Goal: Information Seeking & Learning: Check status

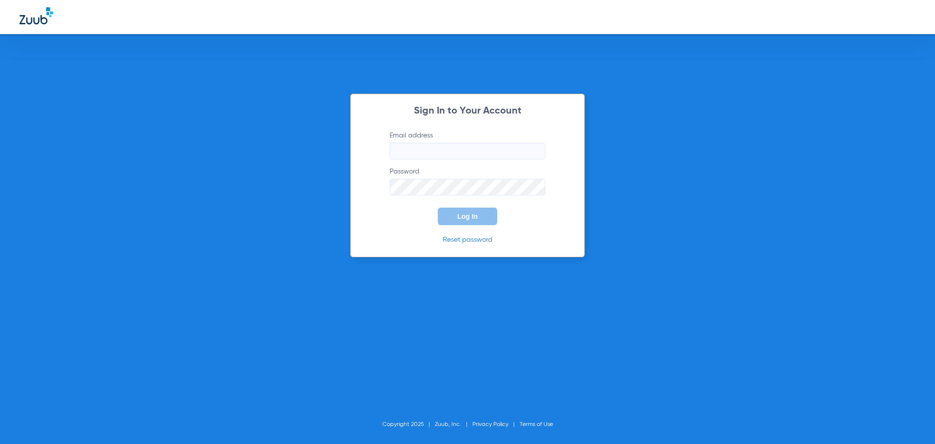
type input "[EMAIL_ADDRESS][DOMAIN_NAME]"
click at [482, 215] on button "Log In" at bounding box center [467, 216] width 59 height 18
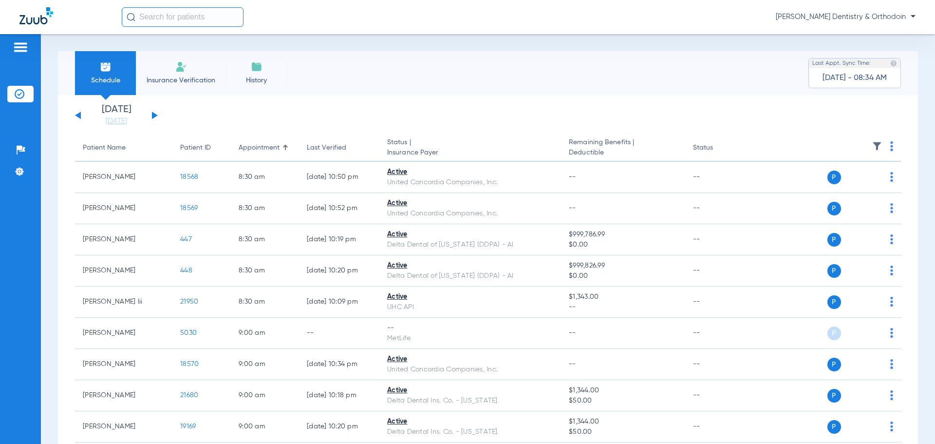
click at [160, 117] on app-single-date-navigator "[DATE] [DATE] [DATE] [DATE] [DATE] [DATE] [DATE] [DATE] [DATE] [DATE] [DATE] [D…" at bounding box center [488, 115] width 826 height 21
click at [152, 116] on button at bounding box center [155, 115] width 6 height 7
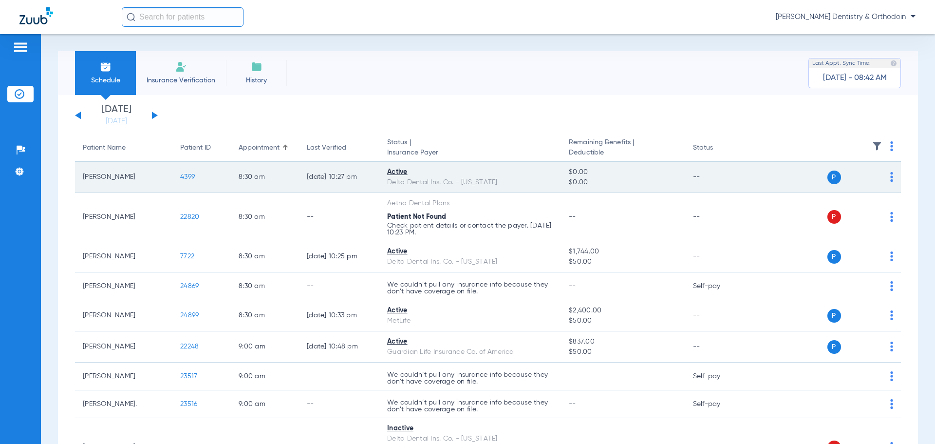
click at [187, 178] on span "4399" at bounding box center [187, 176] width 15 height 7
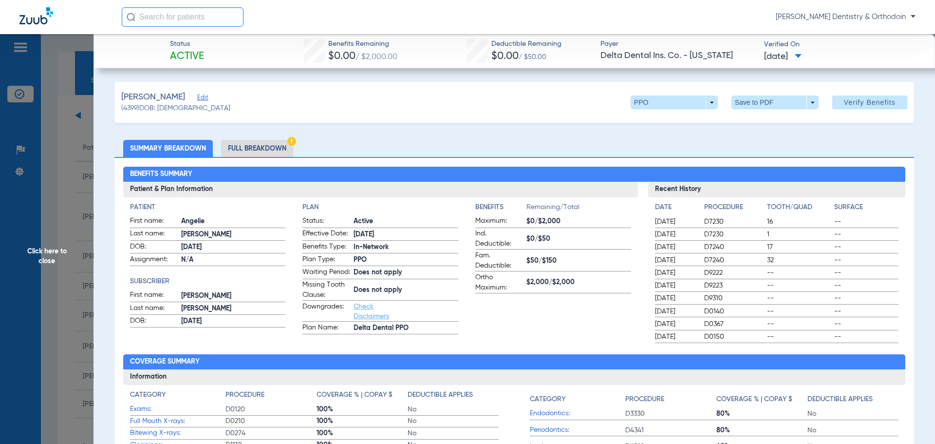
click at [52, 253] on span "Click here to close" at bounding box center [47, 256] width 94 height 444
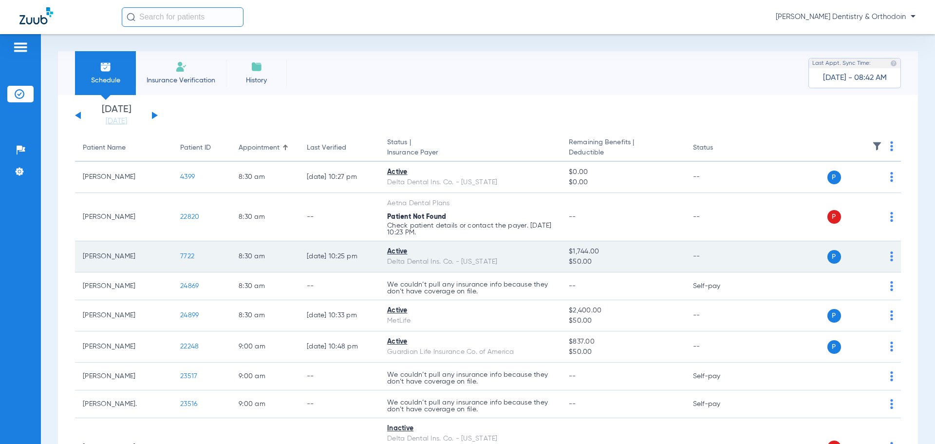
click at [188, 258] on span "7722" at bounding box center [187, 256] width 14 height 7
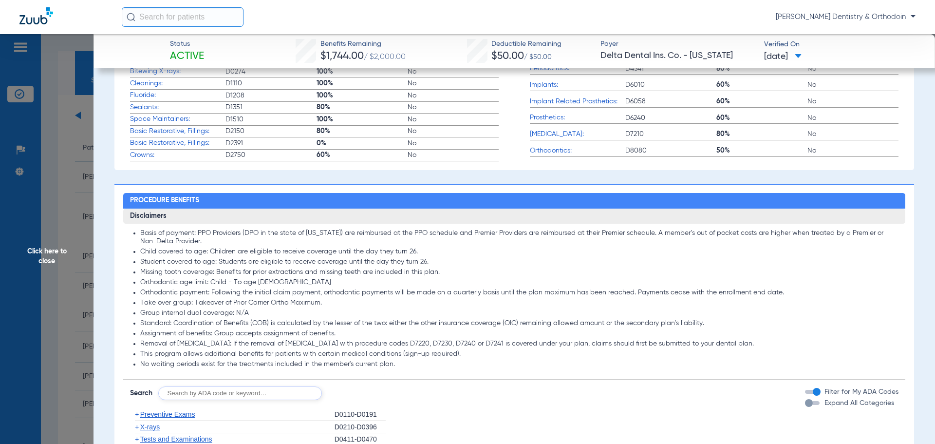
scroll to position [536, 0]
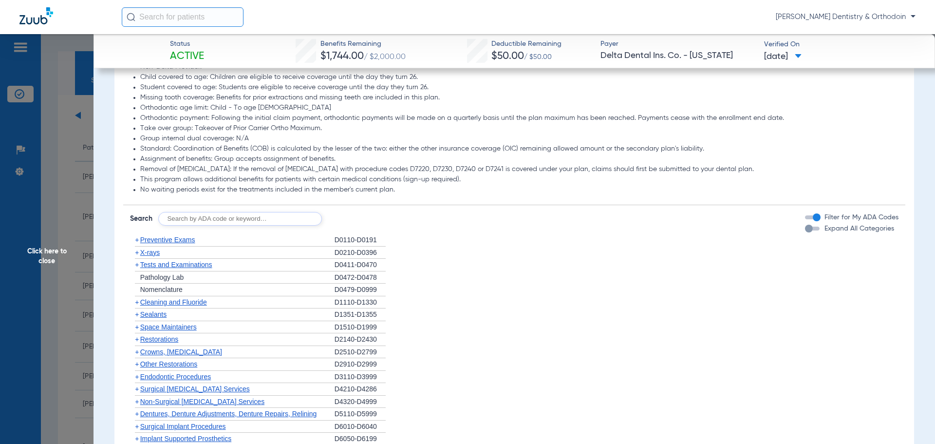
click at [158, 301] on span "Cleaning and Fluoride" at bounding box center [173, 302] width 67 height 8
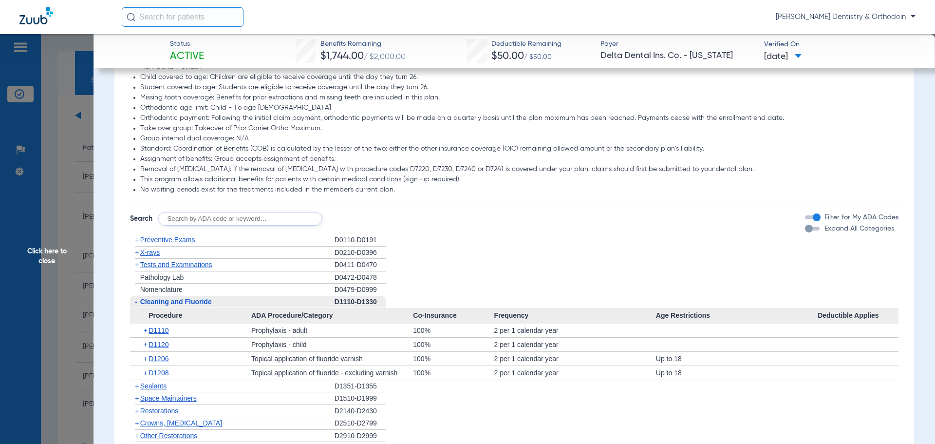
scroll to position [682, 0]
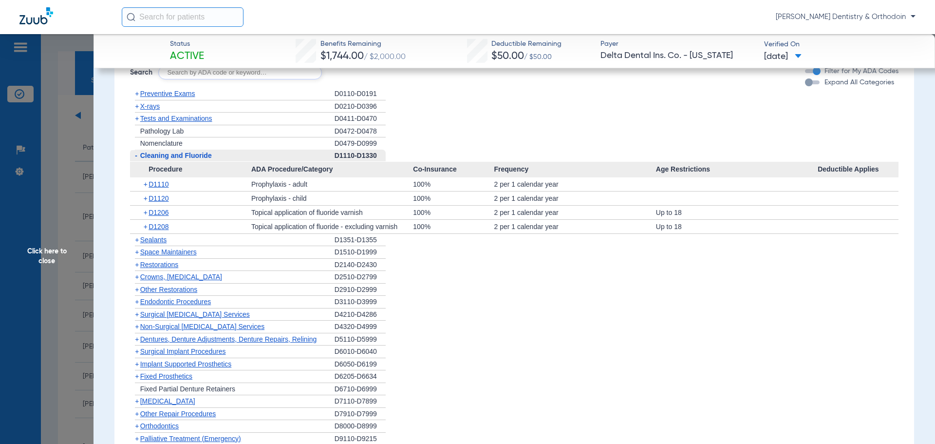
drag, startPoint x: 153, startPoint y: 236, endPoint x: 183, endPoint y: 240, distance: 30.4
click at [155, 236] on span "Sealants" at bounding box center [153, 240] width 26 height 8
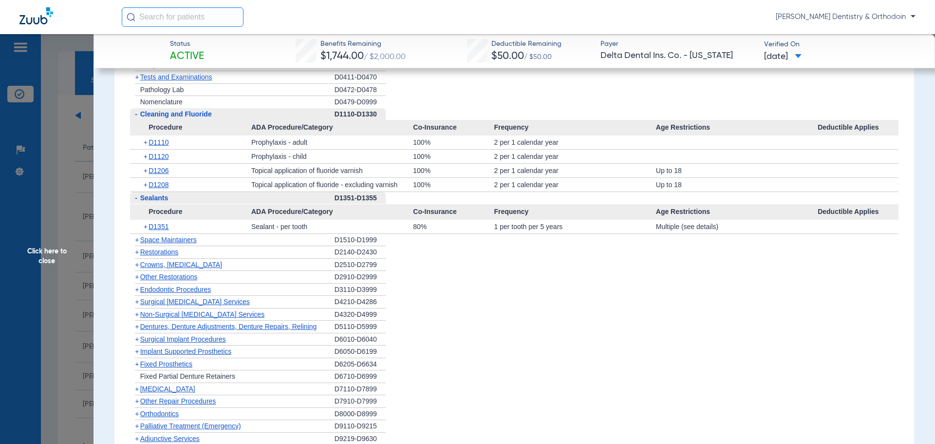
scroll to position [675, 0]
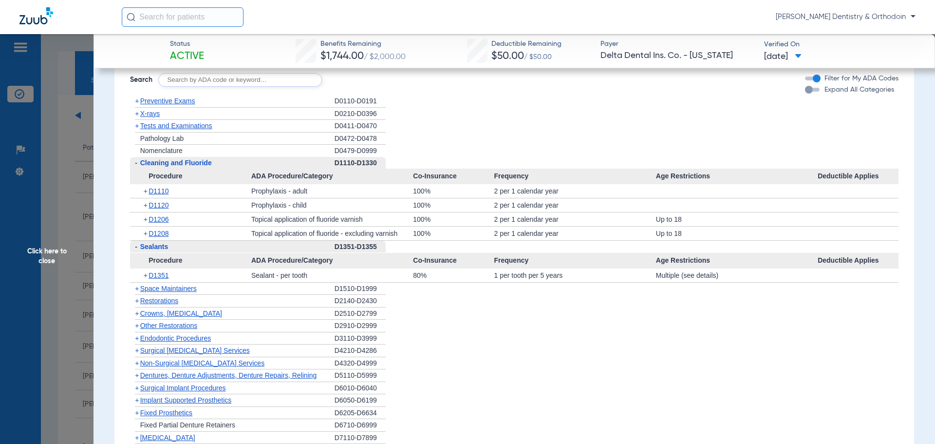
click at [159, 113] on span "X-rays" at bounding box center [149, 114] width 19 height 8
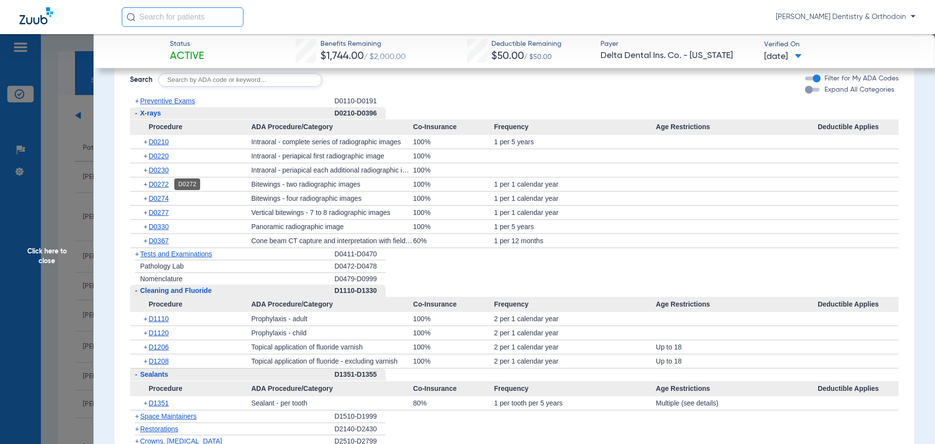
drag, startPoint x: 158, startPoint y: 185, endPoint x: 181, endPoint y: 187, distance: 22.5
click at [158, 185] on span "D0272" at bounding box center [159, 184] width 20 height 8
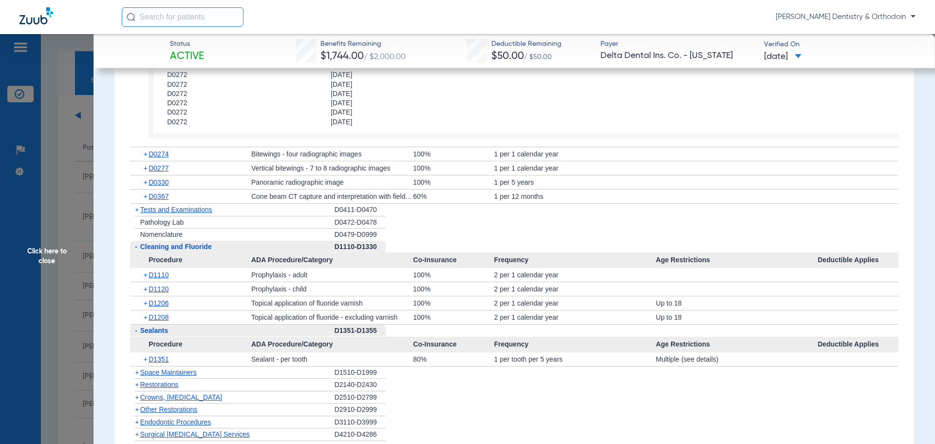
scroll to position [918, 0]
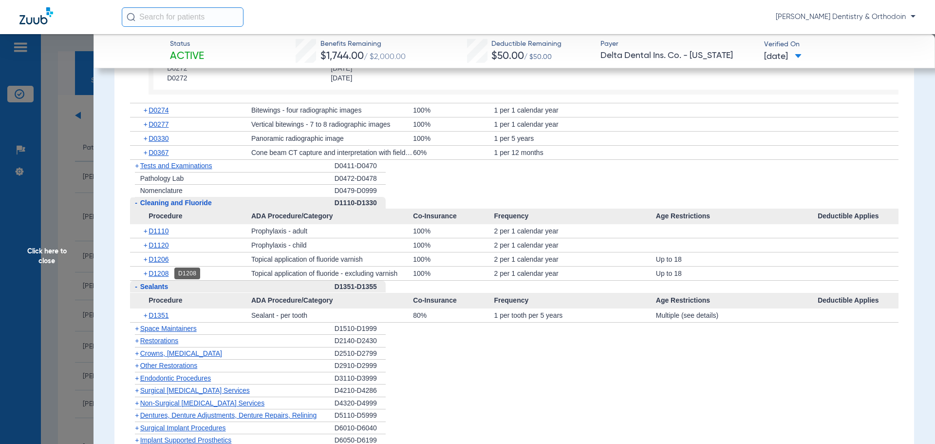
click at [165, 272] on span "D1208" at bounding box center [159, 273] width 20 height 8
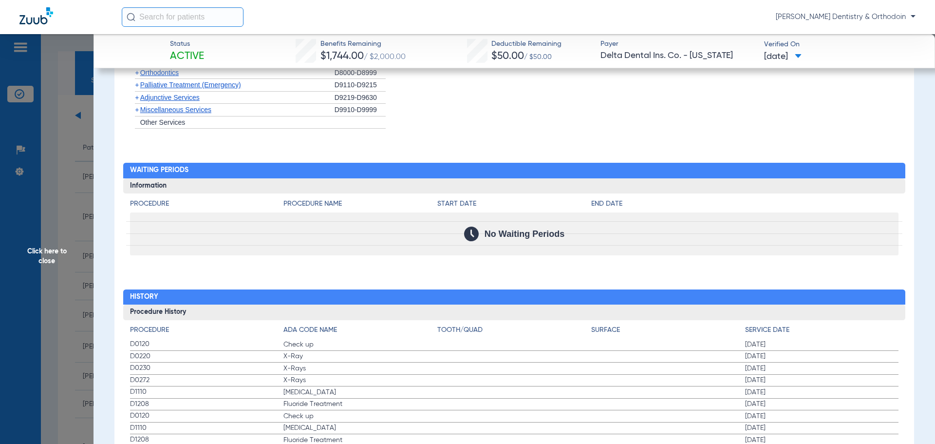
scroll to position [1649, 0]
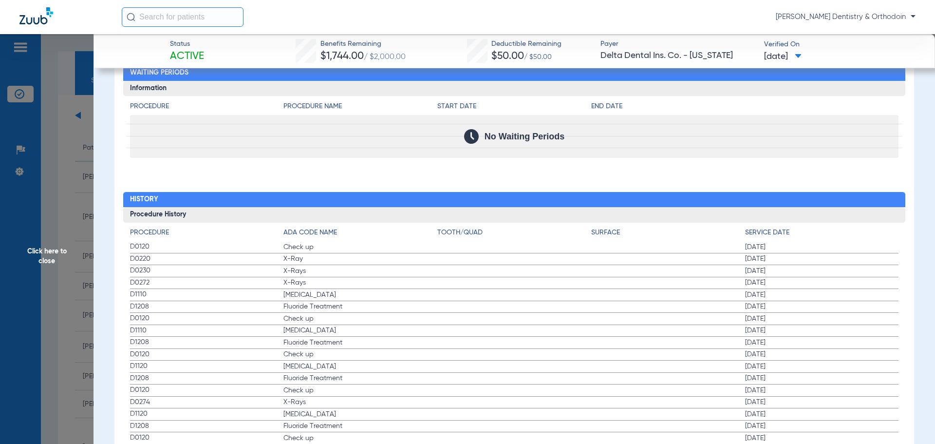
click at [54, 251] on span "Click here to close" at bounding box center [47, 256] width 94 height 444
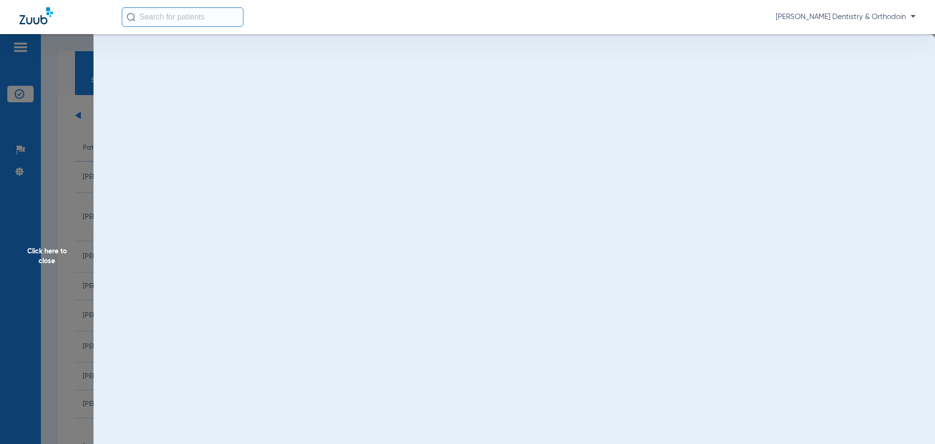
scroll to position [0, 0]
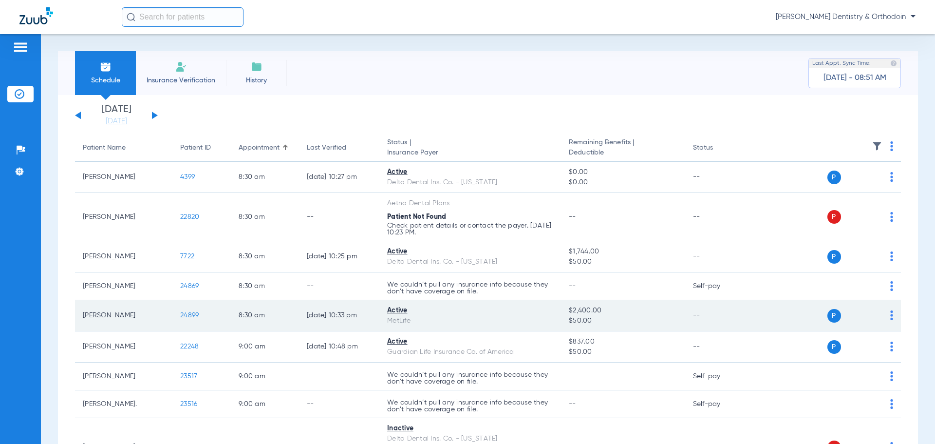
click at [191, 315] on span "24899" at bounding box center [189, 315] width 19 height 7
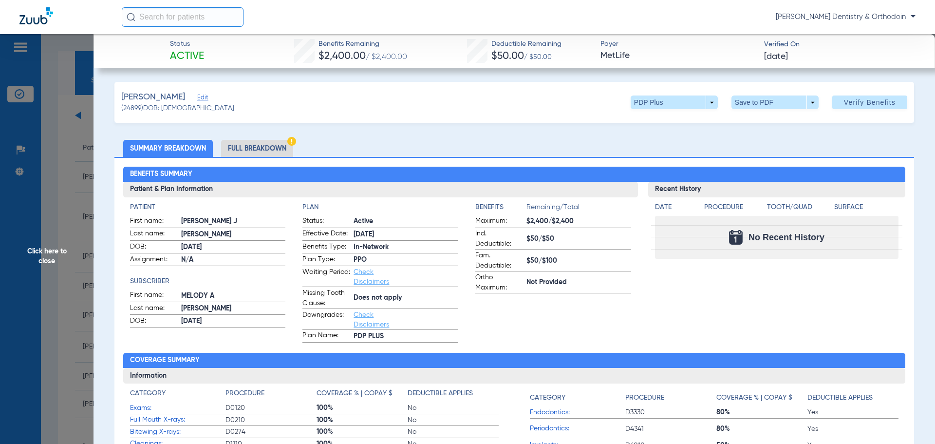
click at [47, 250] on span "Click here to close" at bounding box center [47, 256] width 94 height 444
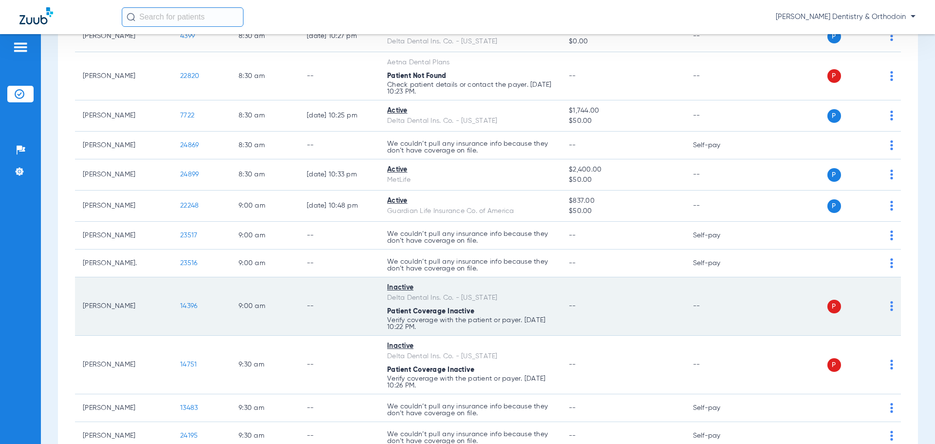
scroll to position [146, 0]
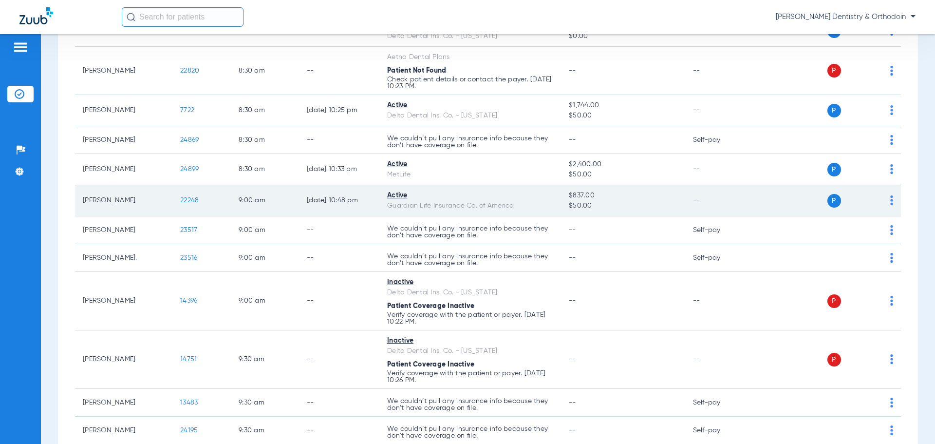
click at [185, 200] on span "22248" at bounding box center [189, 200] width 19 height 7
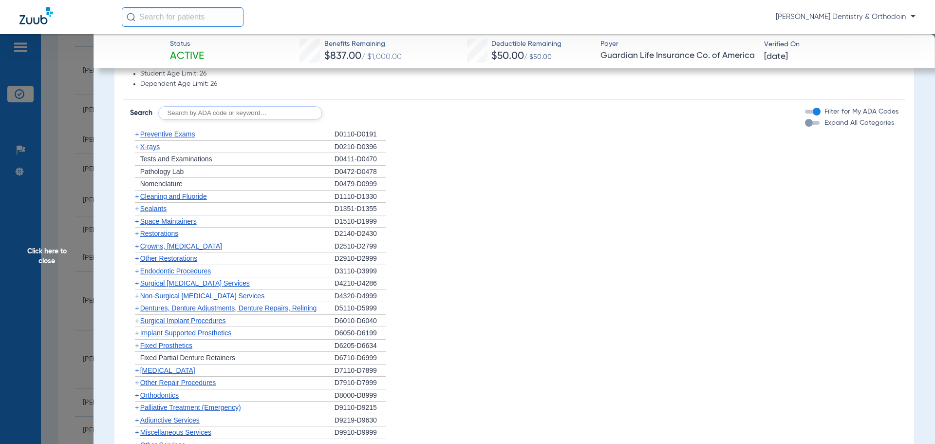
scroll to position [974, 0]
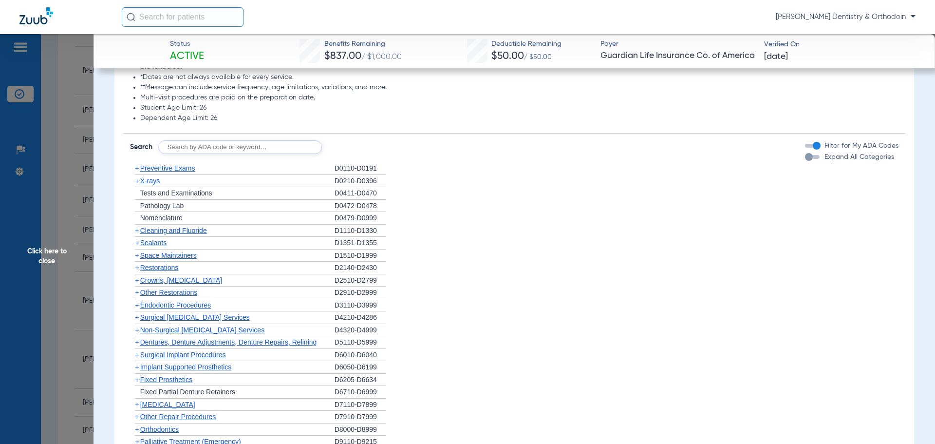
click at [152, 185] on span "X-rays" at bounding box center [149, 181] width 19 height 8
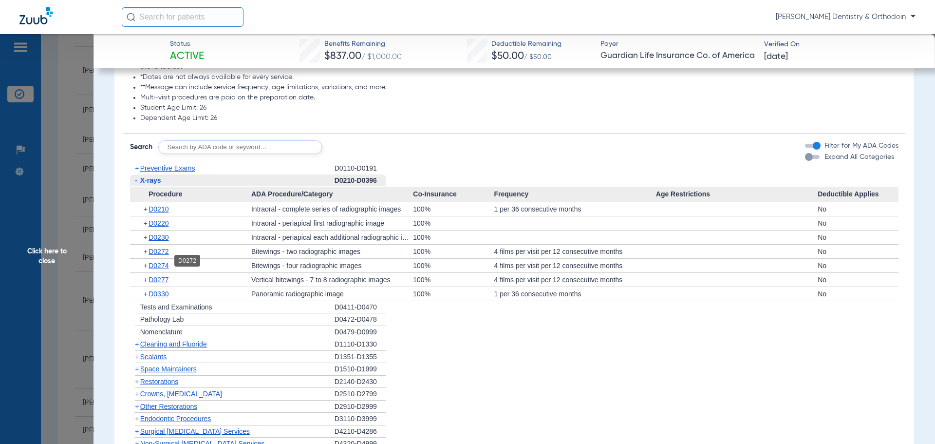
click at [166, 255] on span "D0272" at bounding box center [159, 251] width 20 height 8
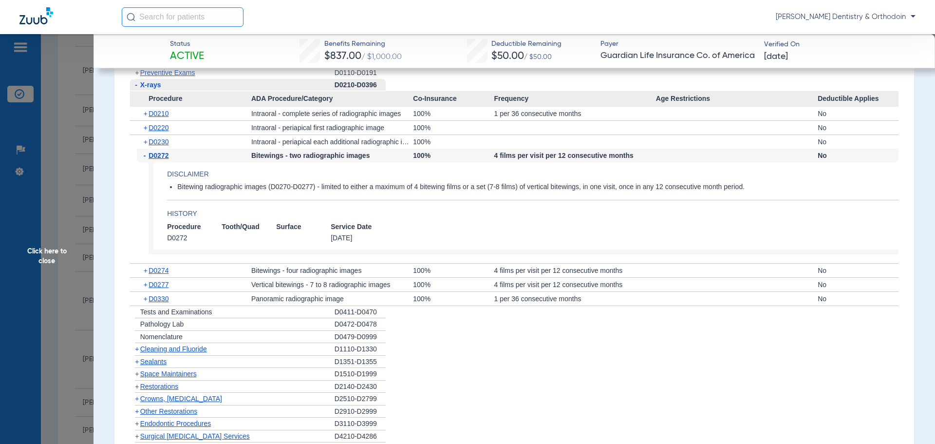
scroll to position [1120, 0]
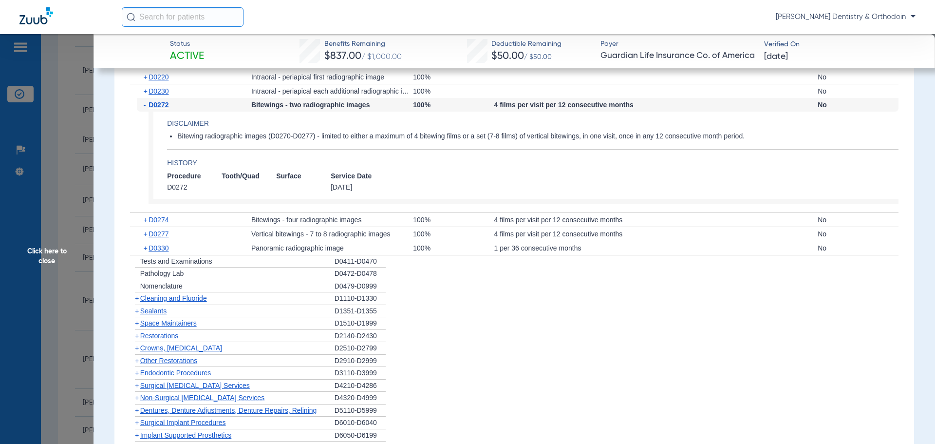
click at [163, 302] on span "Cleaning and Fluoride" at bounding box center [173, 298] width 67 height 8
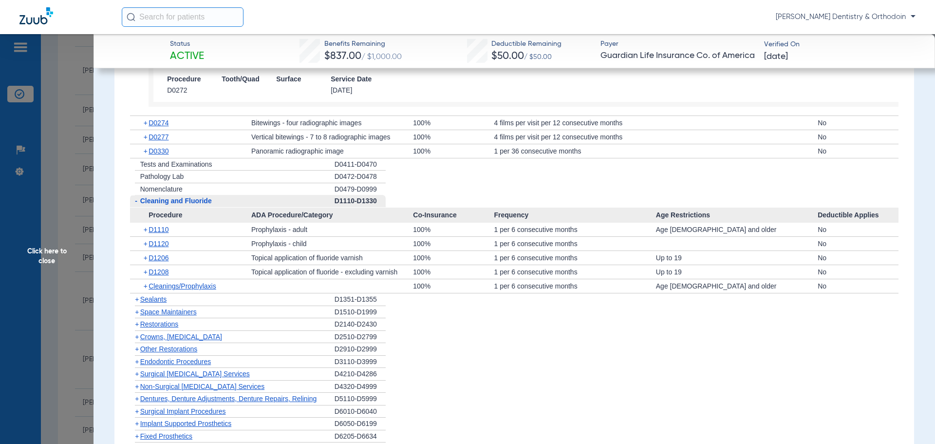
scroll to position [1218, 0]
click at [166, 275] on span "D1208" at bounding box center [159, 271] width 20 height 8
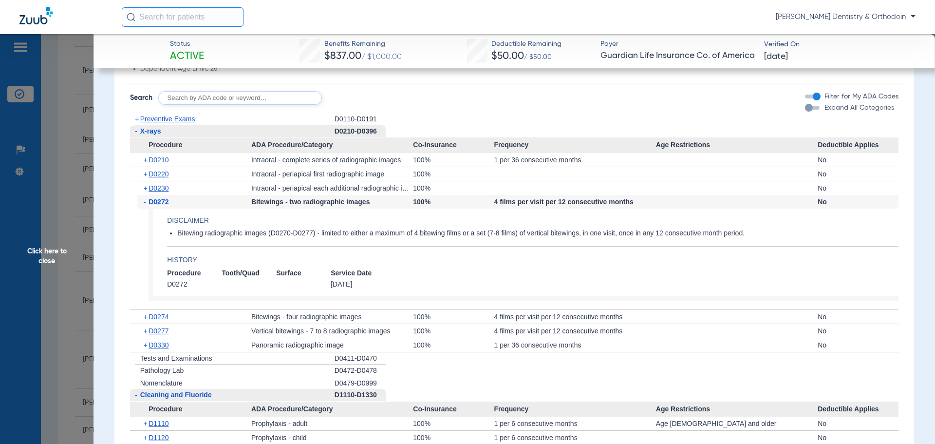
scroll to position [974, 0]
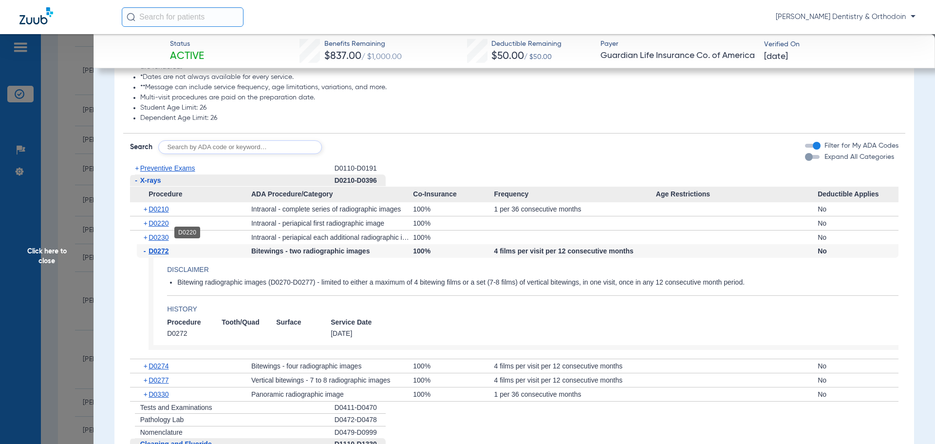
click at [166, 227] on span "D0220" at bounding box center [159, 223] width 20 height 8
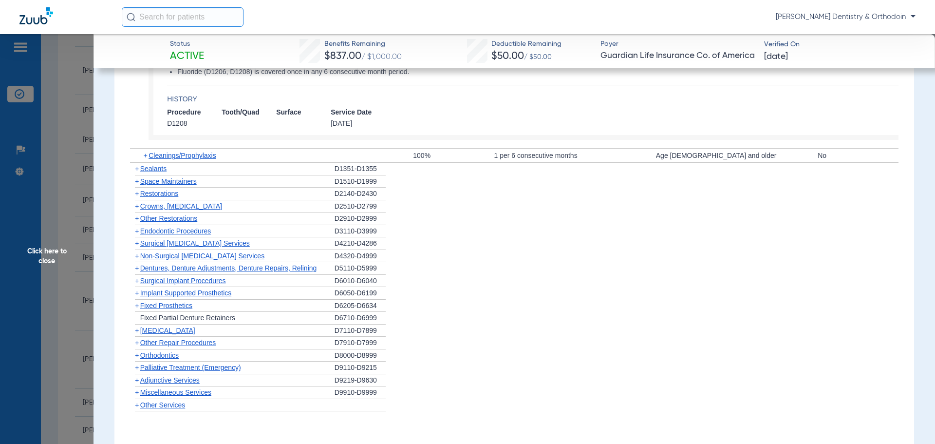
scroll to position [1838, 0]
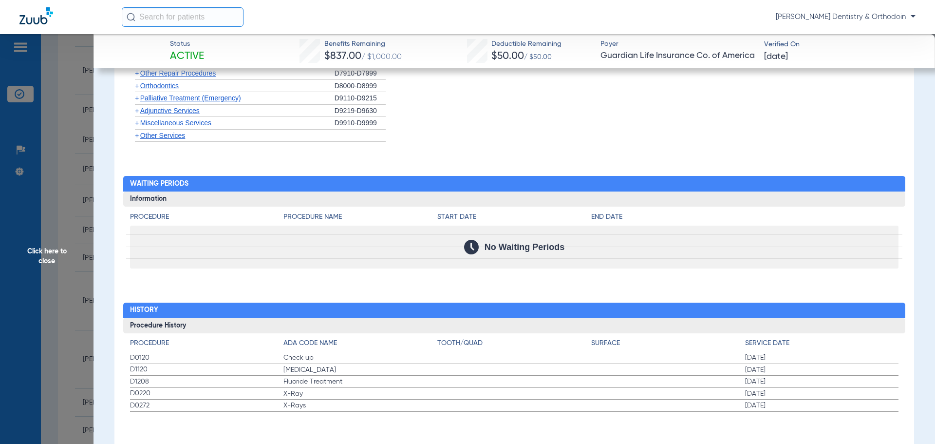
click at [44, 246] on span "Click here to close" at bounding box center [47, 256] width 94 height 444
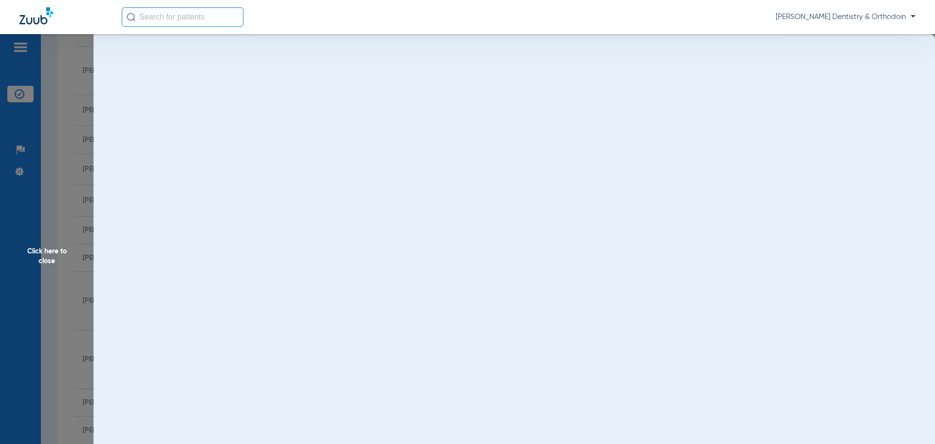
scroll to position [0, 0]
click at [43, 249] on span "Click here to close" at bounding box center [47, 256] width 94 height 444
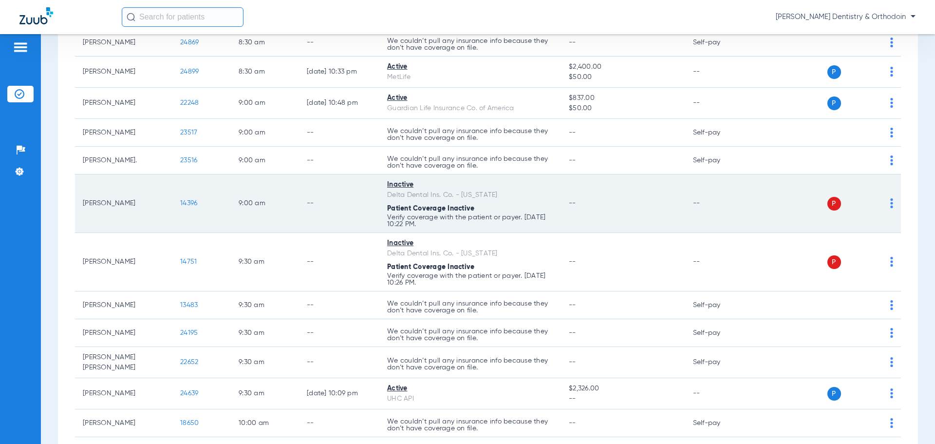
scroll to position [341, 0]
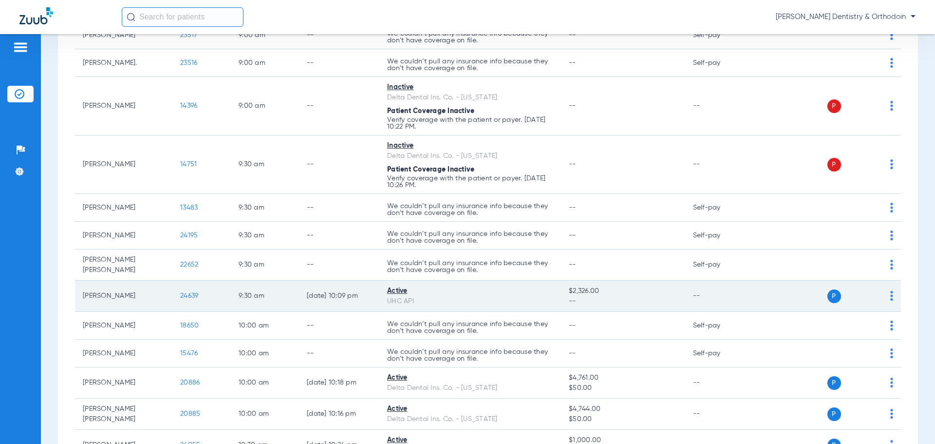
click at [185, 294] on span "24639" at bounding box center [189, 295] width 18 height 7
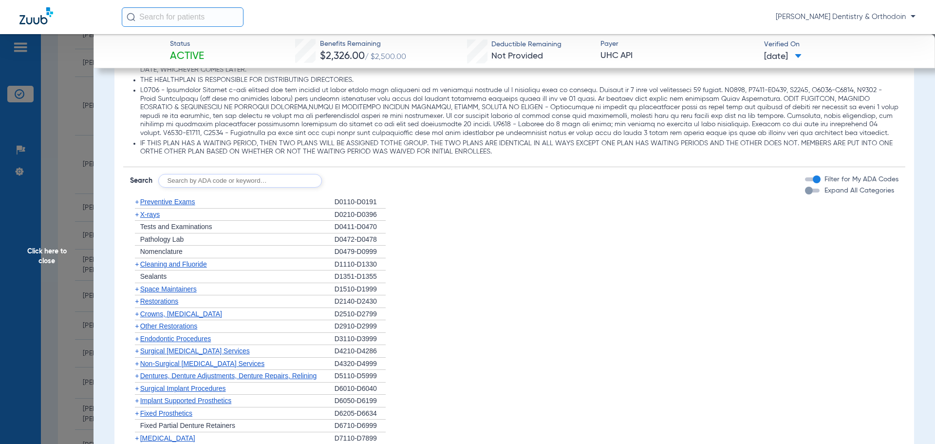
scroll to position [731, 0]
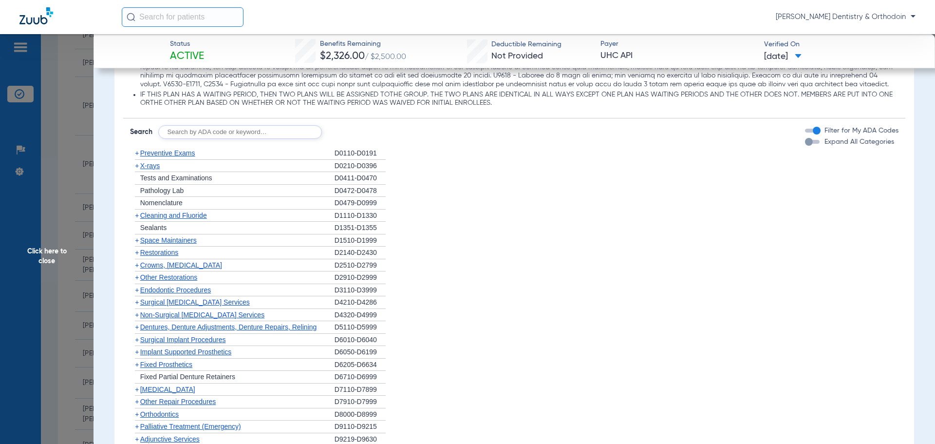
click at [143, 169] on span "X-rays" at bounding box center [149, 166] width 19 height 8
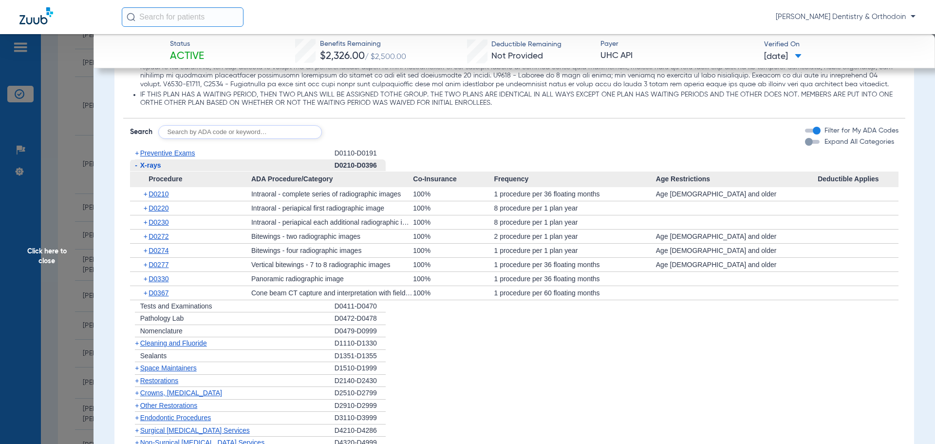
click at [152, 240] on span "D0272" at bounding box center [159, 236] width 20 height 8
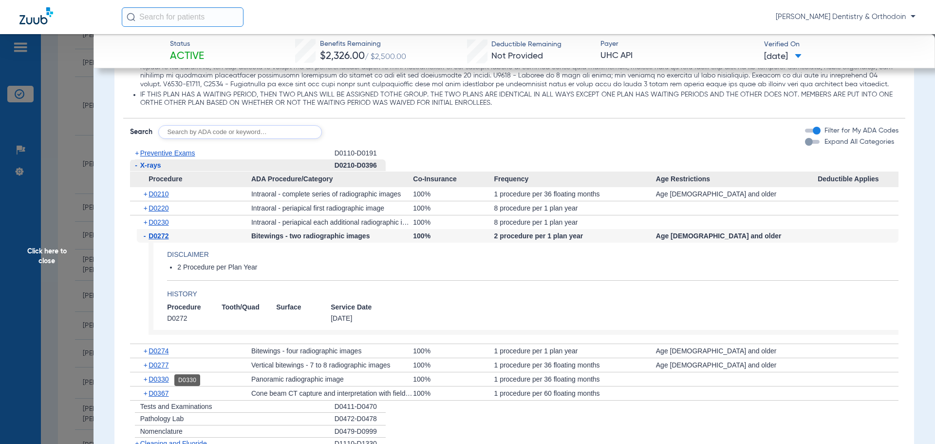
click at [160, 381] on span "D0330" at bounding box center [159, 379] width 20 height 8
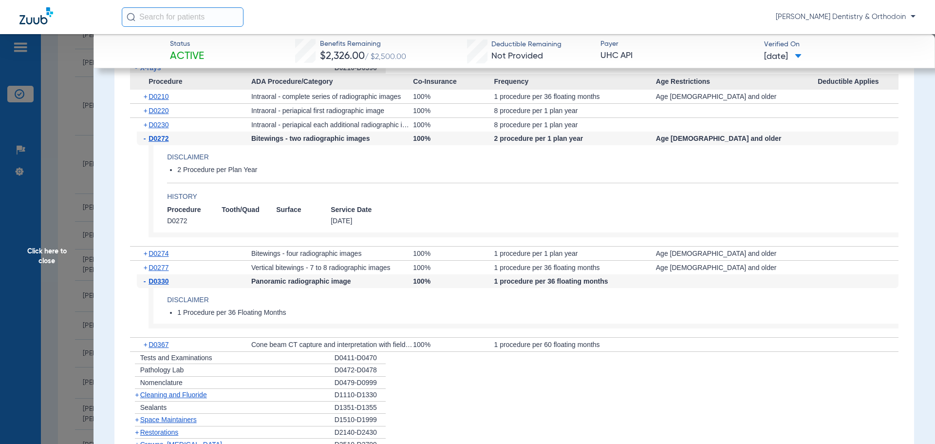
scroll to position [974, 0]
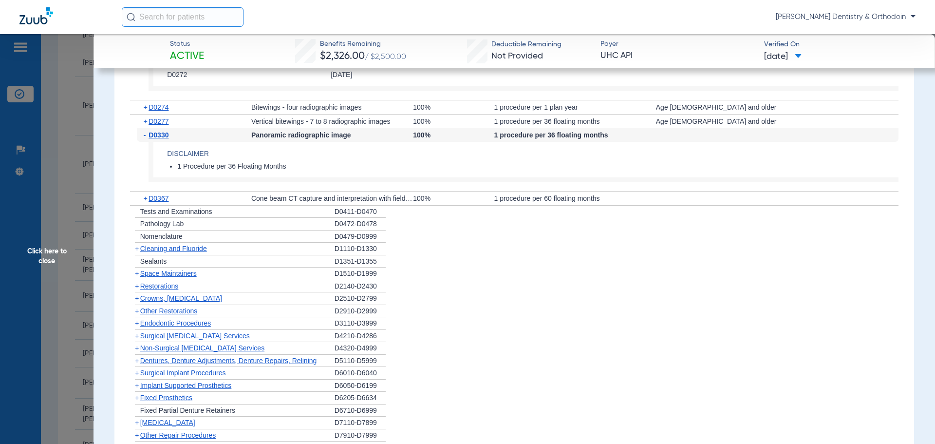
click at [178, 248] on span "Cleaning and Fluoride" at bounding box center [173, 249] width 67 height 8
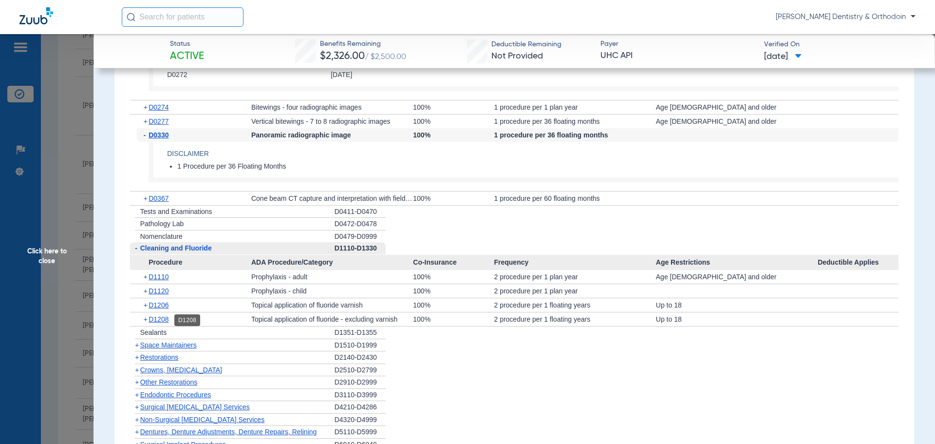
click at [164, 320] on span "D1208" at bounding box center [159, 319] width 20 height 8
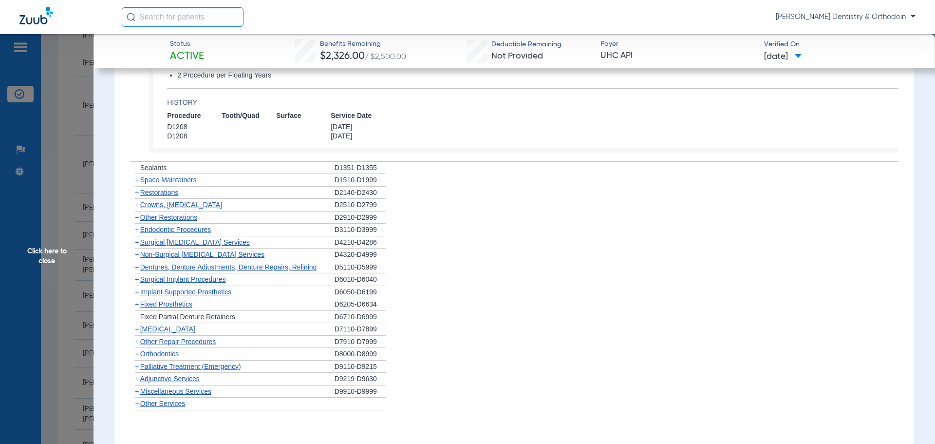
scroll to position [1225, 0]
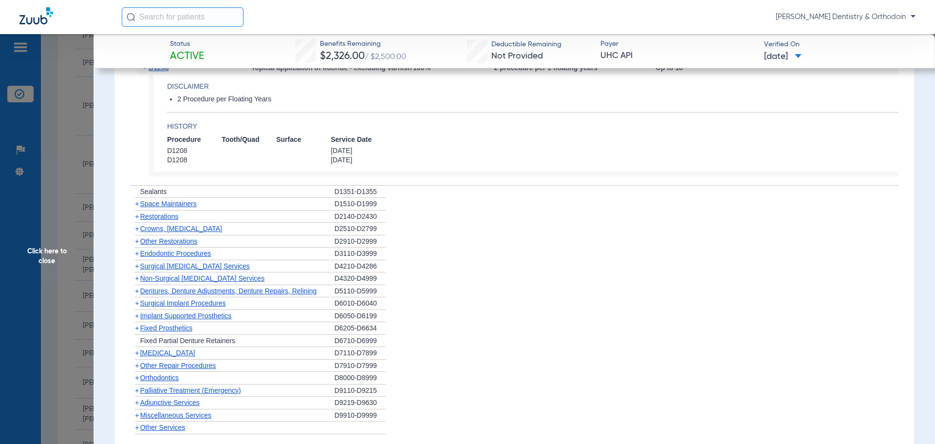
click at [163, 191] on span "Sealants" at bounding box center [153, 192] width 26 height 8
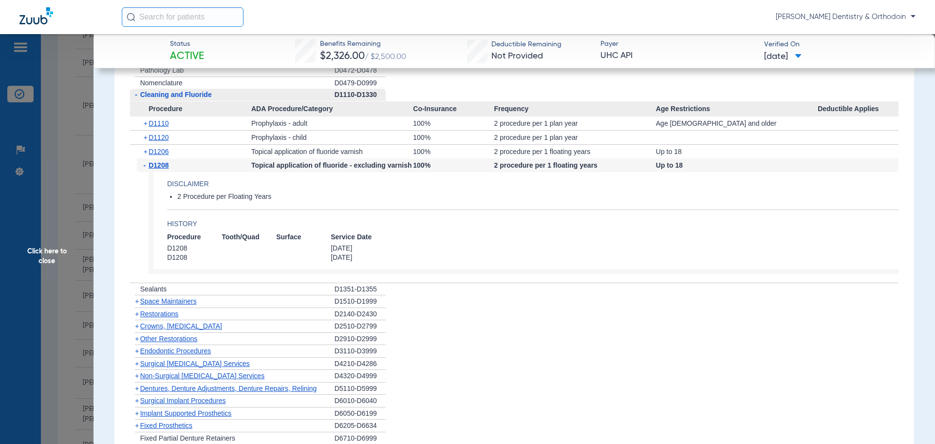
scroll to position [835, 0]
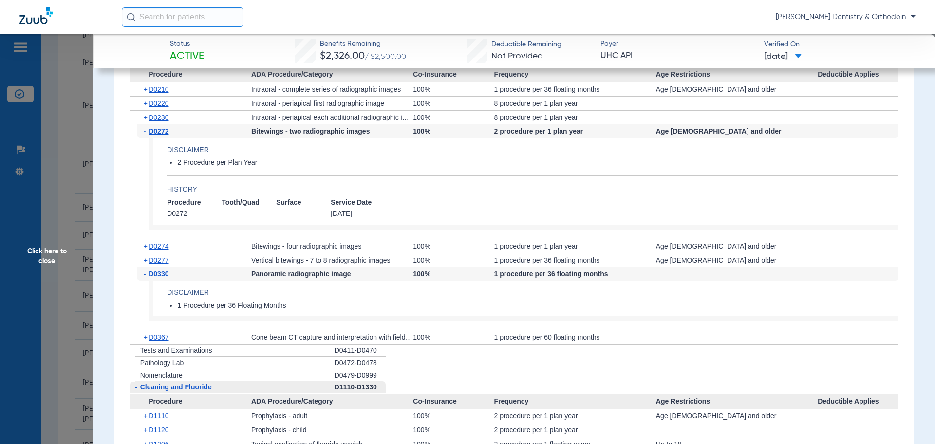
click at [49, 255] on span "Click here to close" at bounding box center [47, 256] width 94 height 444
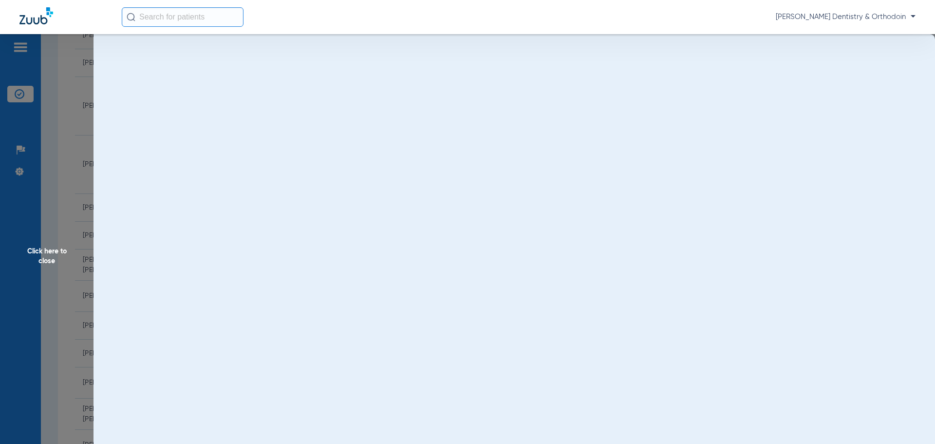
scroll to position [0, 0]
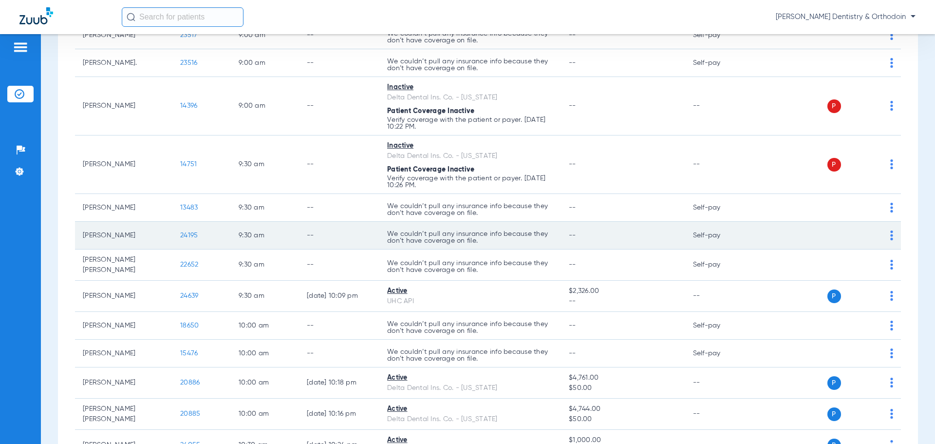
click at [185, 234] on span "24195" at bounding box center [189, 235] width 18 height 7
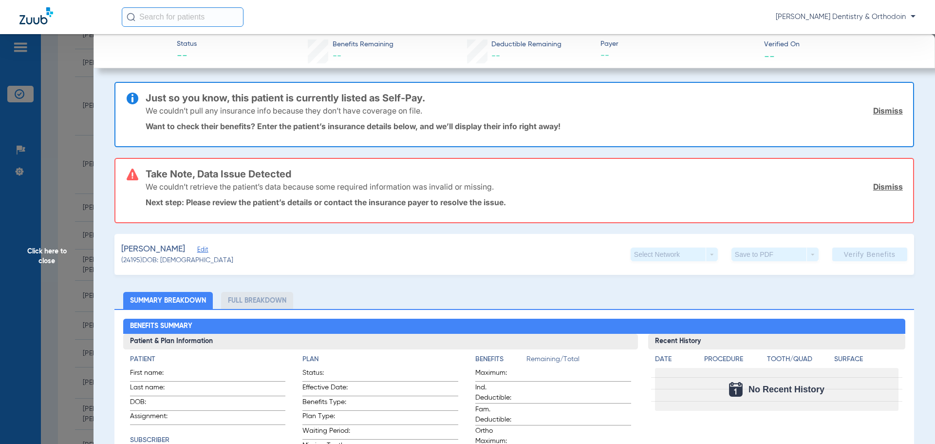
click at [39, 248] on span "Click here to close" at bounding box center [47, 256] width 94 height 444
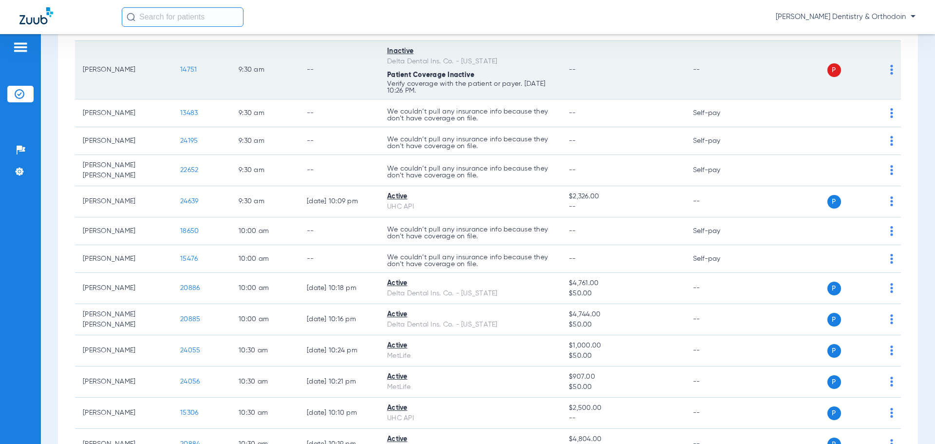
scroll to position [487, 0]
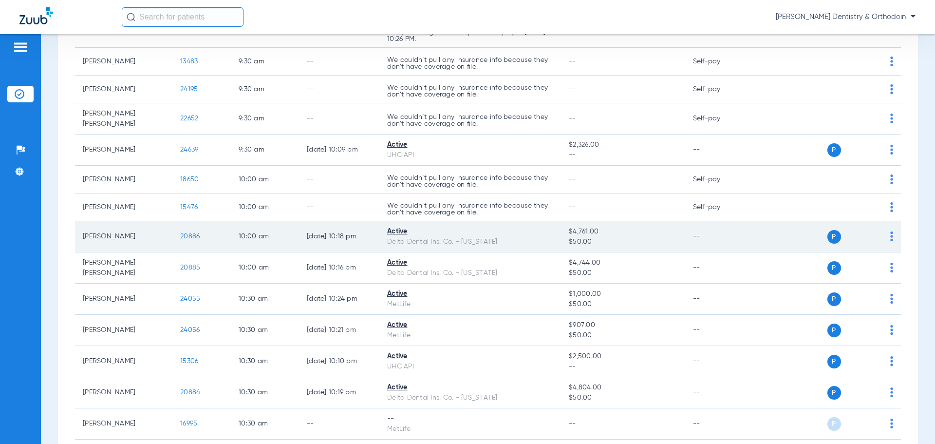
click at [190, 233] on span "20886" at bounding box center [189, 236] width 19 height 7
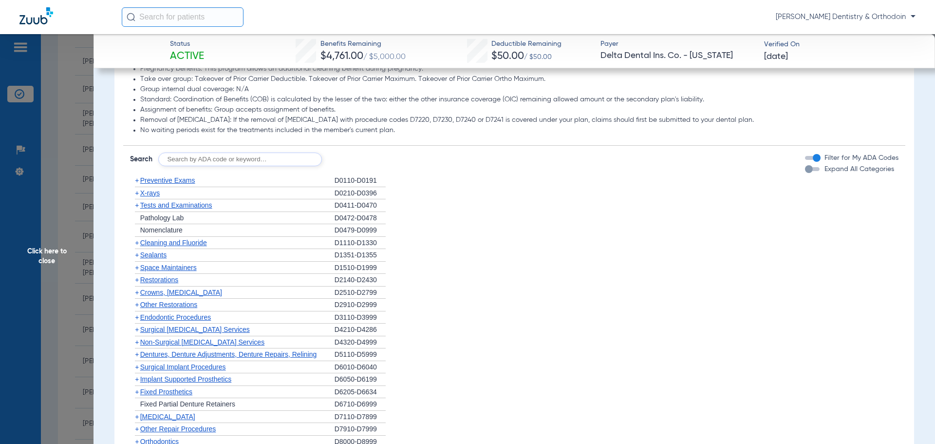
scroll to position [633, 0]
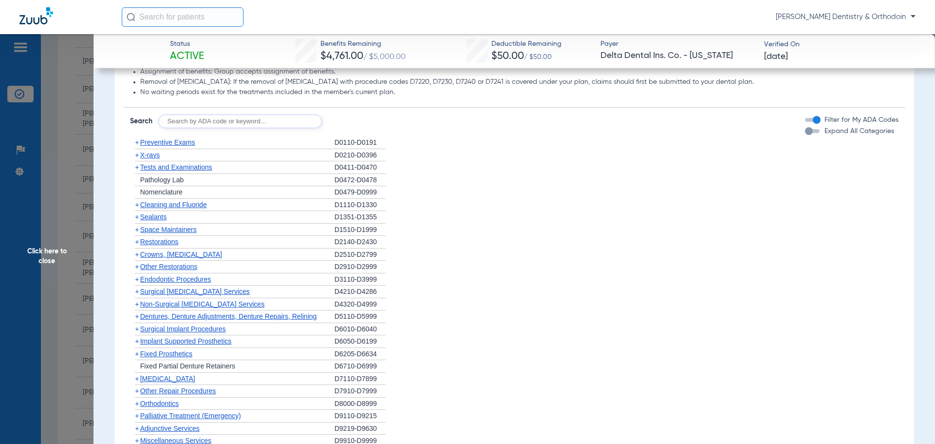
click at [155, 155] on span "X-rays" at bounding box center [149, 155] width 19 height 8
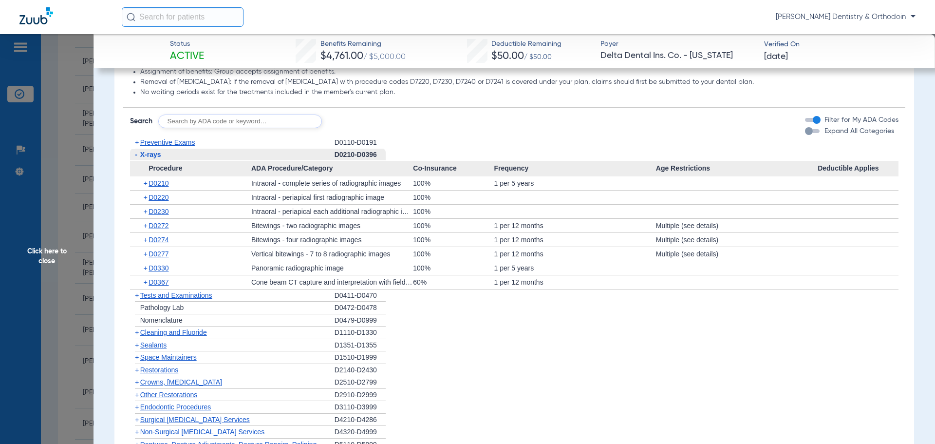
drag, startPoint x: 47, startPoint y: 252, endPoint x: 79, endPoint y: 264, distance: 33.9
click at [48, 252] on span "Click here to close" at bounding box center [47, 256] width 94 height 444
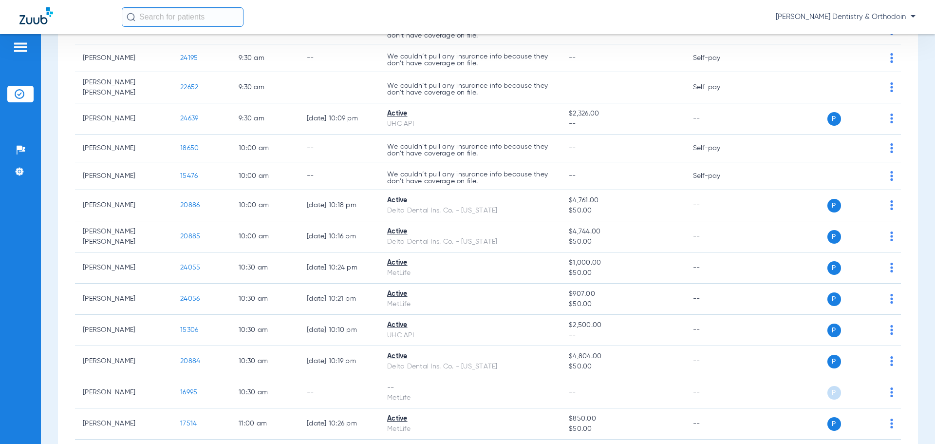
scroll to position [536, 0]
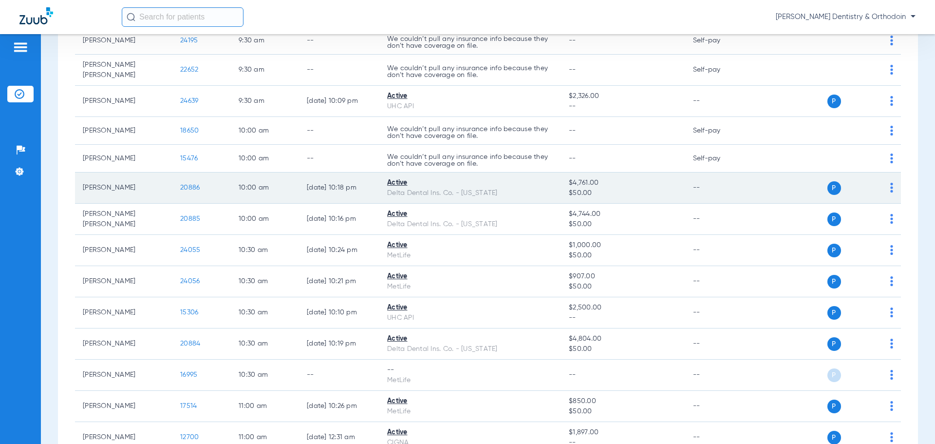
click at [188, 184] on span "20886" at bounding box center [189, 187] width 19 height 7
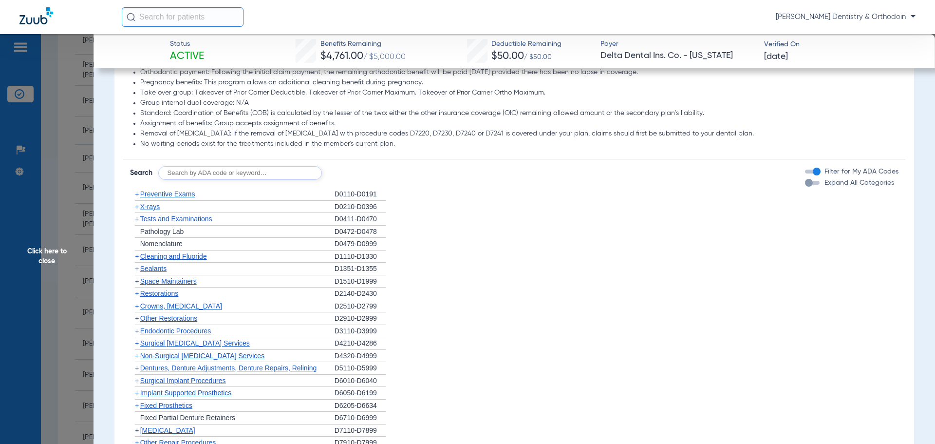
scroll to position [633, 0]
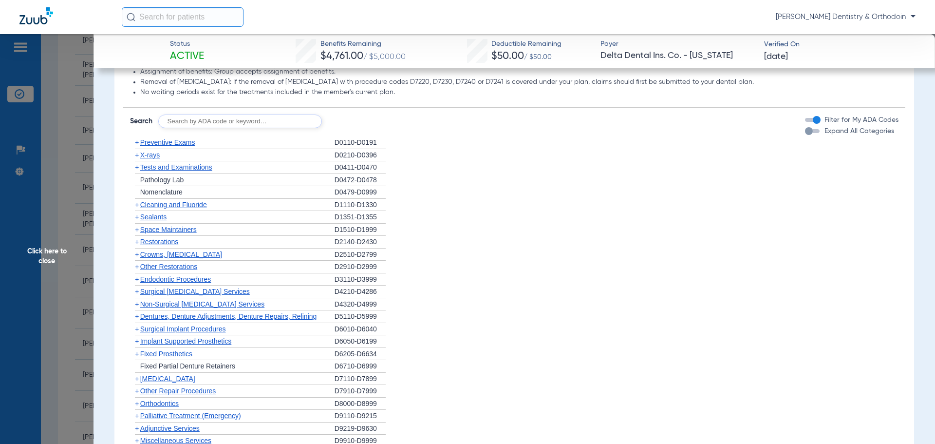
click at [157, 155] on span "X-rays" at bounding box center [149, 155] width 19 height 8
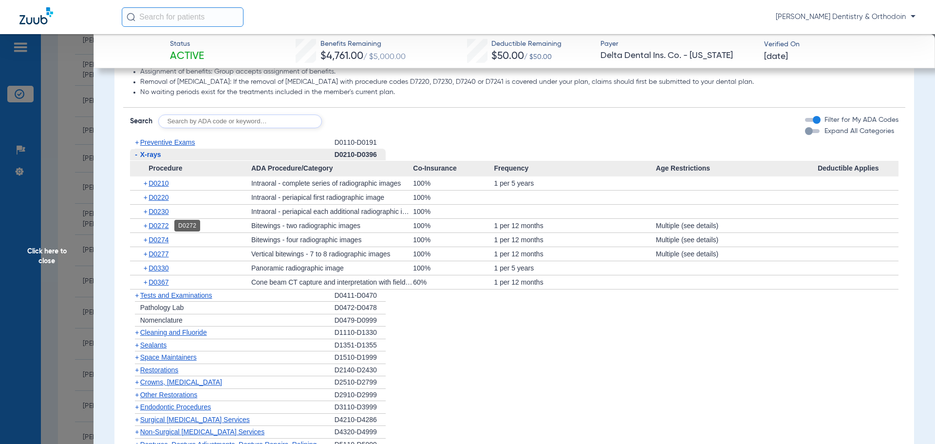
click at [163, 226] on span "D0272" at bounding box center [159, 226] width 20 height 8
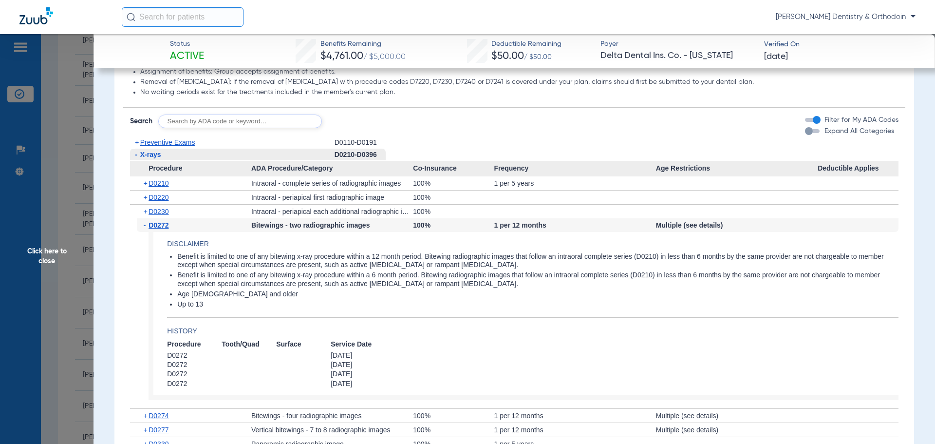
scroll to position [779, 0]
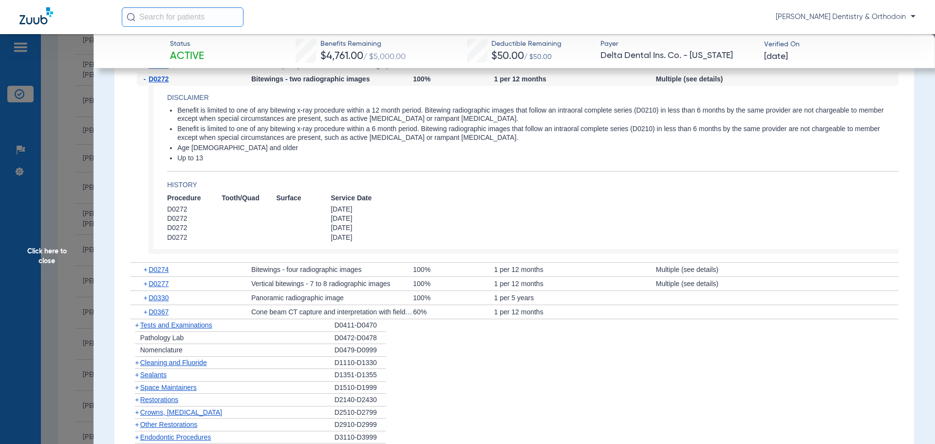
click at [179, 364] on span "Cleaning and Fluoride" at bounding box center [173, 362] width 67 height 8
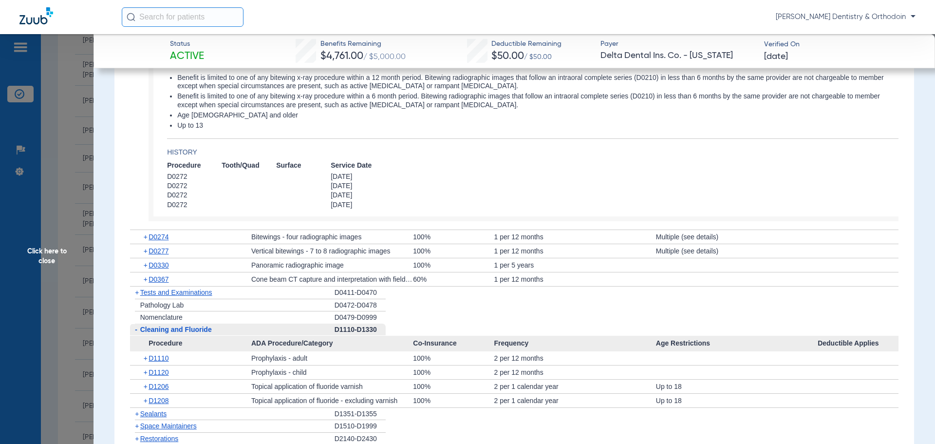
scroll to position [877, 0]
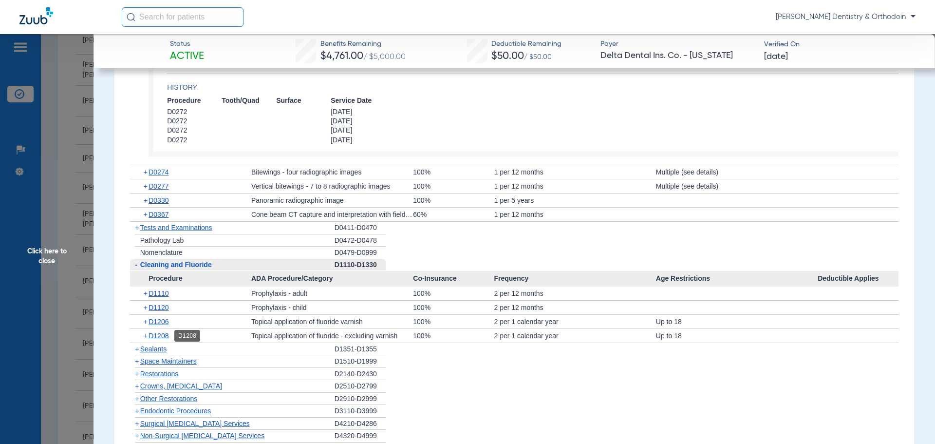
click at [169, 337] on span "D1208" at bounding box center [159, 336] width 20 height 8
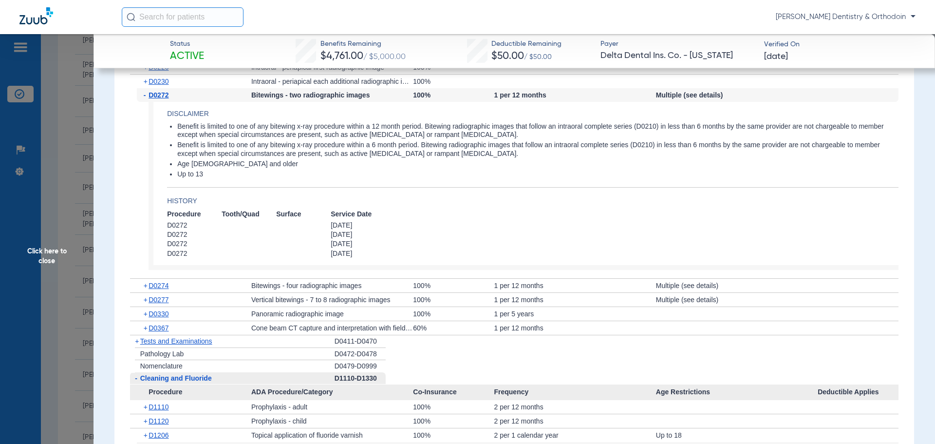
scroll to position [715, 0]
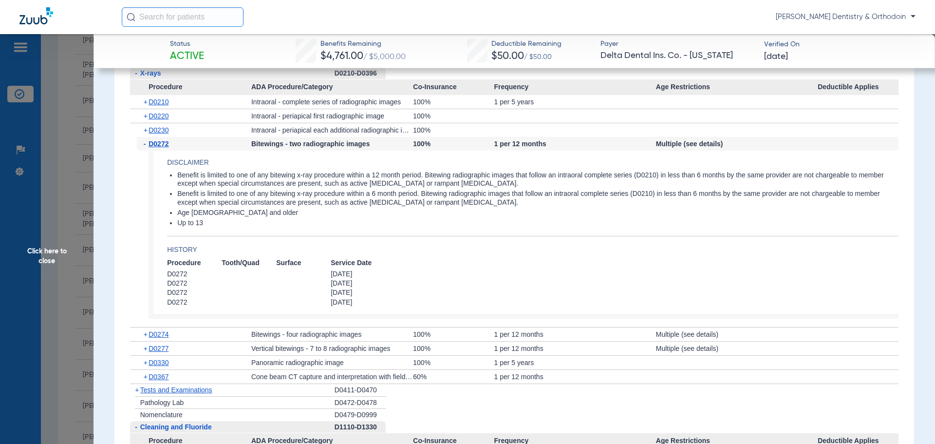
click at [51, 250] on span "Click here to close" at bounding box center [47, 256] width 94 height 444
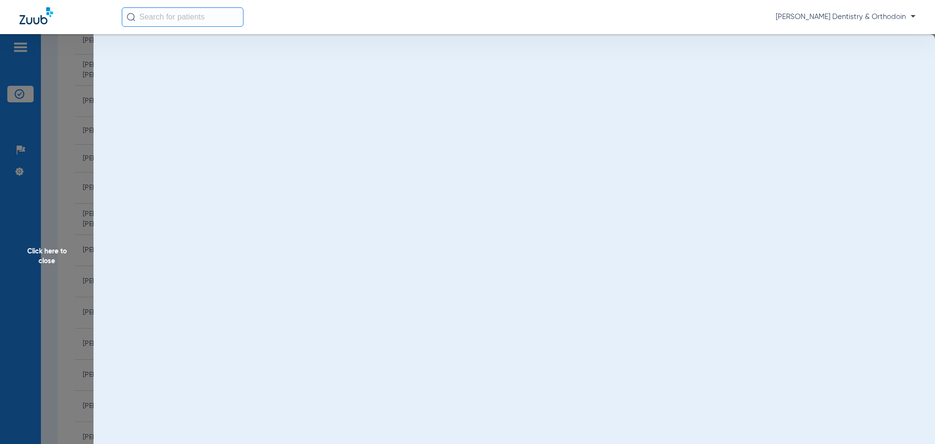
scroll to position [0, 0]
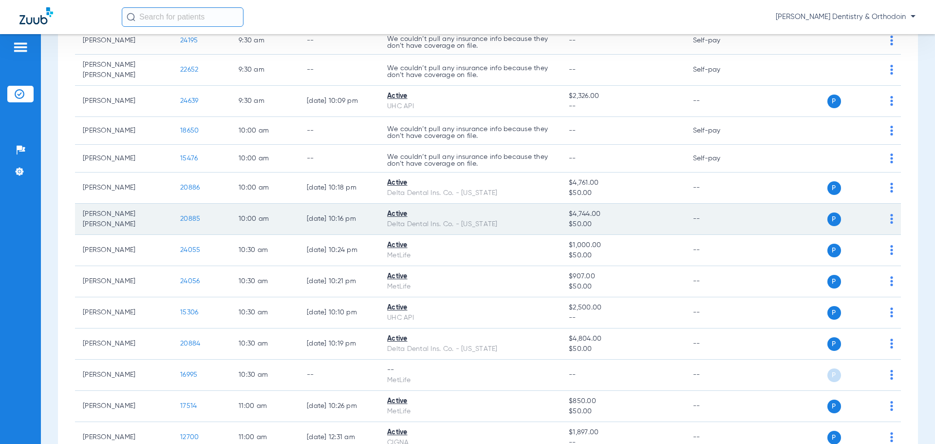
click at [196, 216] on span "20885" at bounding box center [190, 218] width 20 height 7
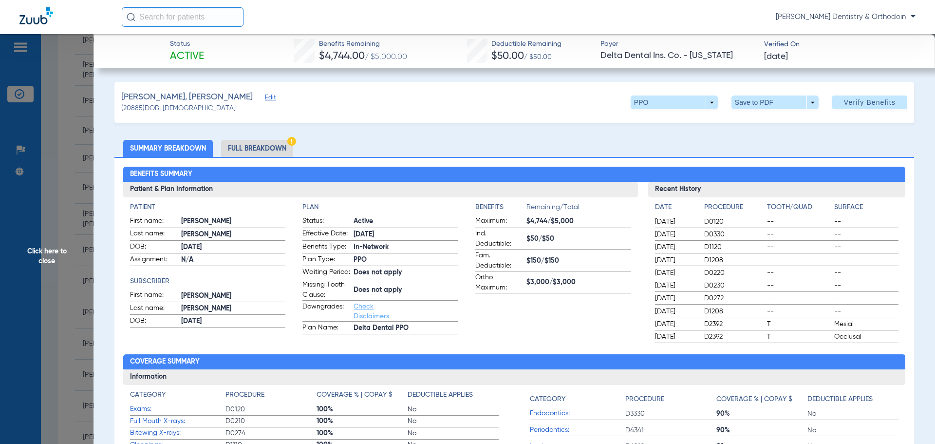
drag, startPoint x: 50, startPoint y: 249, endPoint x: 21, endPoint y: 249, distance: 28.7
click at [50, 249] on span "Click here to close" at bounding box center [47, 256] width 94 height 444
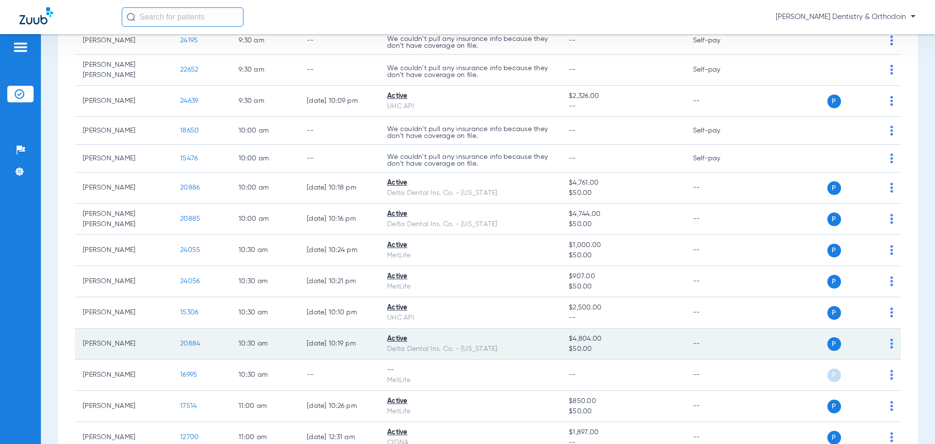
click at [193, 341] on span "20884" at bounding box center [190, 343] width 20 height 7
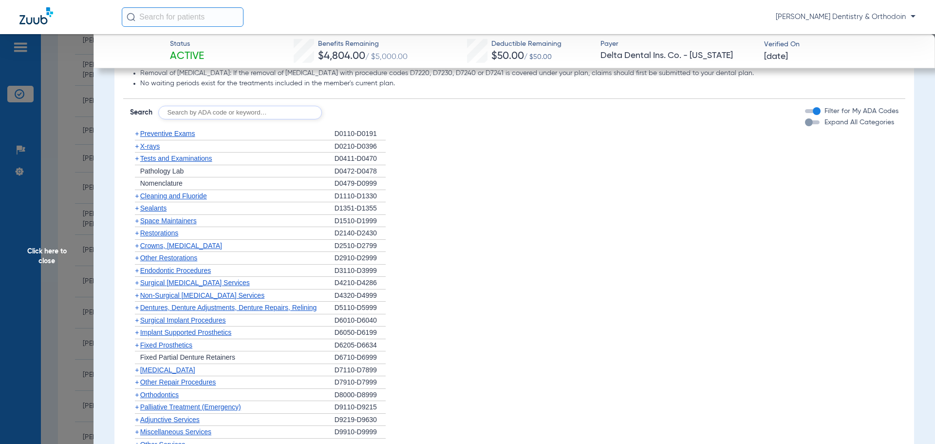
scroll to position [633, 0]
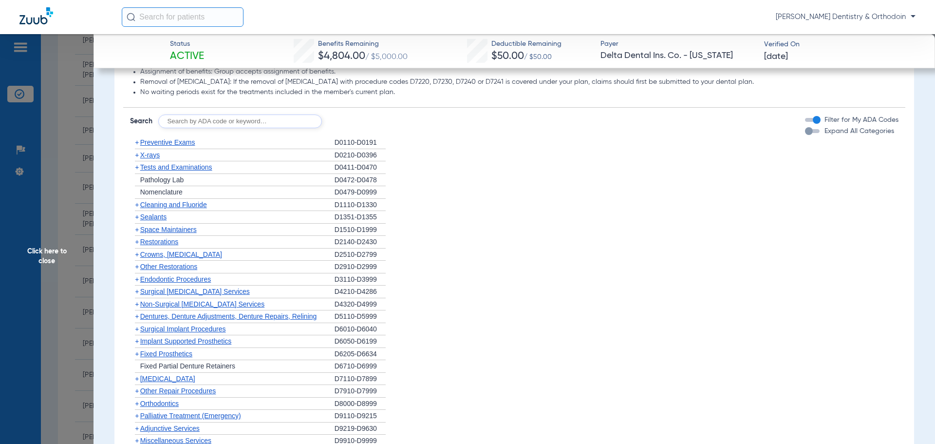
click at [153, 205] on span "Cleaning and Fluoride" at bounding box center [173, 205] width 67 height 8
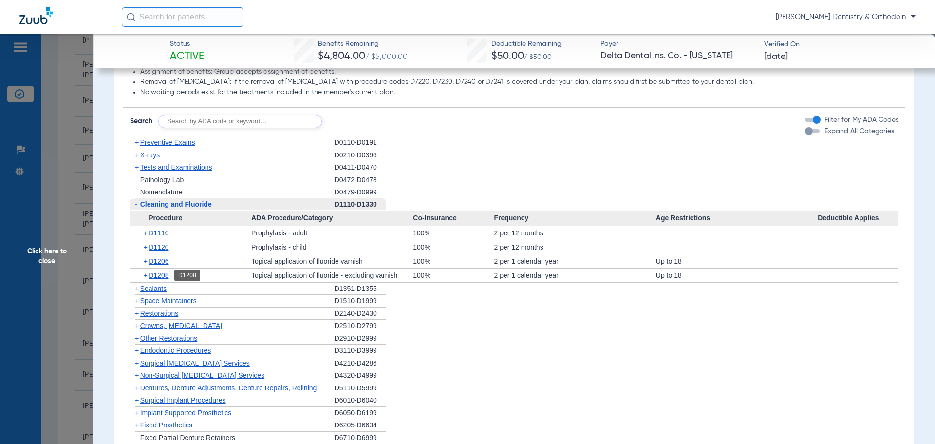
click at [157, 271] on span "D1208" at bounding box center [159, 275] width 20 height 8
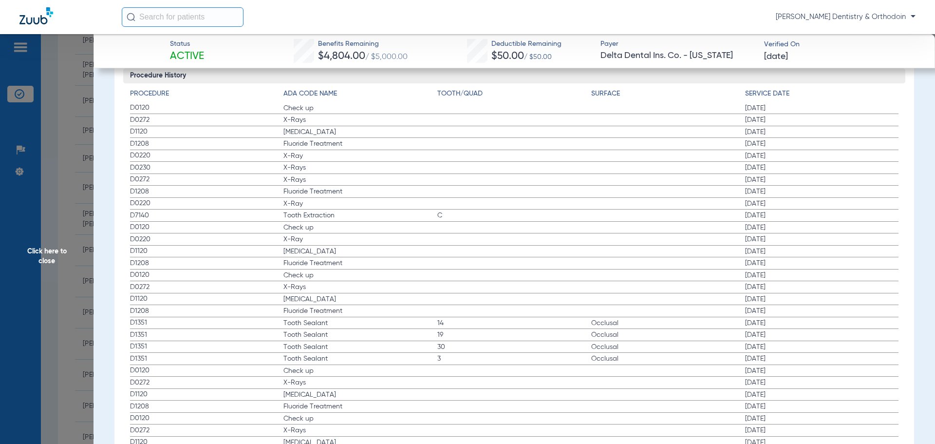
scroll to position [1461, 0]
click at [53, 254] on span "Click here to close" at bounding box center [47, 256] width 94 height 444
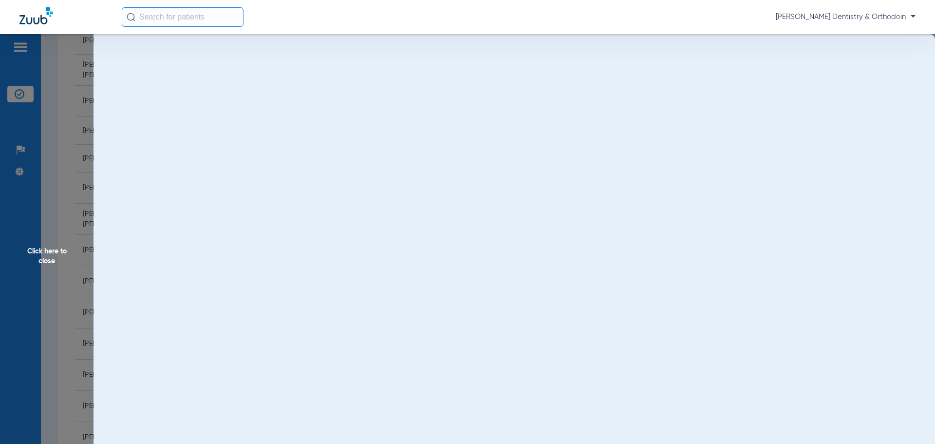
scroll to position [0, 0]
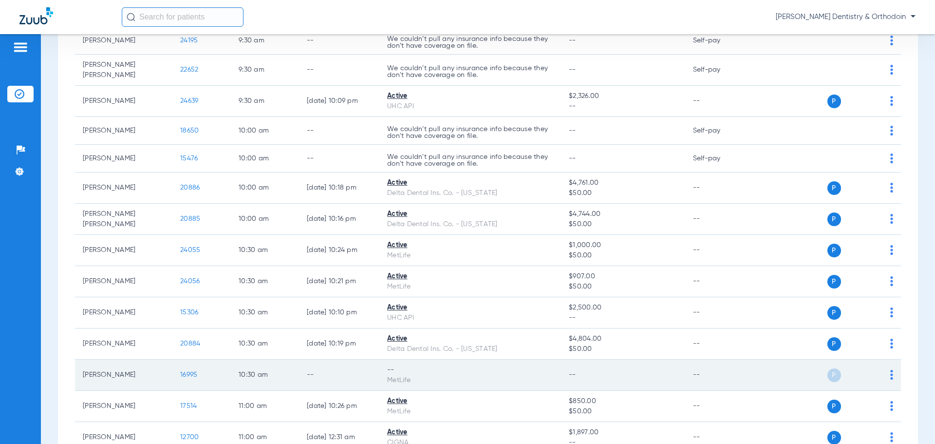
click at [191, 371] on span "16995" at bounding box center [188, 374] width 17 height 7
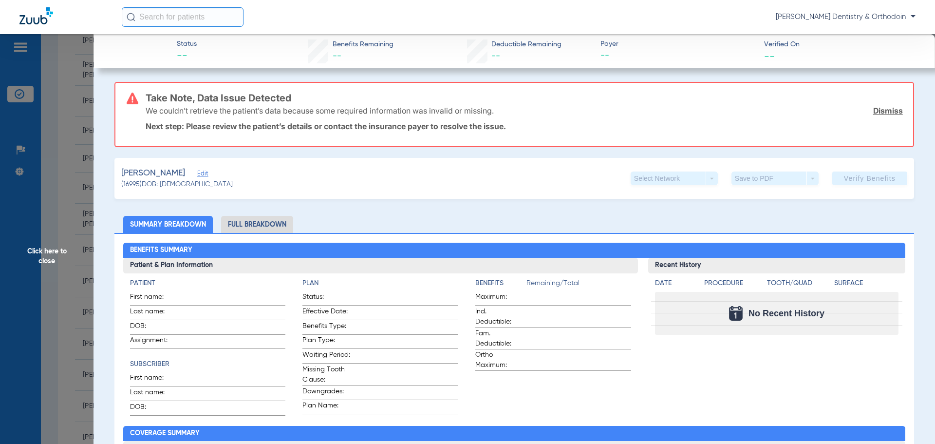
click at [43, 257] on span "Click here to close" at bounding box center [47, 256] width 94 height 444
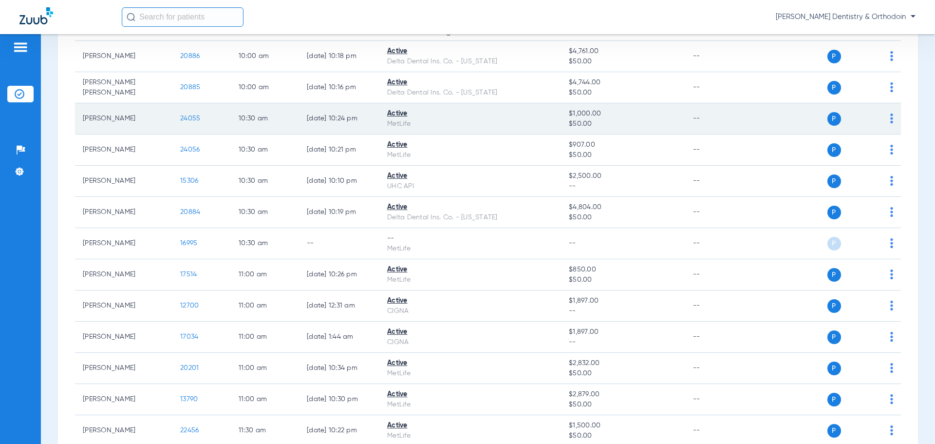
scroll to position [682, 0]
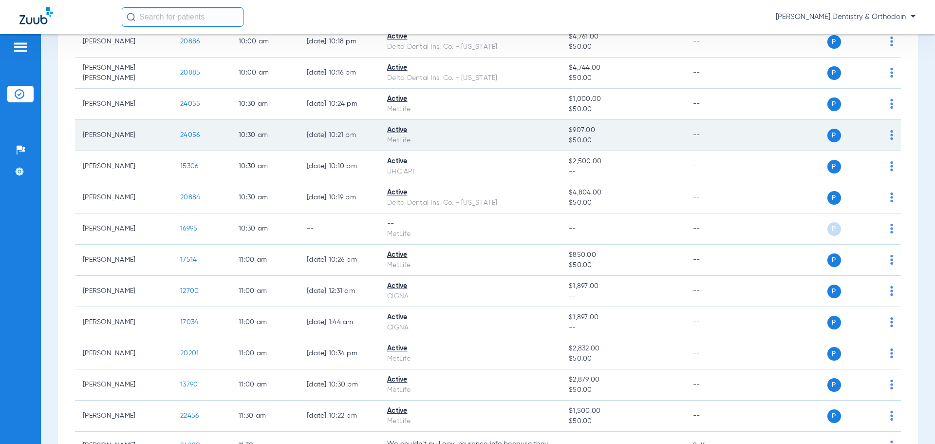
click at [184, 132] on span "24056" at bounding box center [189, 135] width 19 height 7
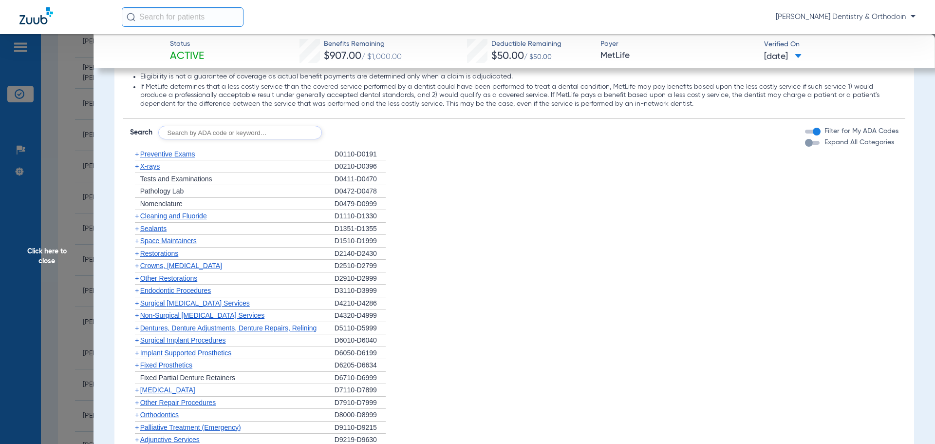
scroll to position [974, 0]
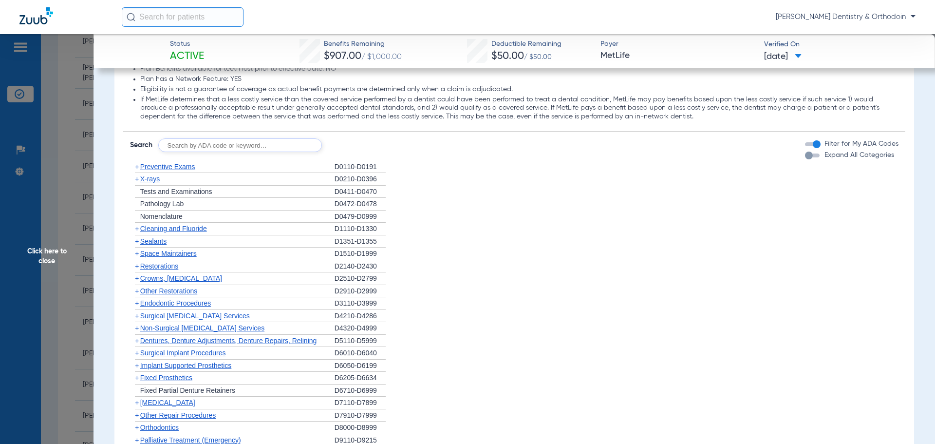
click at [171, 170] on span "Preventive Exams" at bounding box center [167, 167] width 55 height 8
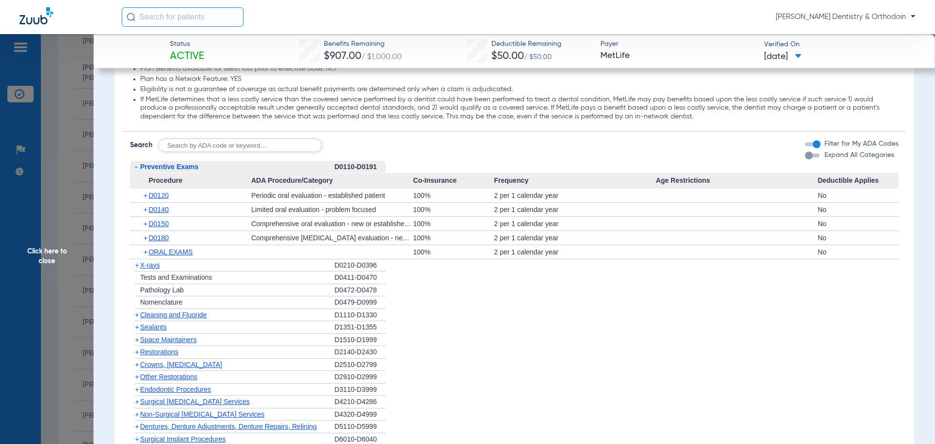
drag, startPoint x: 43, startPoint y: 252, endPoint x: 166, endPoint y: 271, distance: 124.2
click at [44, 252] on span "Click here to close" at bounding box center [47, 256] width 94 height 444
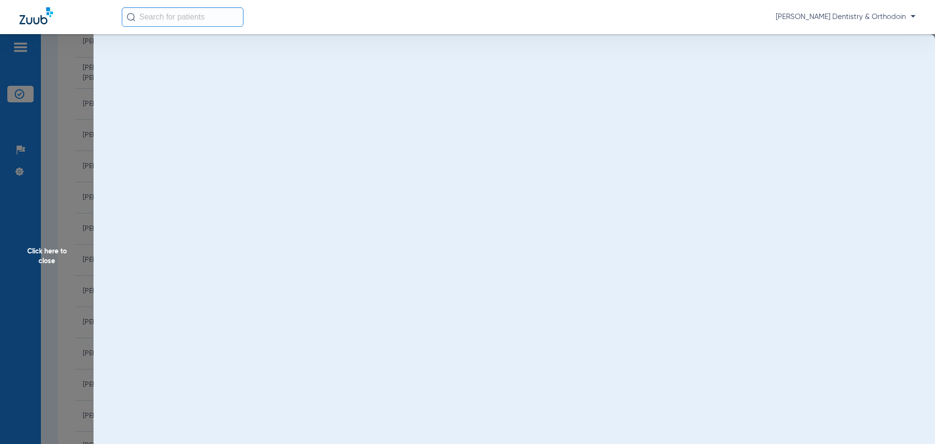
scroll to position [0, 0]
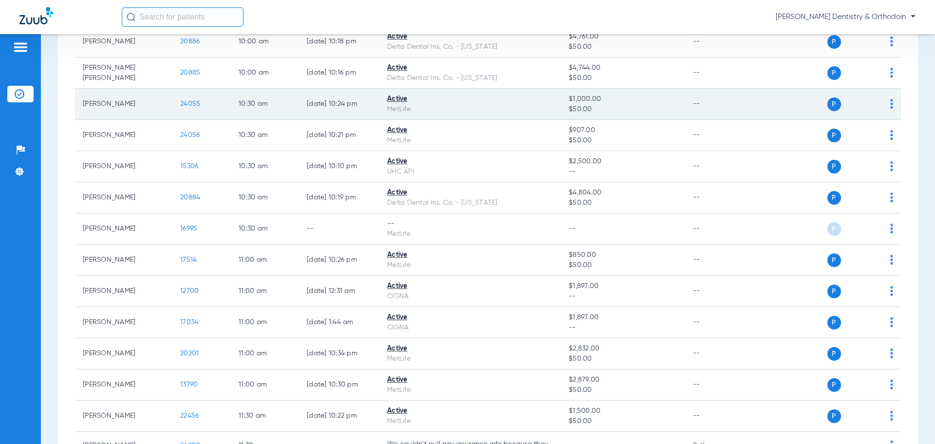
click at [191, 100] on span "24055" at bounding box center [190, 103] width 20 height 7
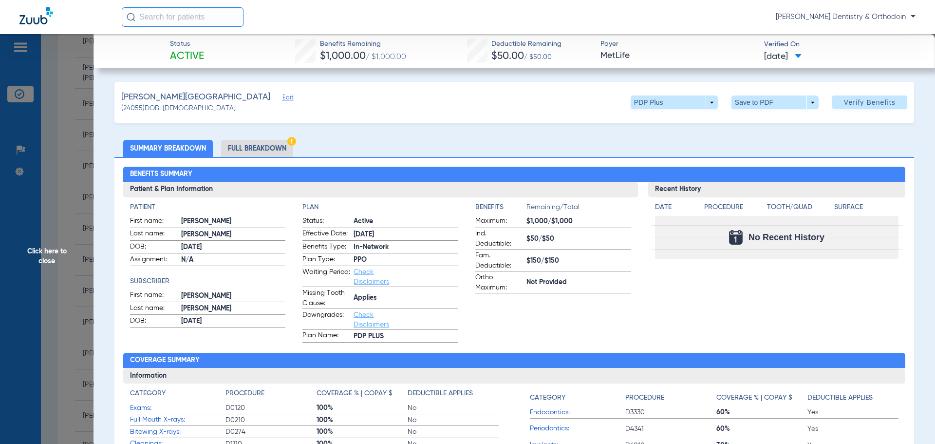
drag, startPoint x: 49, startPoint y: 257, endPoint x: 142, endPoint y: 285, distance: 97.2
click at [49, 257] on span "Click here to close" at bounding box center [47, 256] width 94 height 444
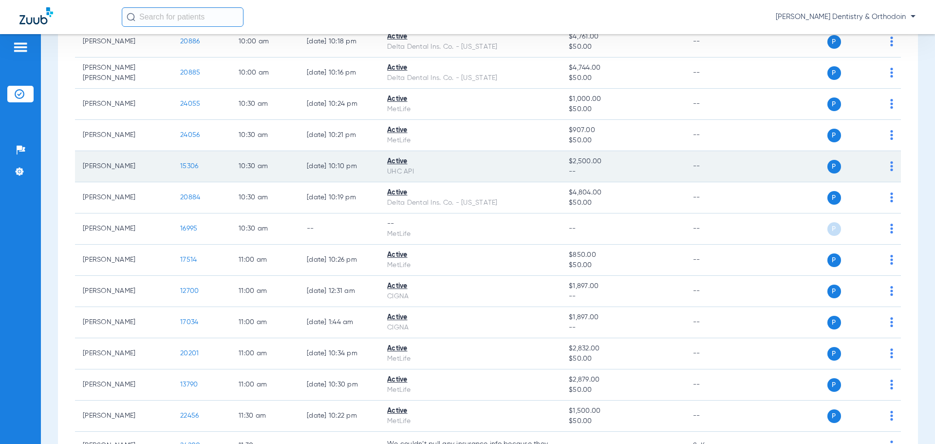
click at [193, 163] on span "15306" at bounding box center [189, 166] width 18 height 7
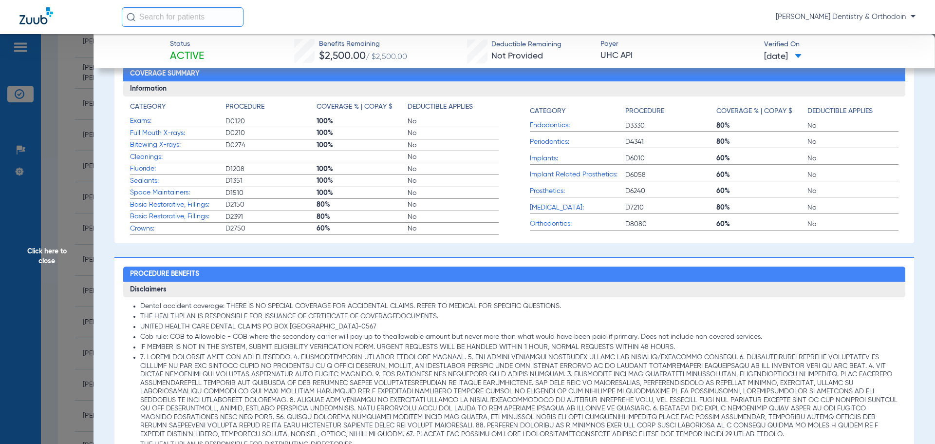
scroll to position [682, 0]
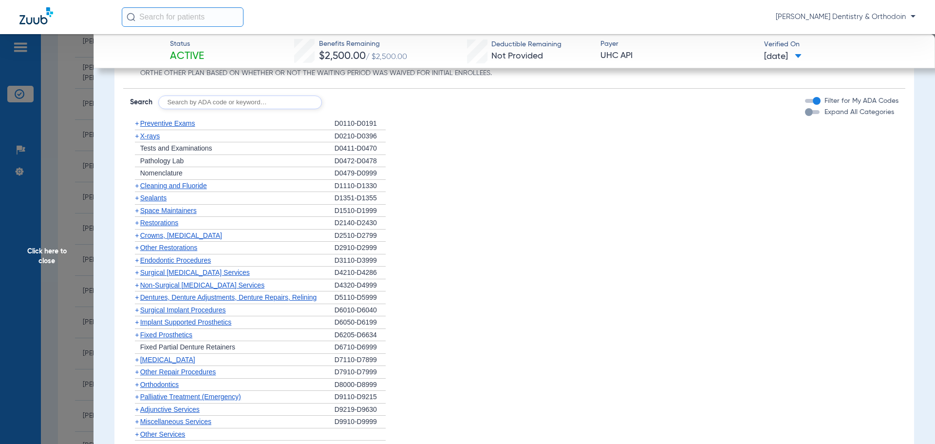
click at [136, 134] on span "+" at bounding box center [137, 136] width 4 height 8
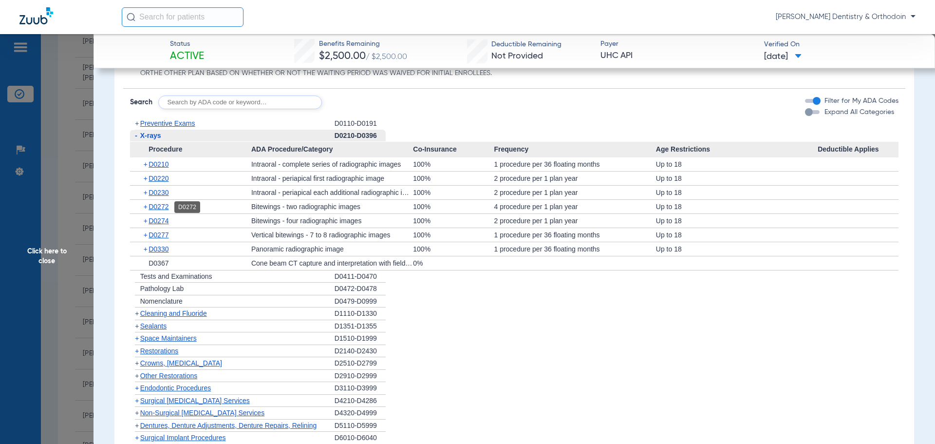
click at [162, 208] on span "D0272" at bounding box center [159, 207] width 20 height 8
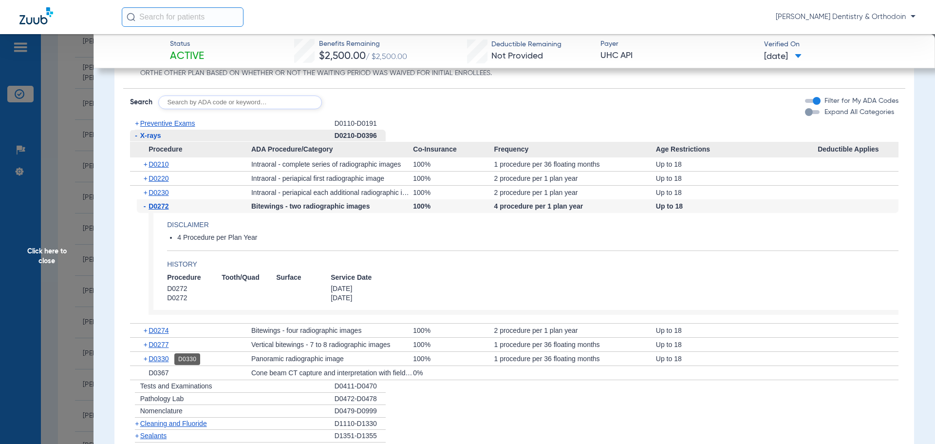
click at [167, 357] on span "D0330" at bounding box center [159, 359] width 20 height 8
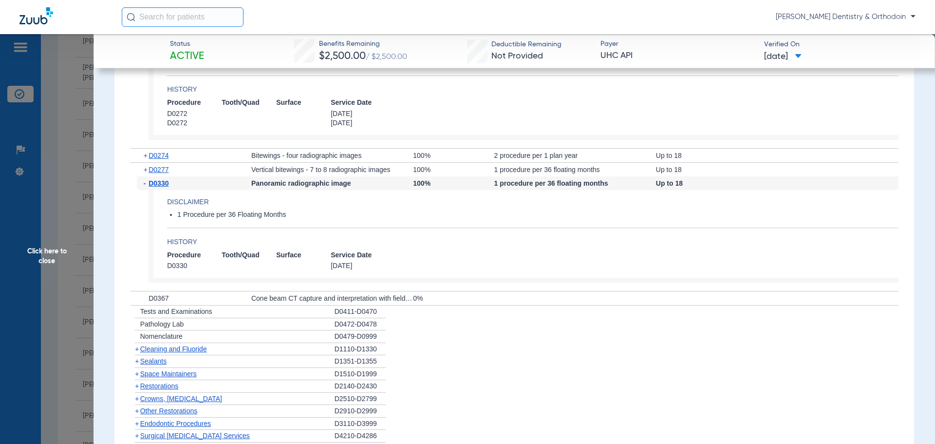
scroll to position [925, 0]
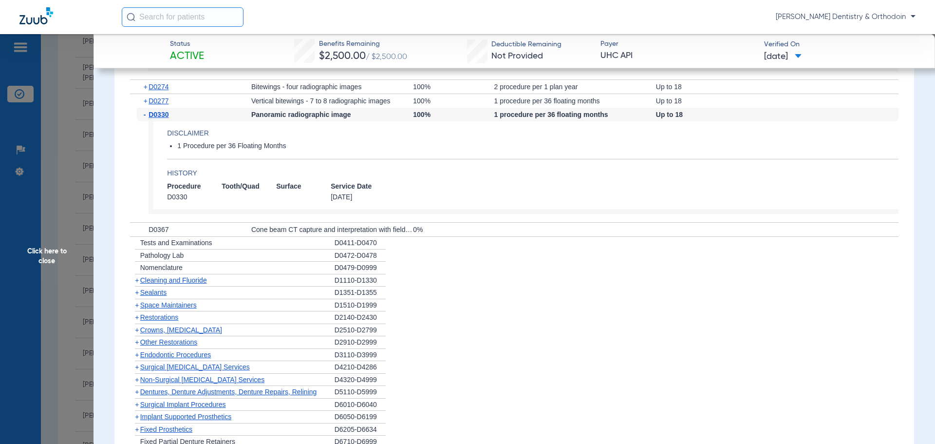
click at [199, 279] on span "Cleaning and Fluoride" at bounding box center [173, 280] width 67 height 8
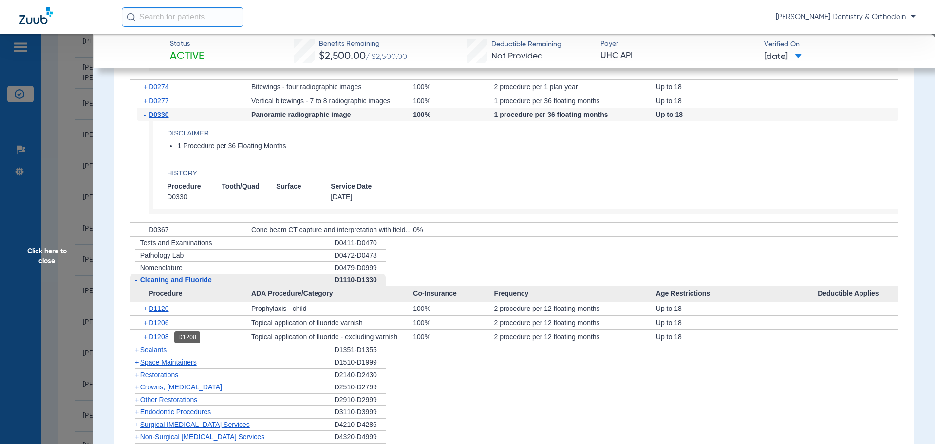
drag, startPoint x: 167, startPoint y: 338, endPoint x: 296, endPoint y: 330, distance: 129.8
click at [167, 338] on span "D1208" at bounding box center [159, 337] width 20 height 8
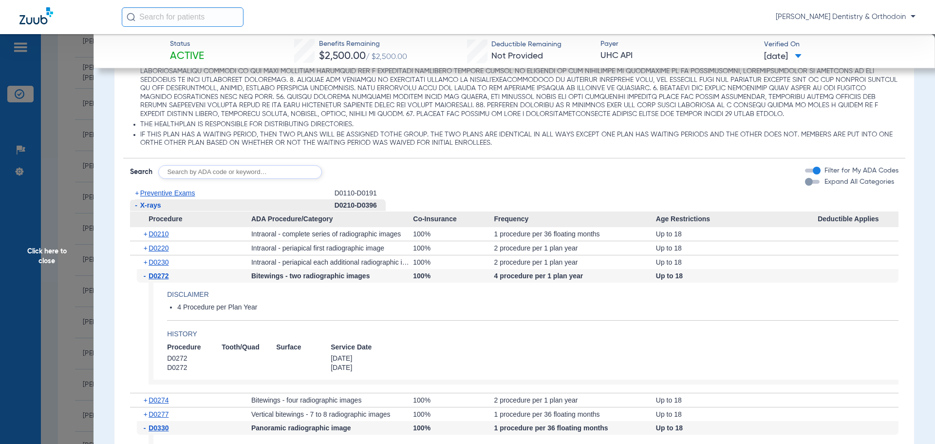
scroll to position [595, 0]
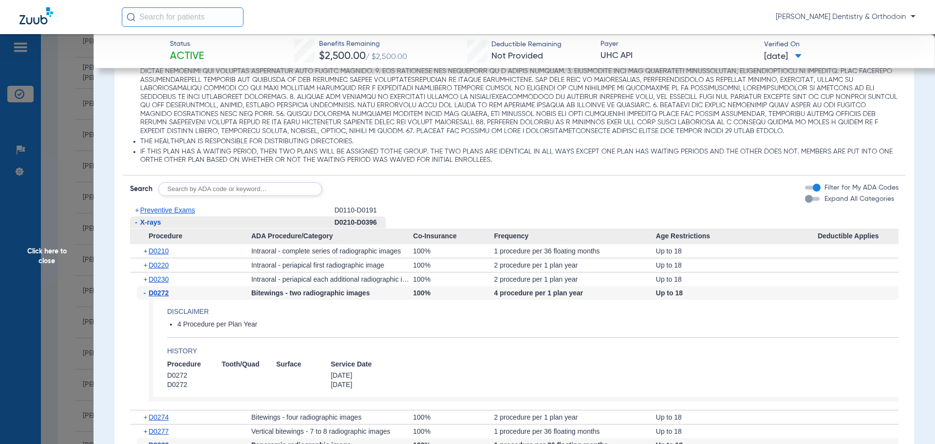
click at [170, 266] on div "+ D0220" at bounding box center [194, 265] width 114 height 14
click at [160, 266] on span "D0220" at bounding box center [159, 265] width 20 height 8
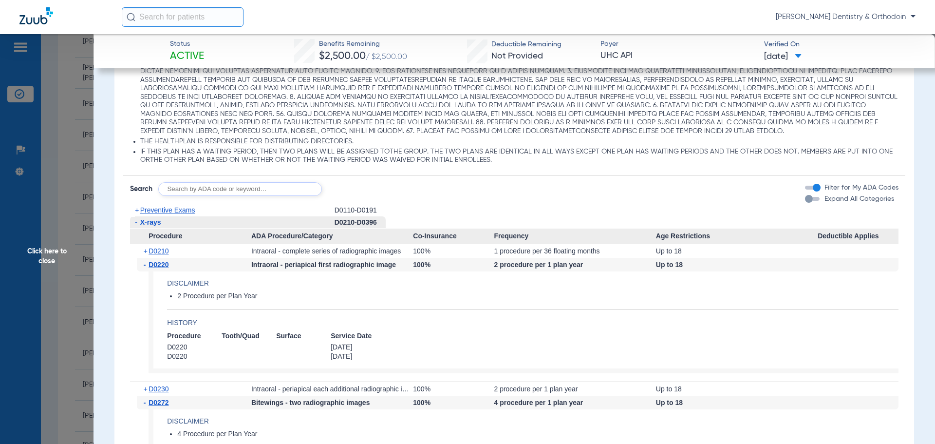
click at [42, 242] on span "Click here to close" at bounding box center [47, 256] width 94 height 444
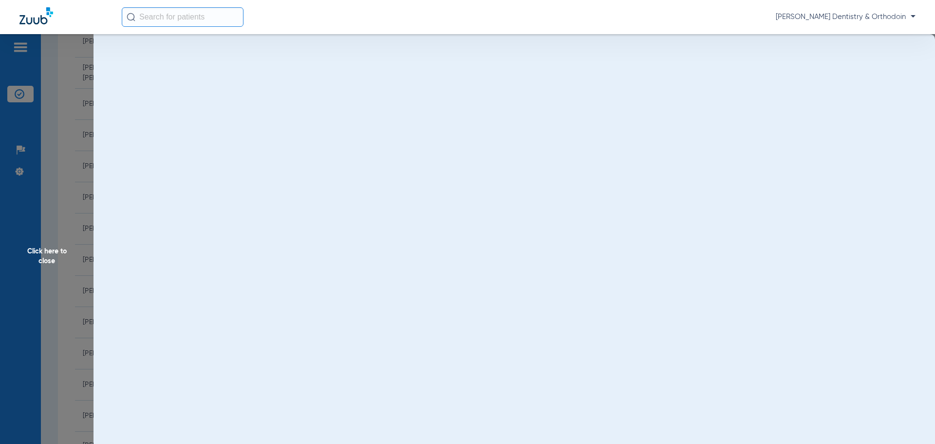
scroll to position [0, 0]
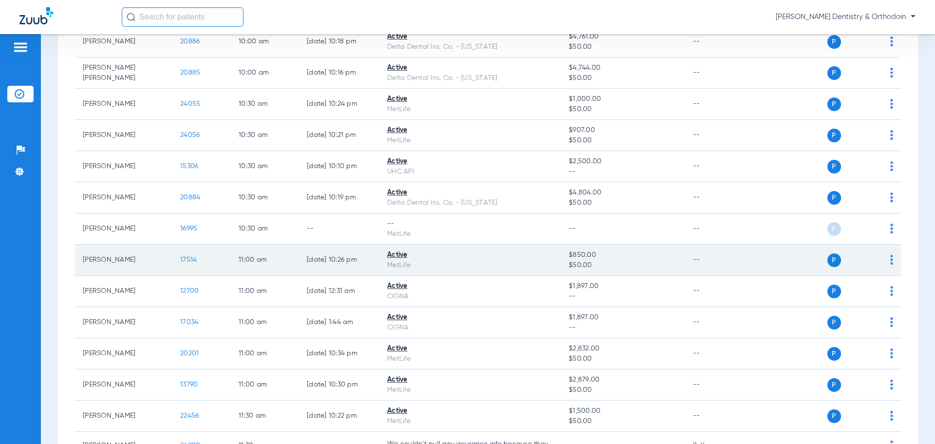
click at [192, 256] on span "17514" at bounding box center [188, 259] width 17 height 7
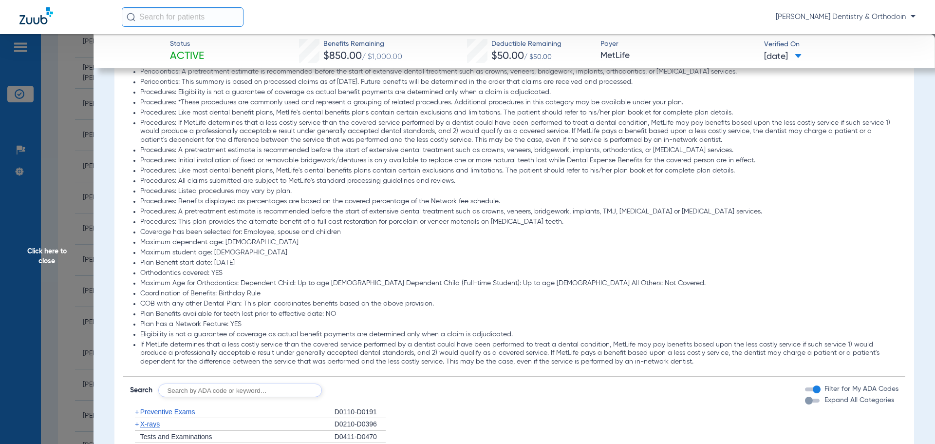
scroll to position [1023, 0]
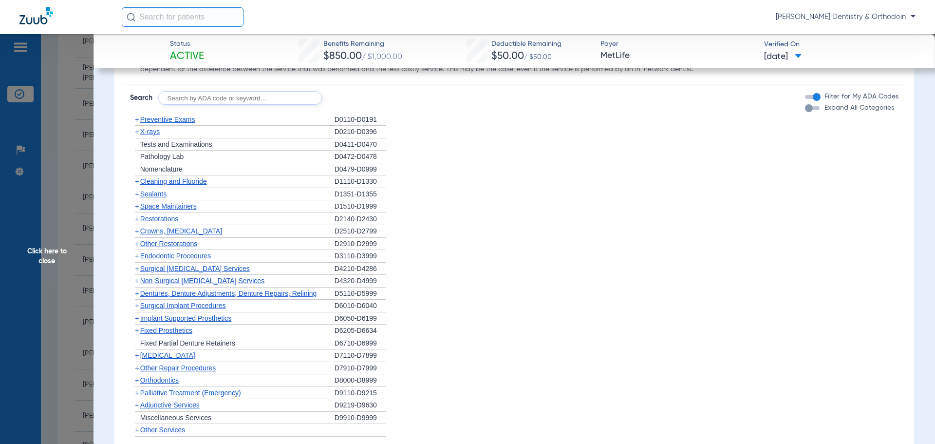
click at [140, 132] on span "X-rays" at bounding box center [149, 132] width 19 height 8
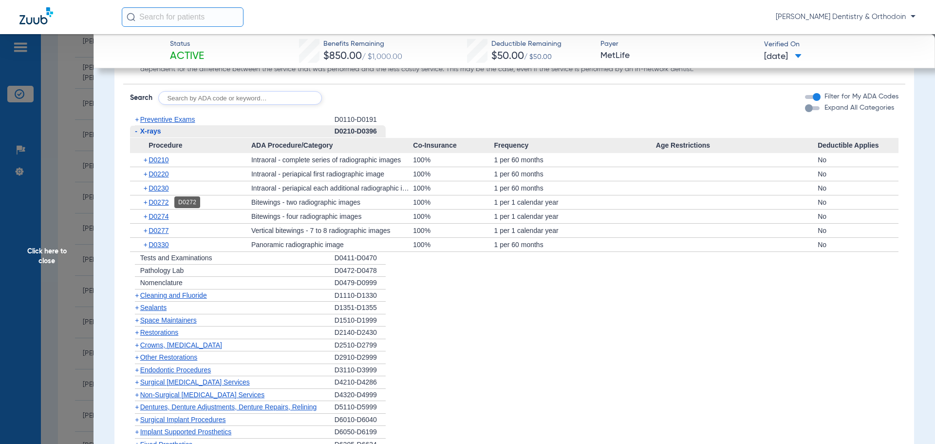
click at [161, 204] on span "D0272" at bounding box center [159, 202] width 20 height 8
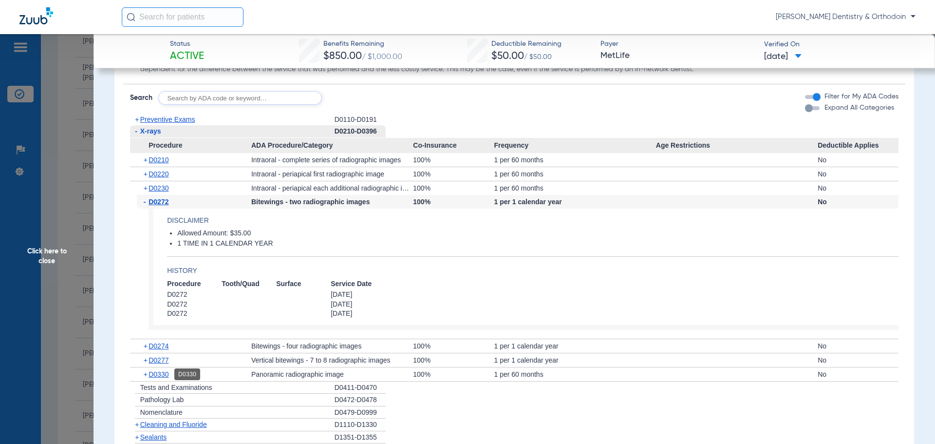
click at [160, 374] on span "D0330" at bounding box center [159, 374] width 20 height 8
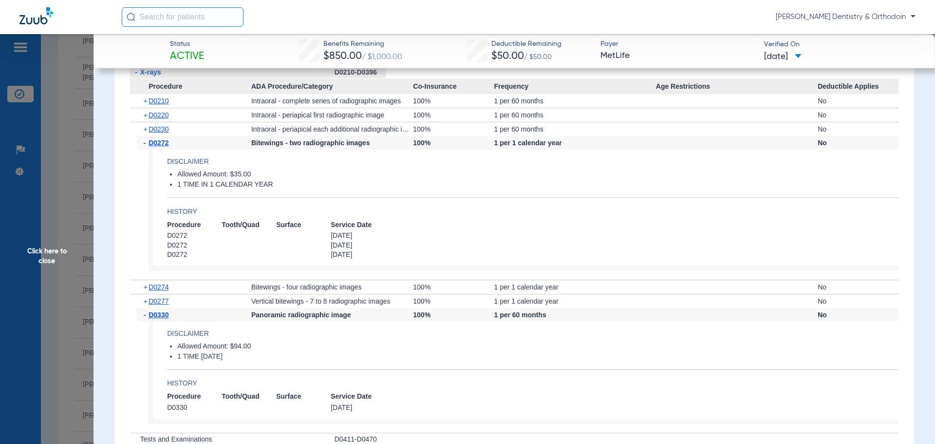
scroll to position [1169, 0]
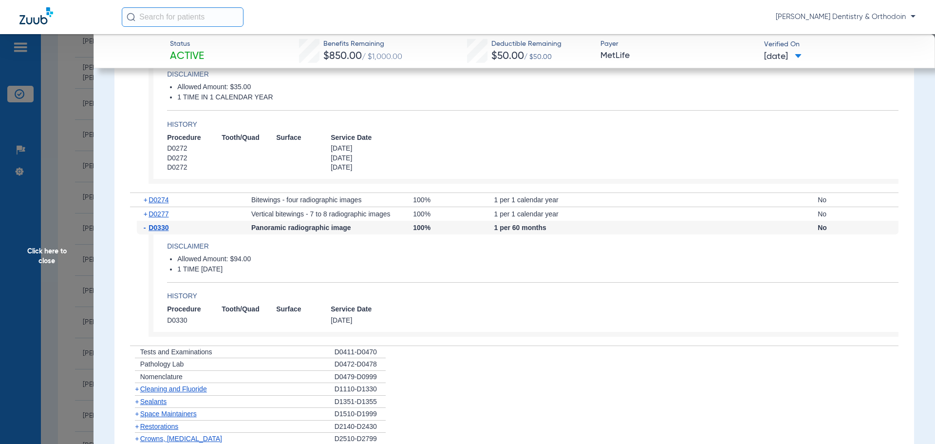
drag, startPoint x: 199, startPoint y: 390, endPoint x: 239, endPoint y: 375, distance: 43.3
click at [199, 390] on span "Cleaning and Fluoride" at bounding box center [173, 389] width 67 height 8
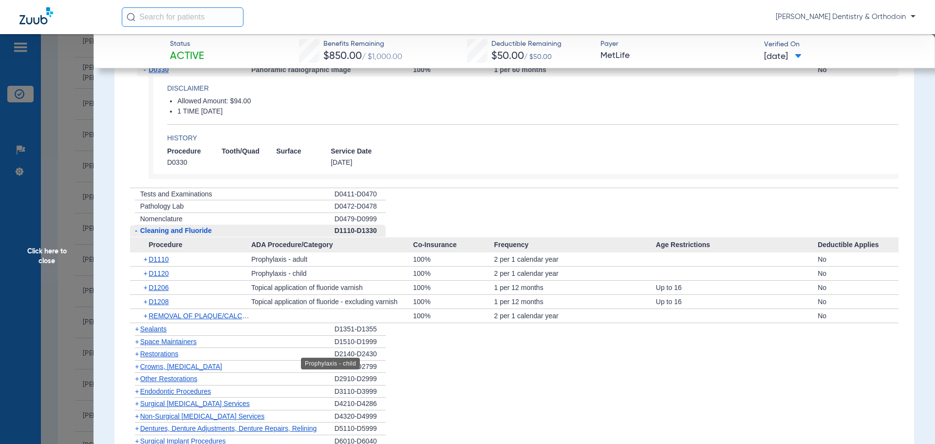
scroll to position [1412, 0]
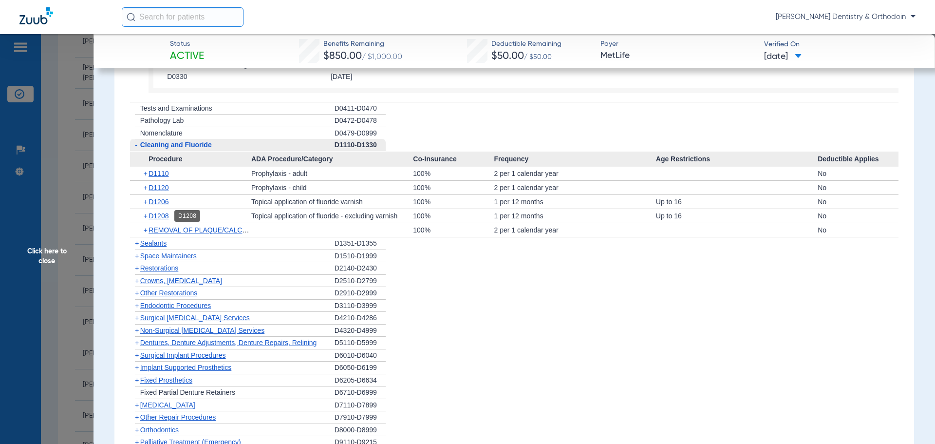
click at [166, 212] on span "D1208" at bounding box center [159, 216] width 20 height 8
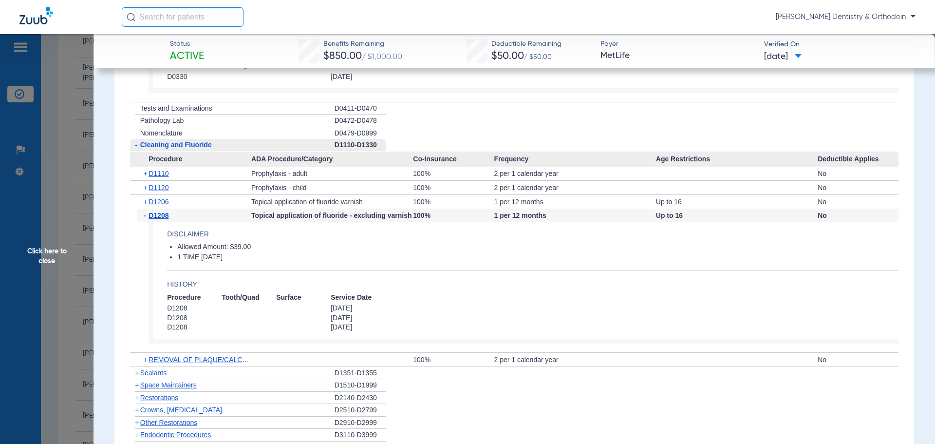
click at [146, 375] on span "Sealants" at bounding box center [153, 373] width 26 height 8
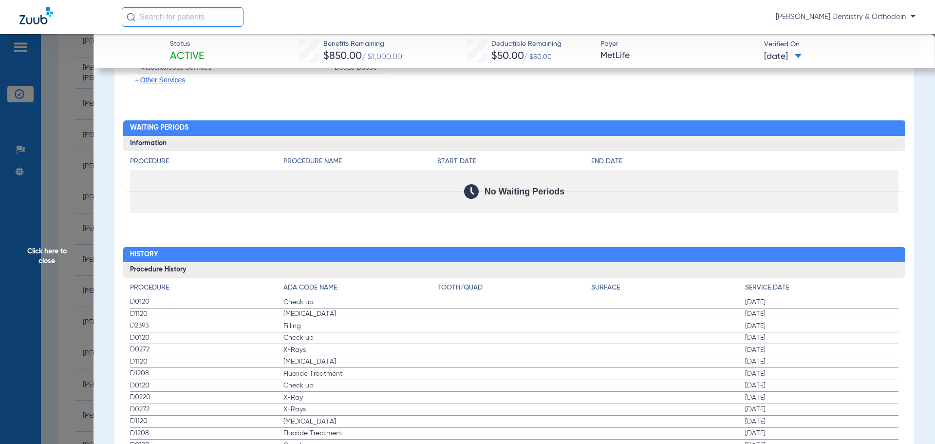
scroll to position [2094, 0]
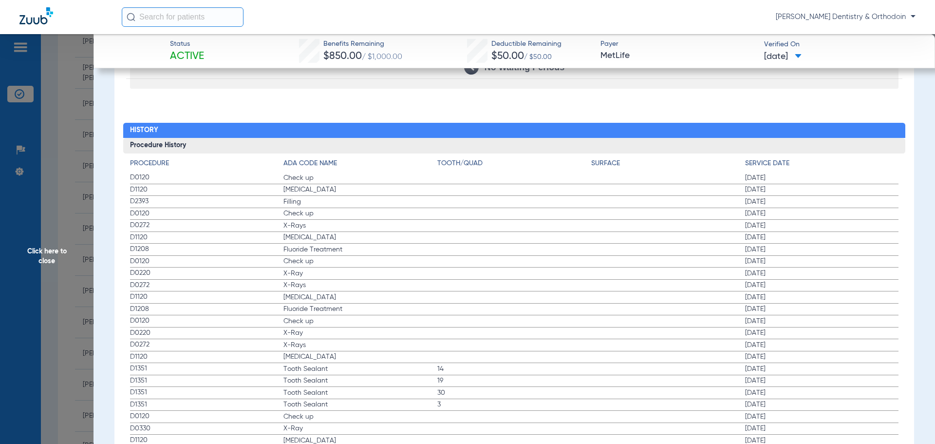
click at [48, 251] on span "Click here to close" at bounding box center [47, 256] width 94 height 444
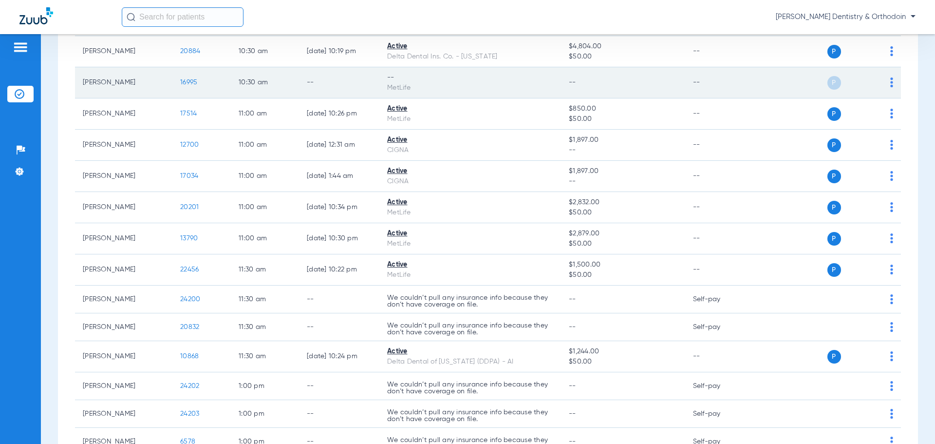
scroll to position [974, 0]
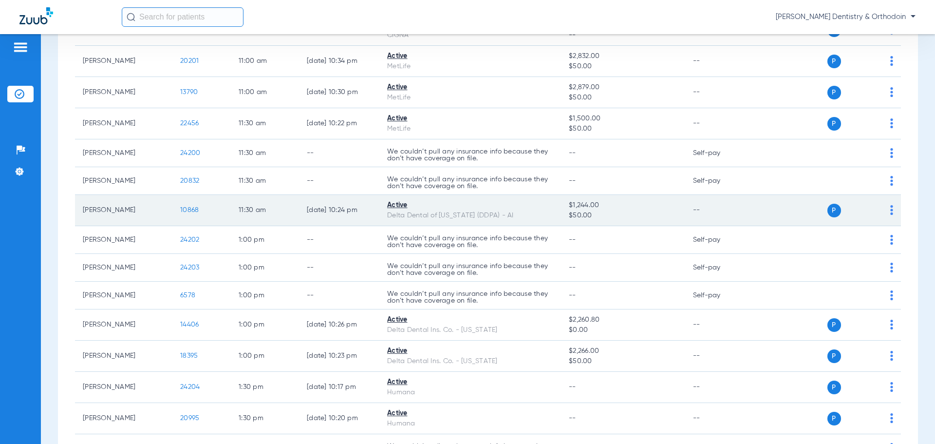
click at [182, 207] on span "10868" at bounding box center [189, 210] width 19 height 7
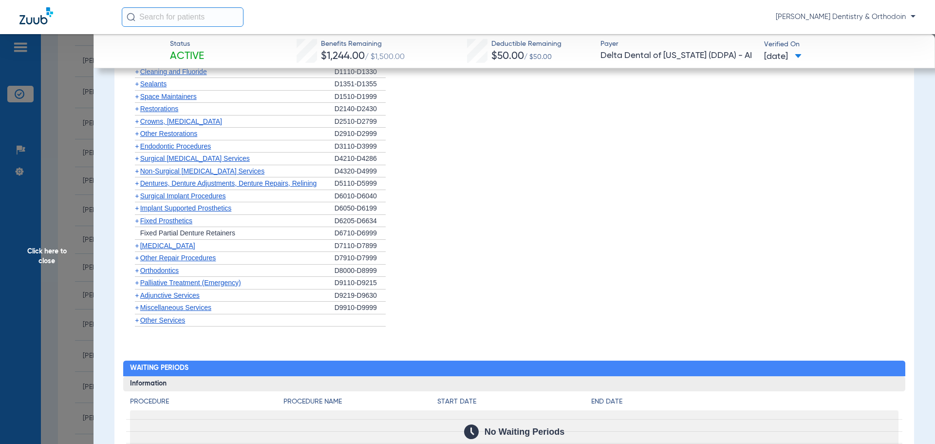
scroll to position [333, 0]
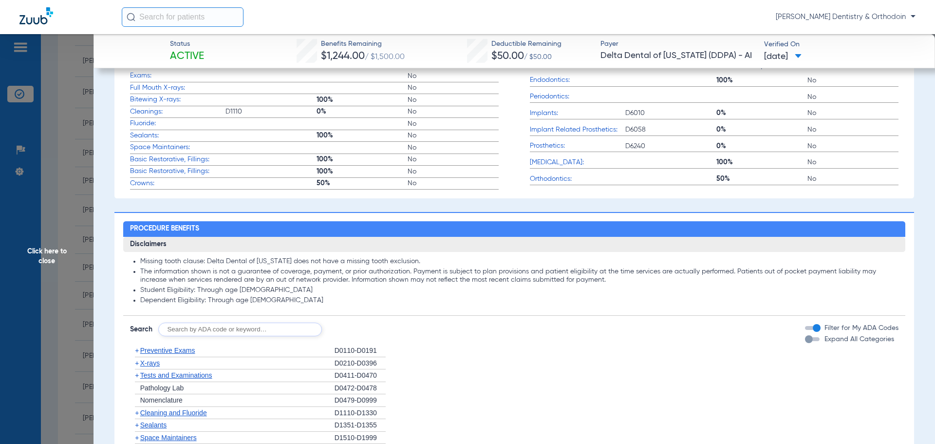
click at [153, 365] on span "X-rays" at bounding box center [149, 363] width 19 height 8
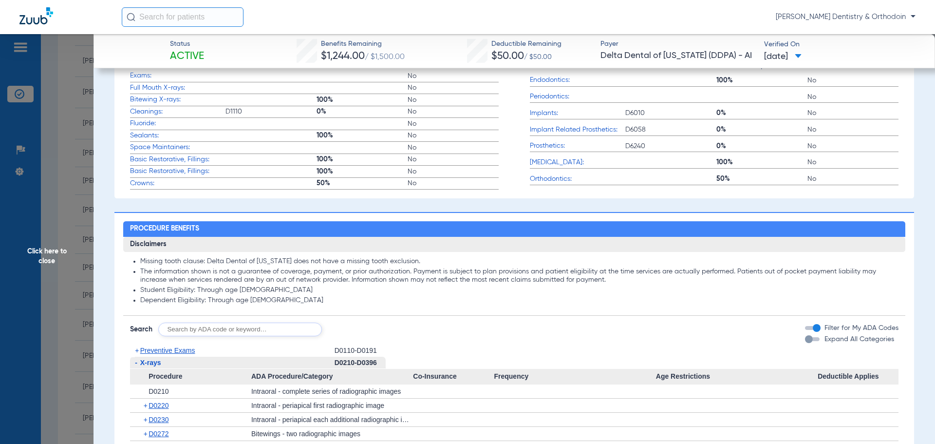
scroll to position [431, 0]
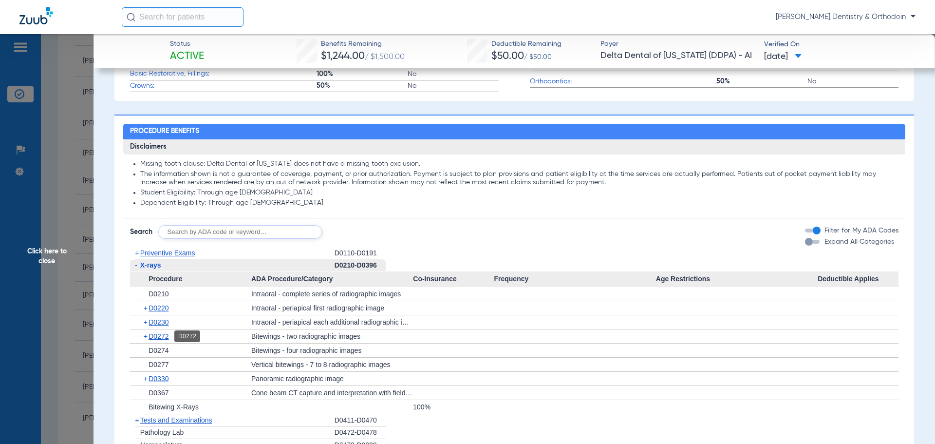
click at [164, 339] on span "D0272" at bounding box center [159, 336] width 20 height 8
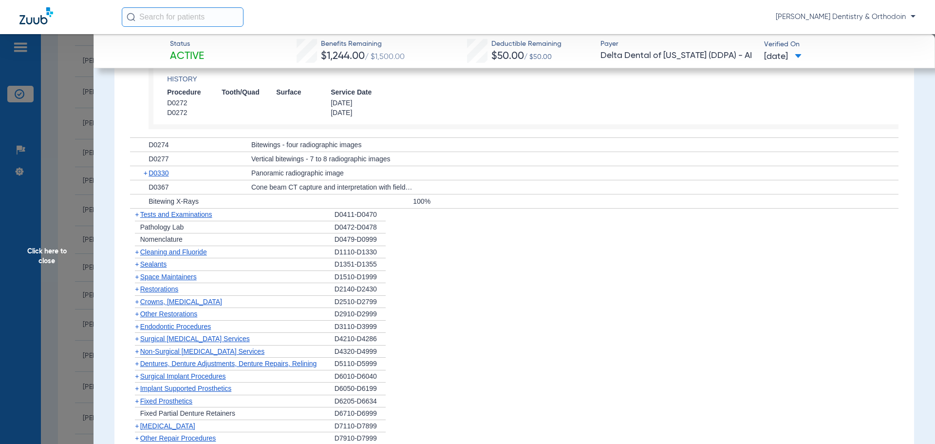
scroll to position [723, 0]
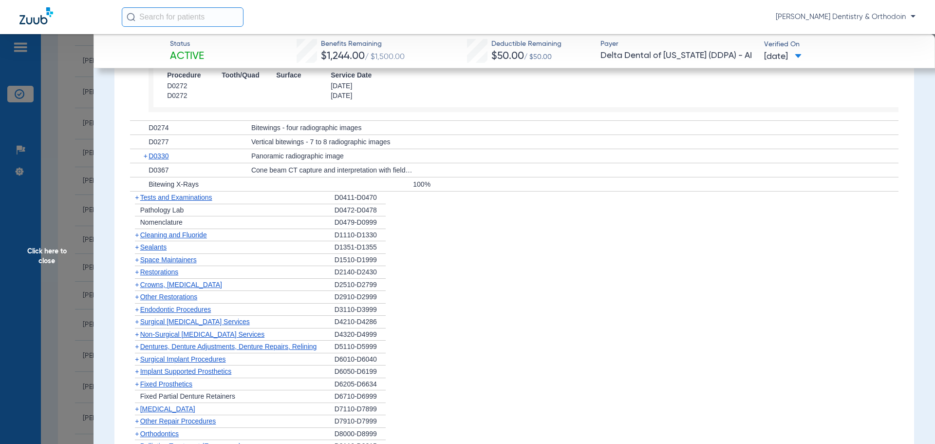
click at [163, 236] on span "Cleaning and Fluoride" at bounding box center [173, 235] width 67 height 8
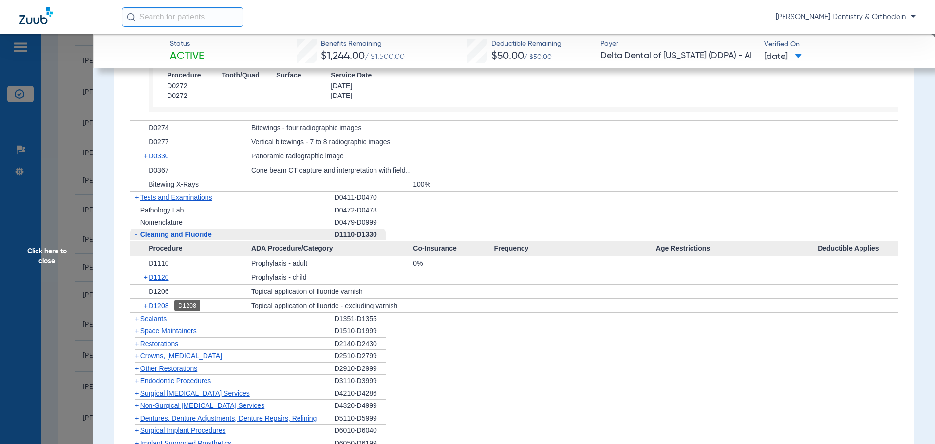
click at [154, 304] on span "D1208" at bounding box center [159, 305] width 20 height 8
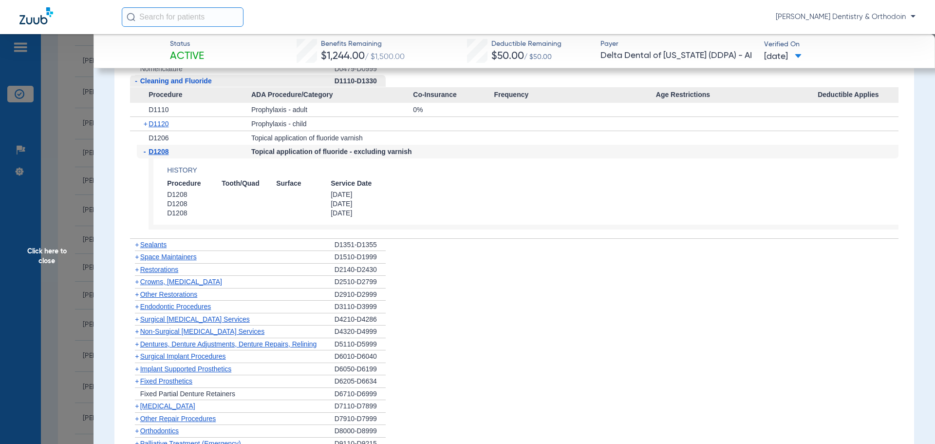
scroll to position [918, 0]
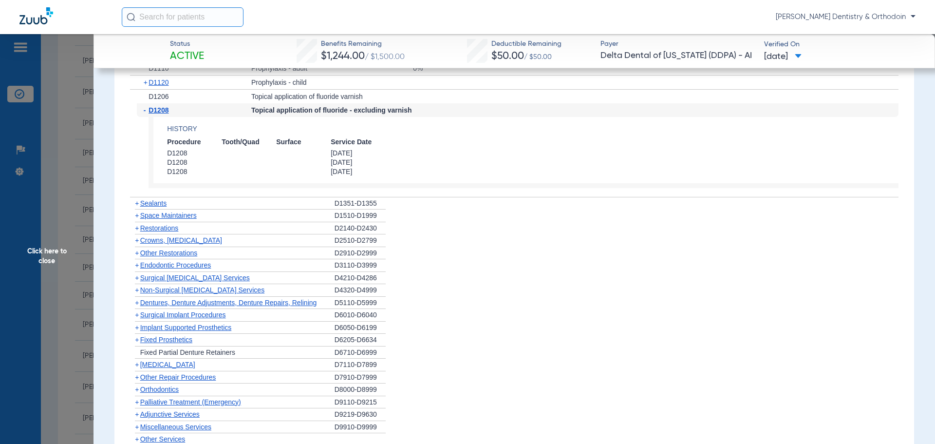
click at [151, 203] on span "Sealants" at bounding box center [153, 203] width 26 height 8
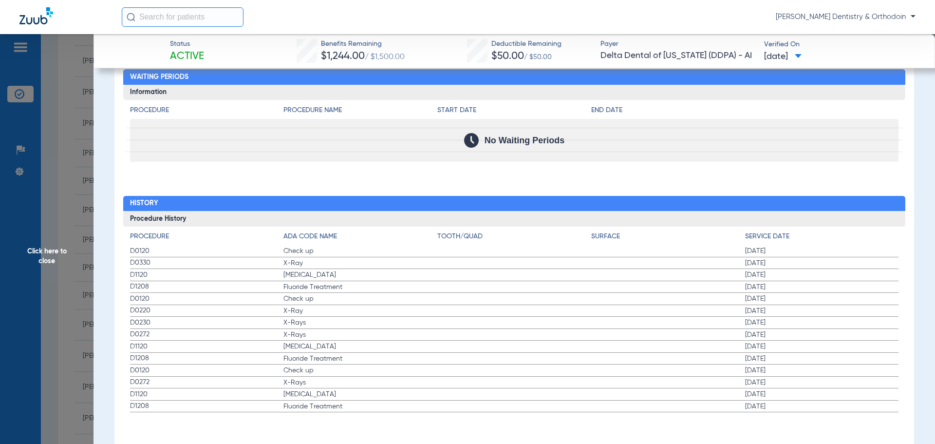
scroll to position [1372, 0]
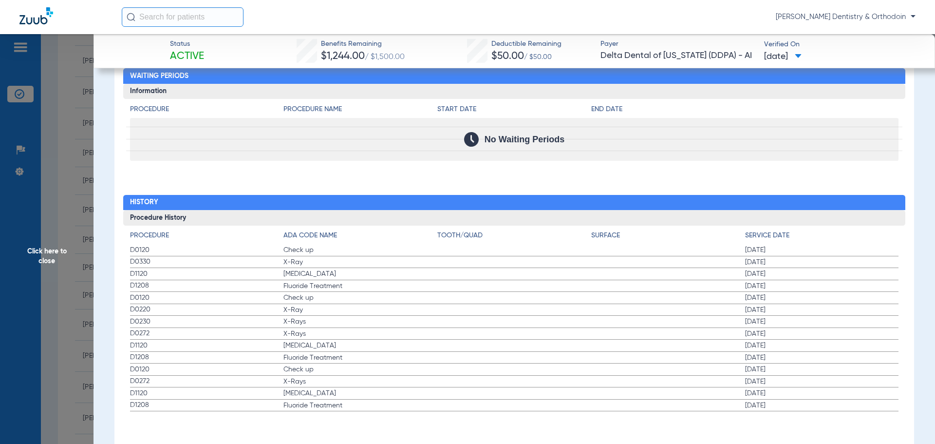
click at [49, 253] on span "Click here to close" at bounding box center [47, 256] width 94 height 444
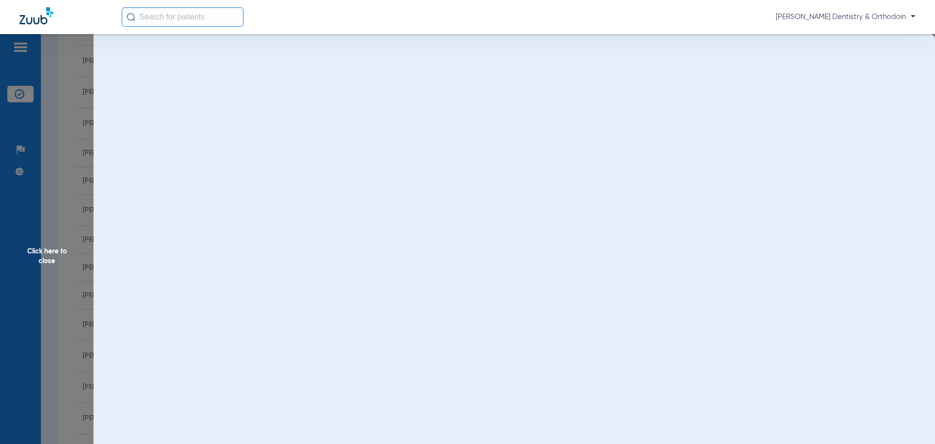
scroll to position [0, 0]
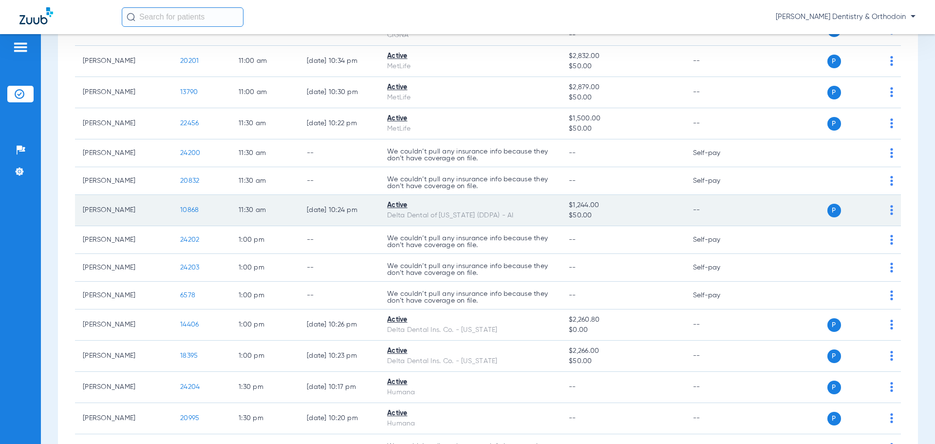
click at [184, 208] on span "10868" at bounding box center [189, 210] width 19 height 7
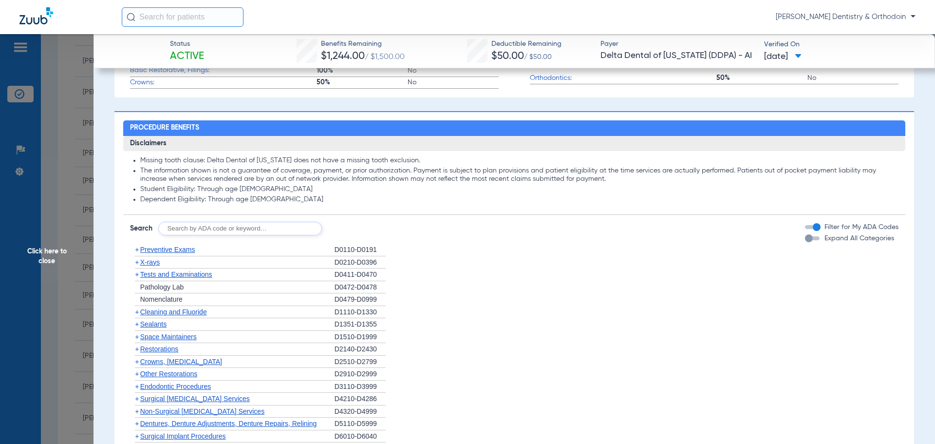
scroll to position [487, 0]
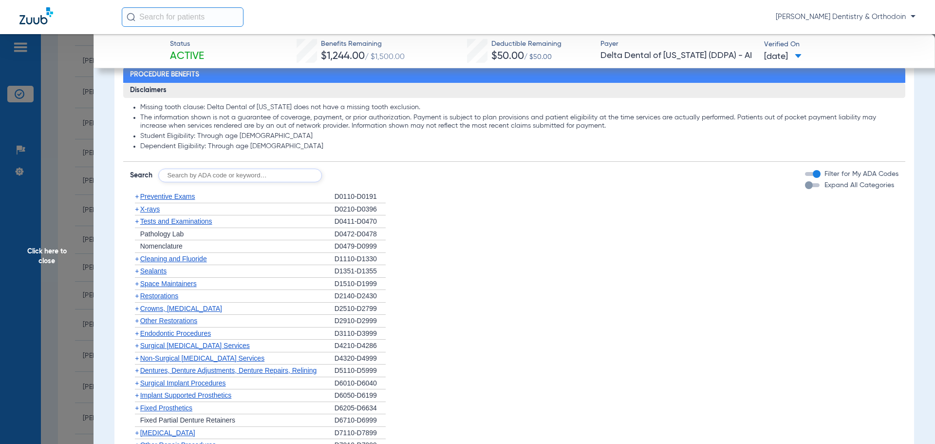
click at [150, 209] on span "X-rays" at bounding box center [149, 209] width 19 height 8
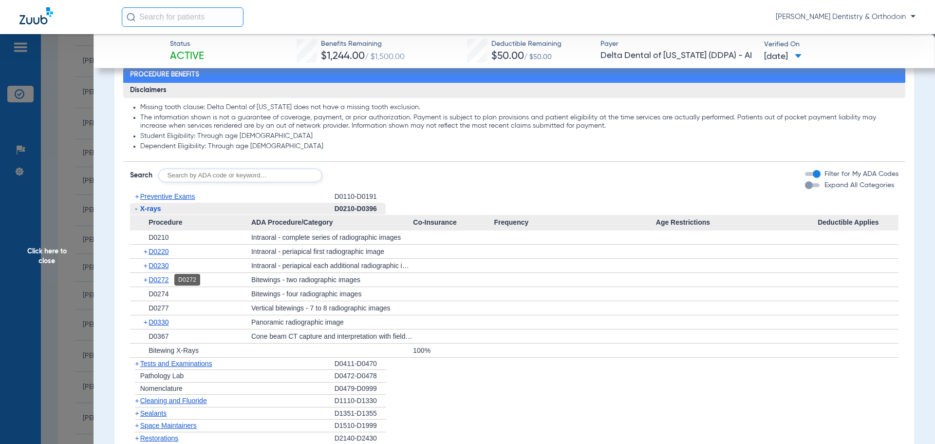
click at [164, 281] on span "D0272" at bounding box center [159, 280] width 20 height 8
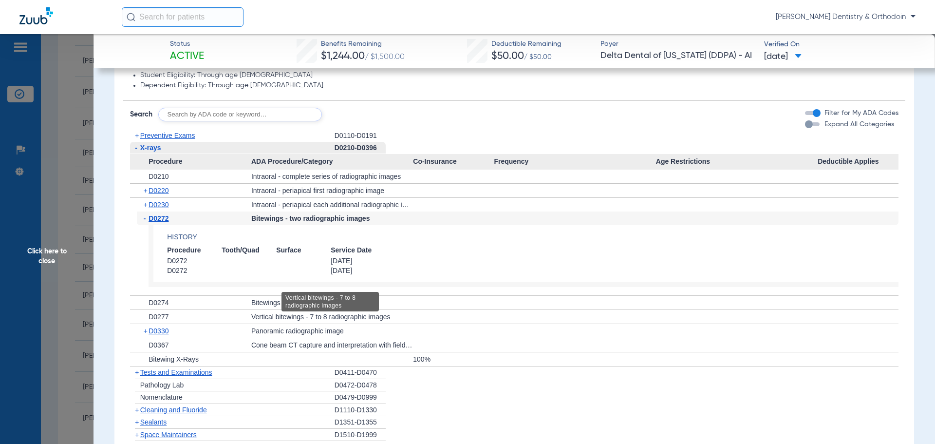
scroll to position [584, 0]
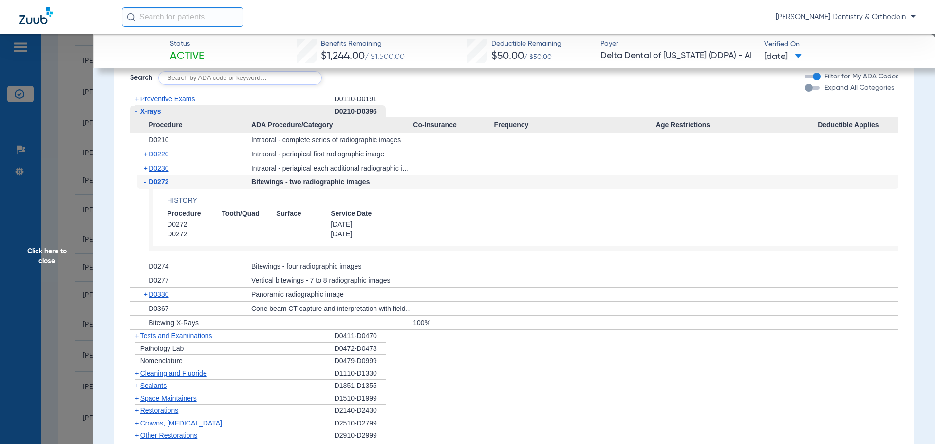
click at [190, 375] on span "Cleaning and Fluoride" at bounding box center [173, 373] width 67 height 8
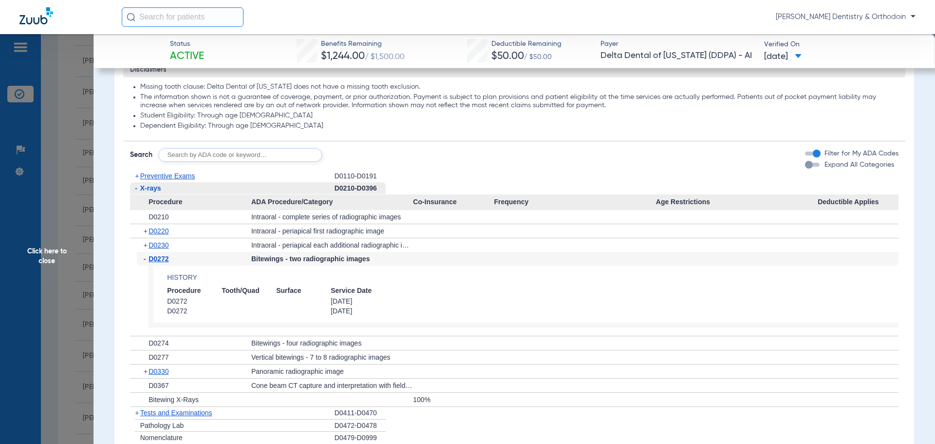
scroll to position [438, 0]
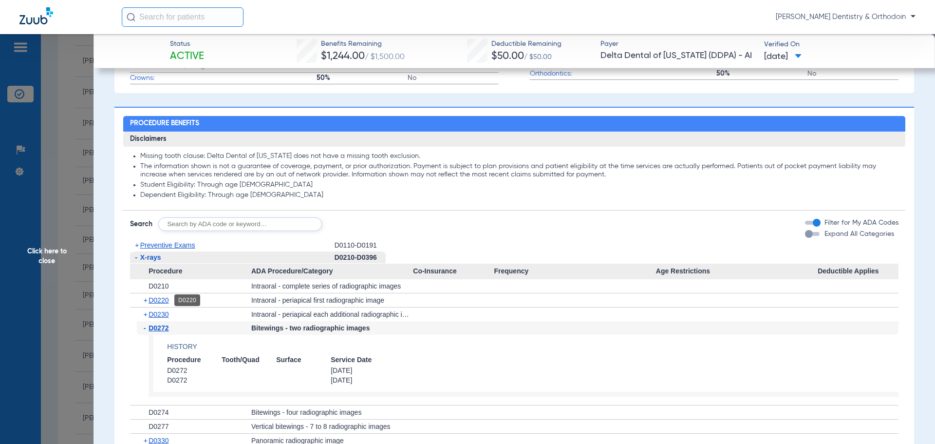
click at [165, 303] on span "D0220" at bounding box center [159, 300] width 20 height 8
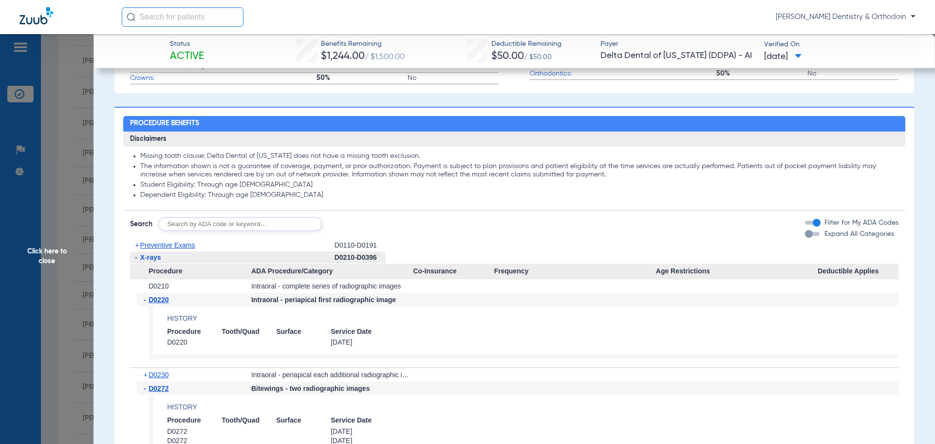
drag, startPoint x: 51, startPoint y: 252, endPoint x: 263, endPoint y: 244, distance: 212.0
click at [51, 252] on span "Click here to close" at bounding box center [47, 256] width 94 height 444
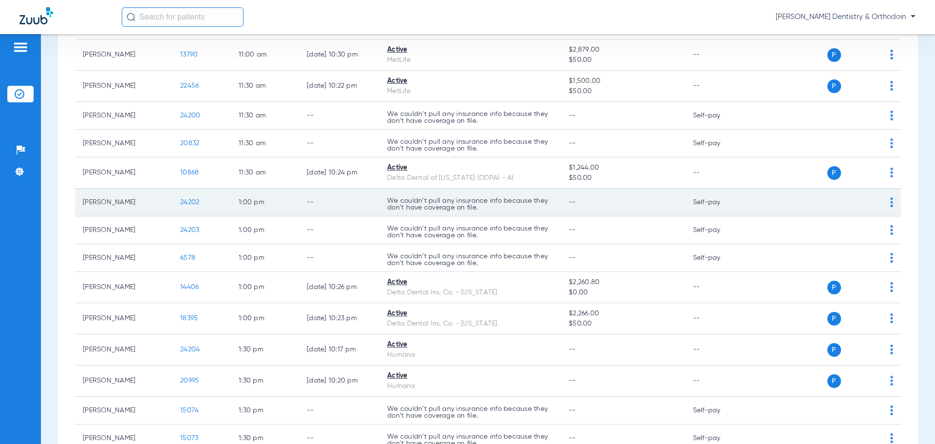
scroll to position [1023, 0]
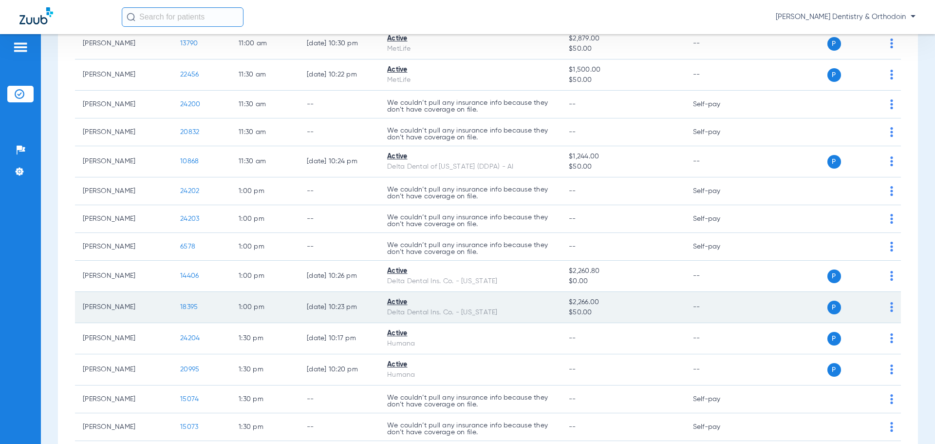
click at [186, 303] on span "18395" at bounding box center [189, 306] width 18 height 7
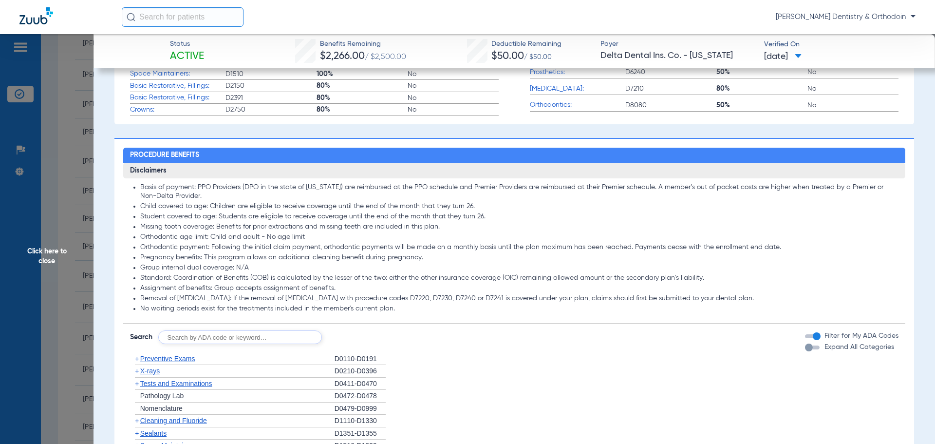
scroll to position [438, 0]
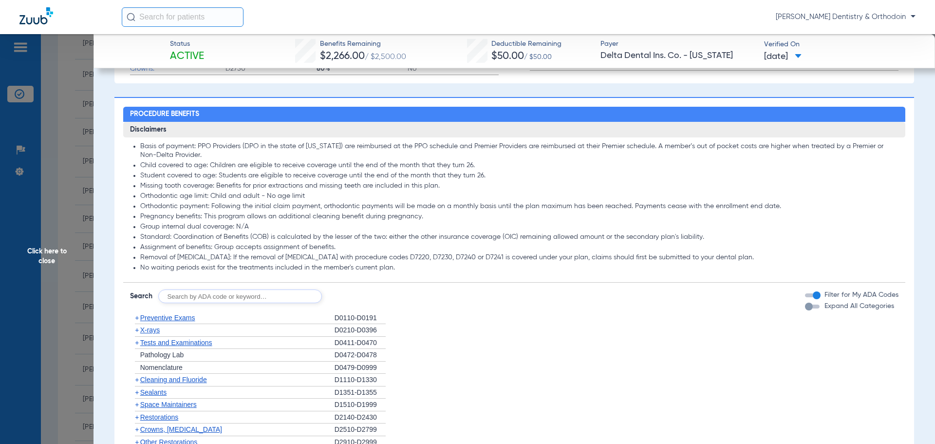
click at [144, 334] on span "X-rays" at bounding box center [149, 330] width 19 height 8
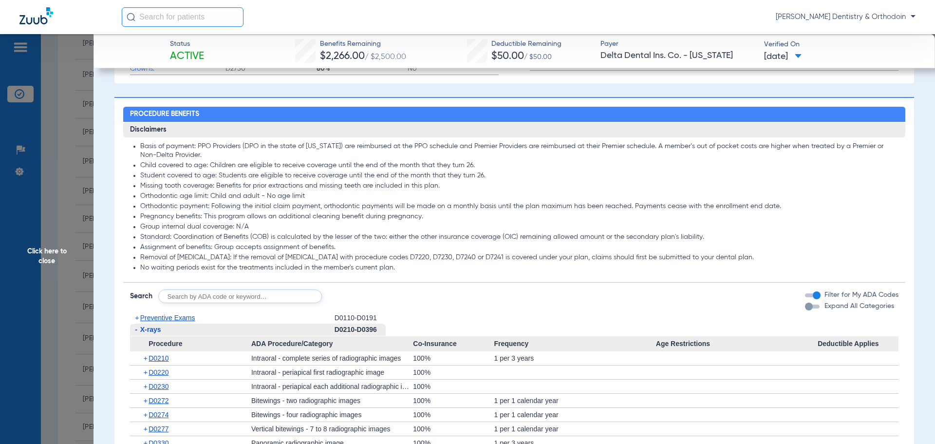
scroll to position [633, 0]
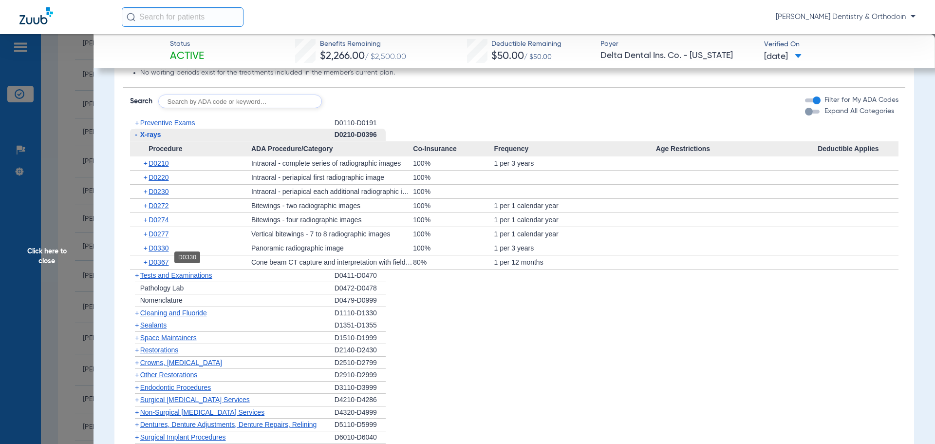
click at [160, 252] on span "D0330" at bounding box center [159, 248] width 20 height 8
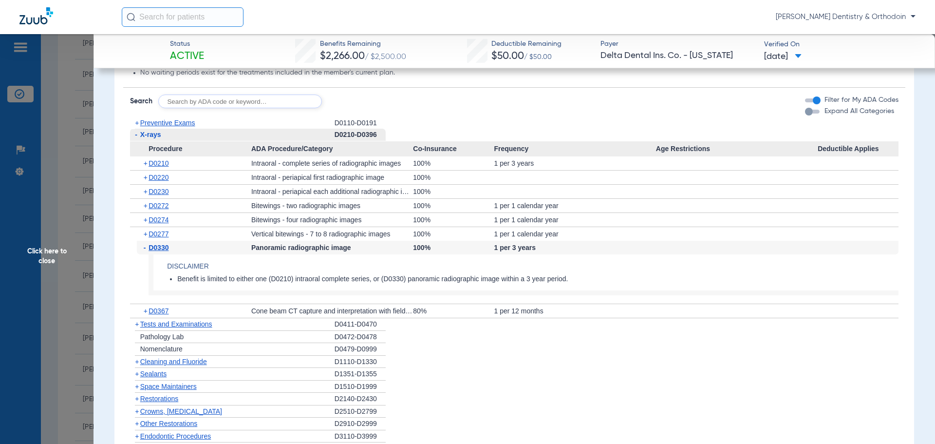
click at [165, 209] on span "D0272" at bounding box center [159, 206] width 20 height 8
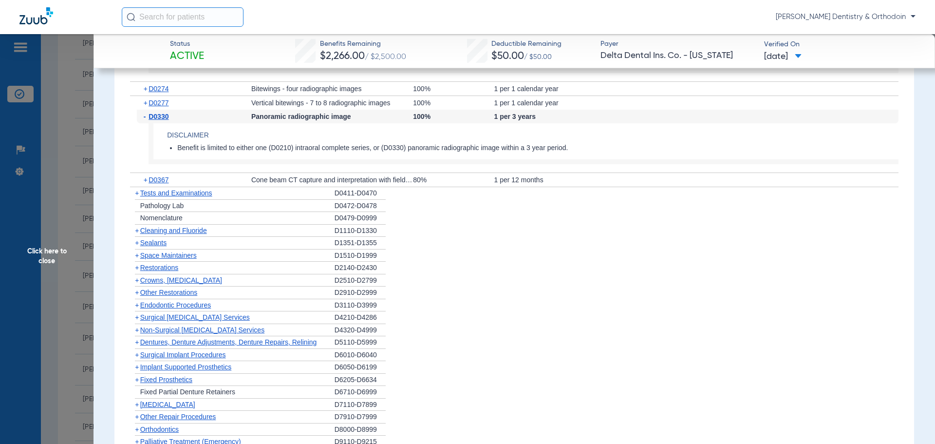
scroll to position [866, 0]
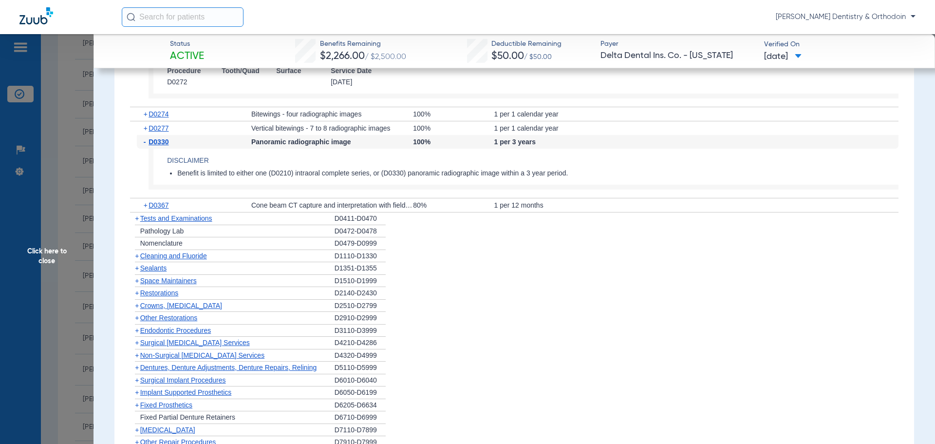
drag, startPoint x: 149, startPoint y: 279, endPoint x: 478, endPoint y: 266, distance: 329.5
click at [149, 272] on span "Sealants" at bounding box center [153, 268] width 26 height 8
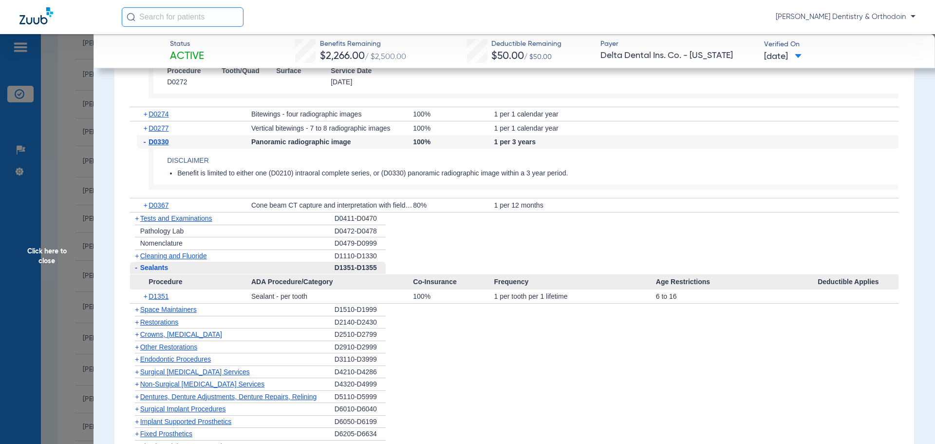
click at [54, 248] on span "Click here to close" at bounding box center [47, 256] width 94 height 444
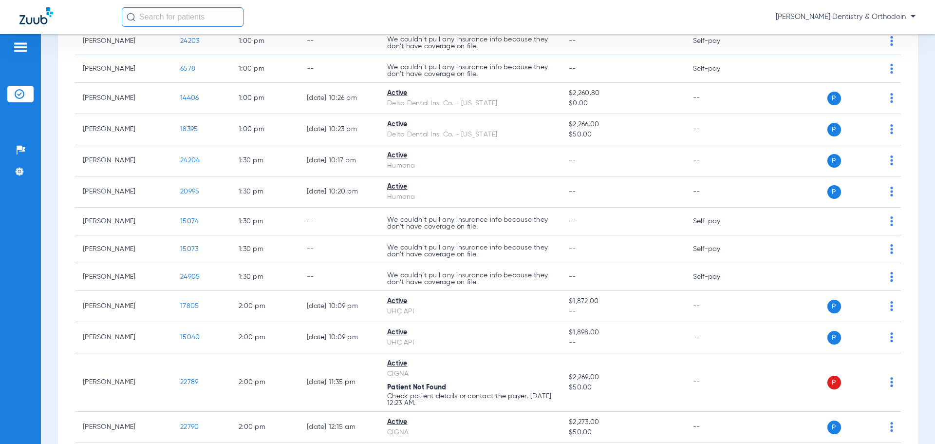
scroll to position [1218, 0]
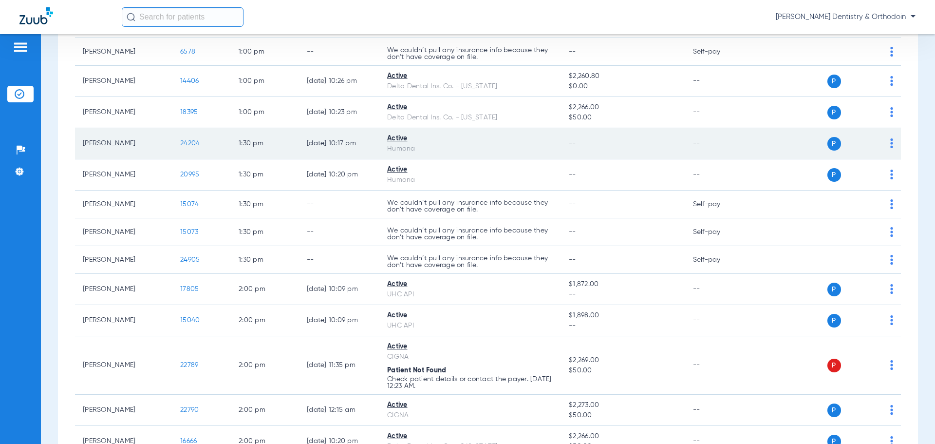
click at [185, 140] on span "24204" at bounding box center [189, 143] width 19 height 7
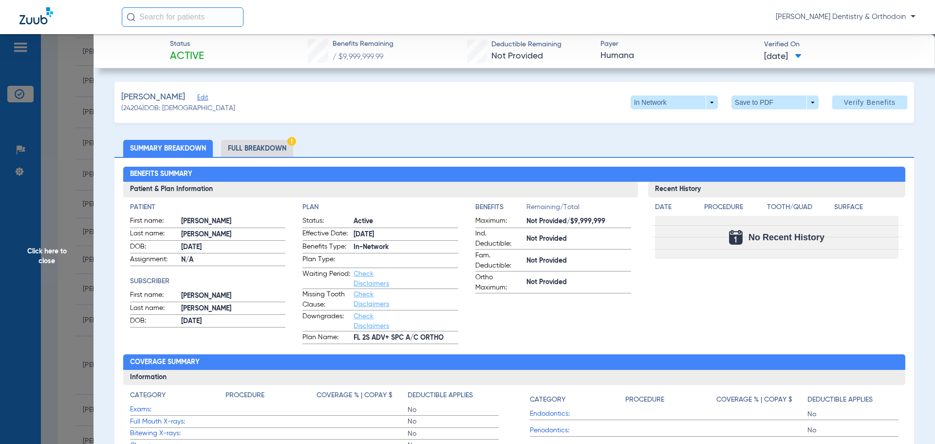
click at [59, 247] on span "Click here to close" at bounding box center [47, 256] width 94 height 444
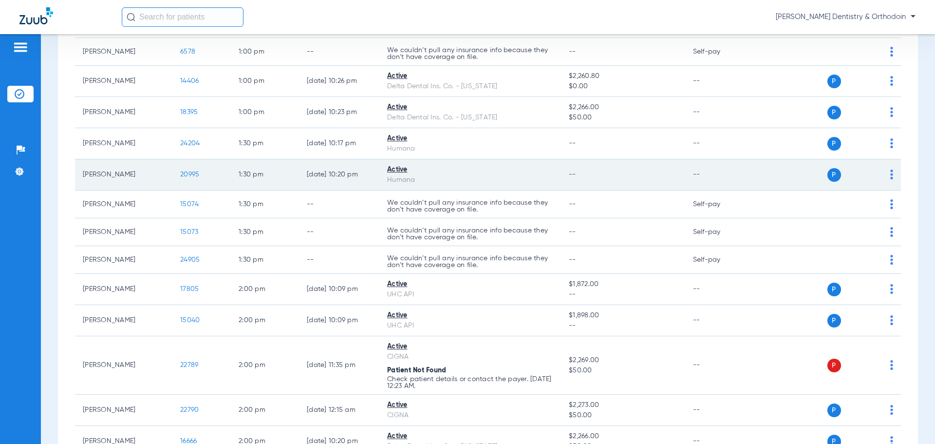
click at [191, 171] on span "20995" at bounding box center [189, 174] width 19 height 7
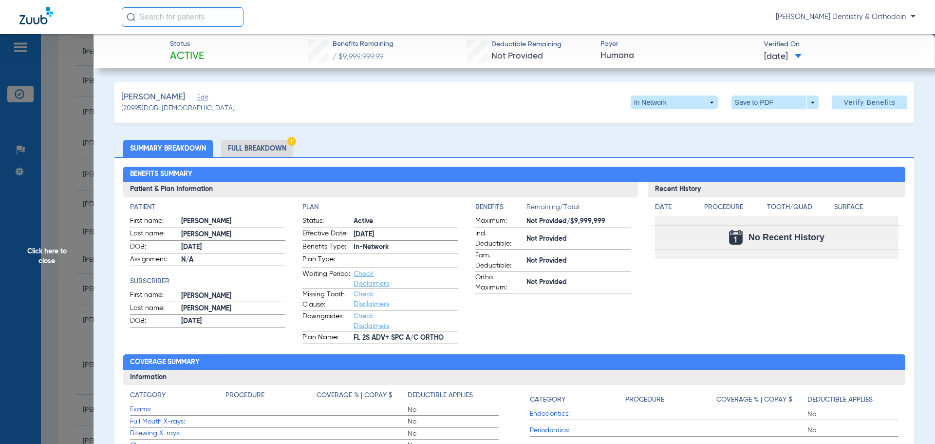
click at [58, 253] on span "Click here to close" at bounding box center [47, 256] width 94 height 444
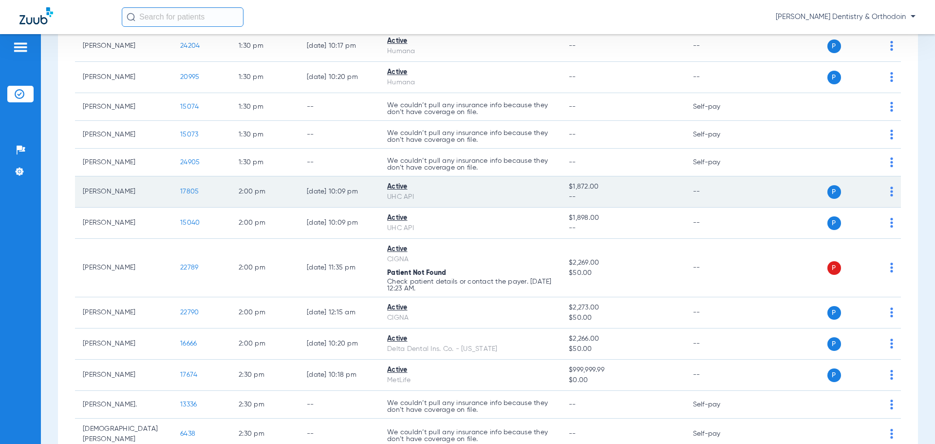
scroll to position [1364, 0]
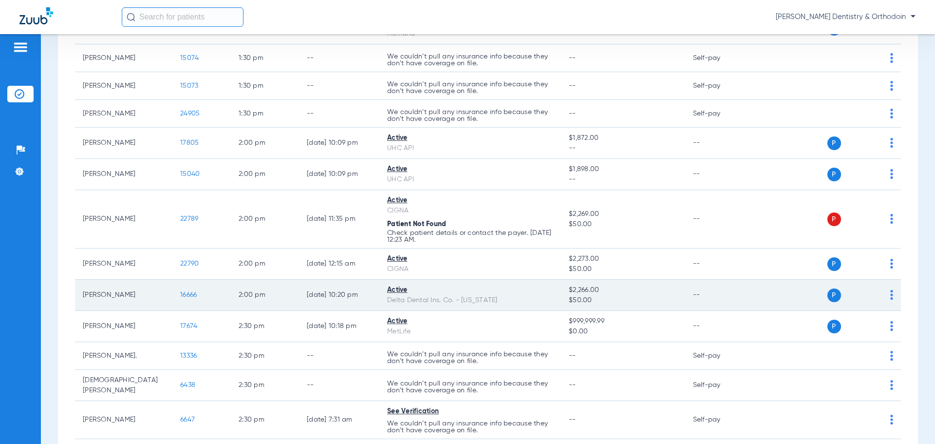
click at [193, 293] on span "16666" at bounding box center [188, 294] width 17 height 7
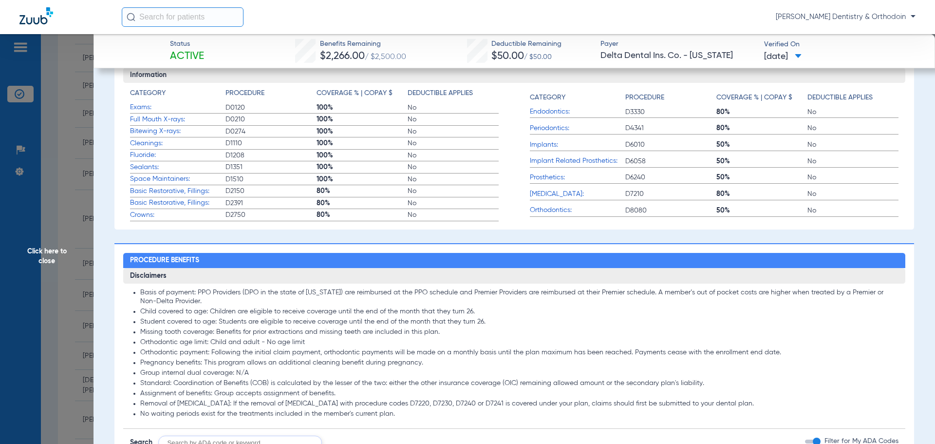
scroll to position [536, 0]
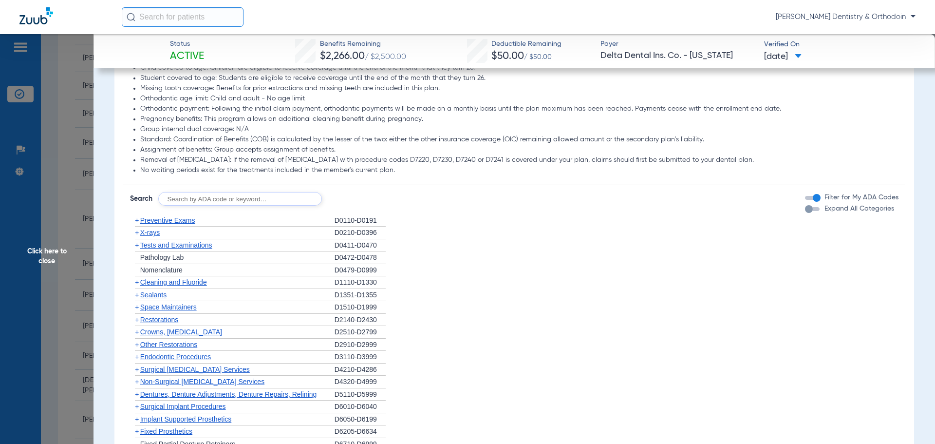
drag, startPoint x: 159, startPoint y: 242, endPoint x: 207, endPoint y: 241, distance: 48.2
click at [160, 236] on span "X-rays" at bounding box center [149, 232] width 19 height 8
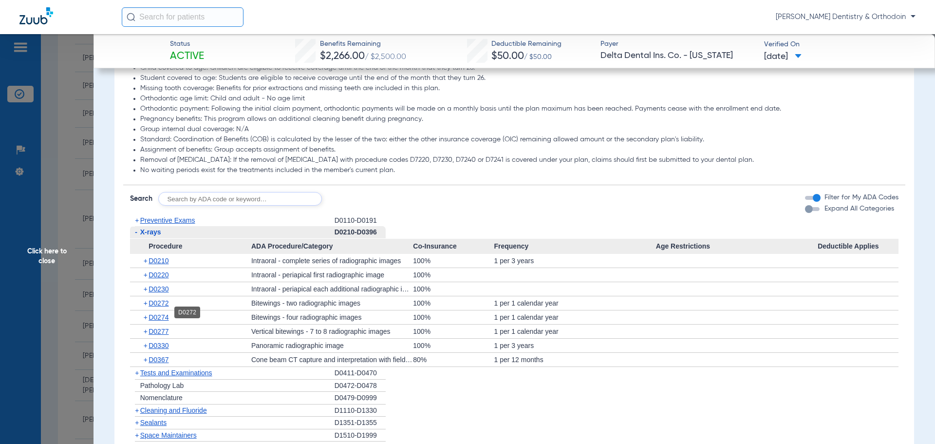
click at [161, 307] on span "D0272" at bounding box center [159, 303] width 20 height 8
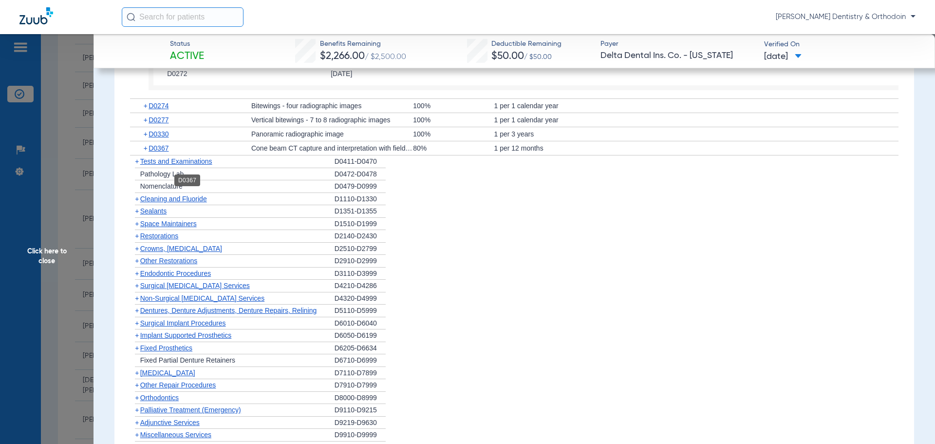
scroll to position [828, 0]
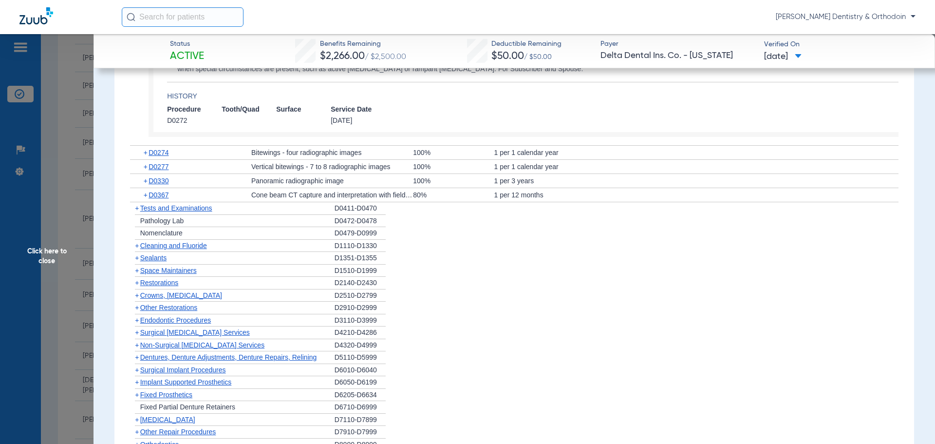
click at [162, 185] on span "D0330" at bounding box center [159, 181] width 20 height 8
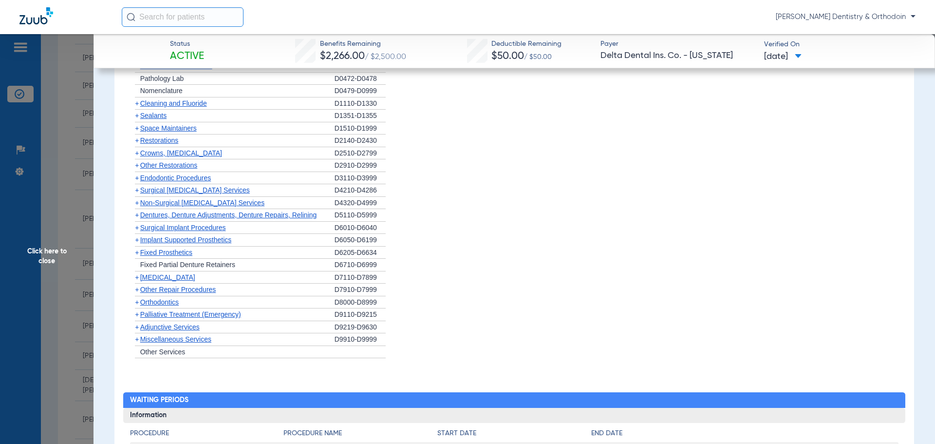
scroll to position [964, 0]
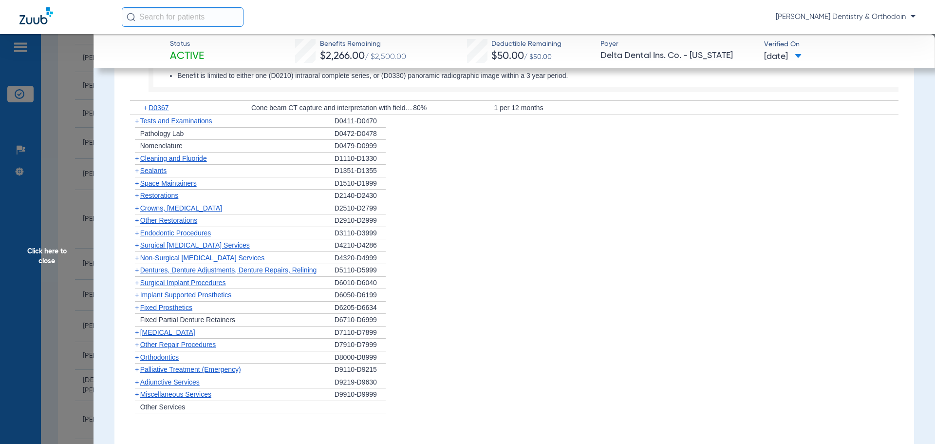
click at [155, 186] on div "+ Space Maintainers" at bounding box center [232, 183] width 205 height 13
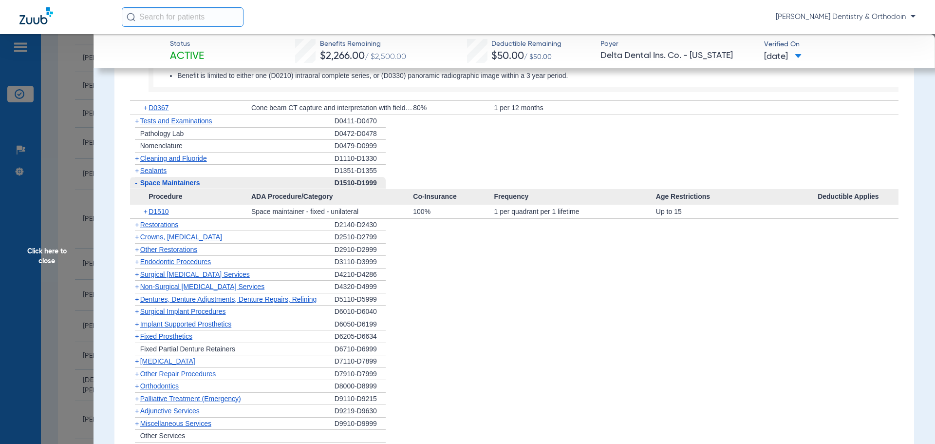
click at [157, 174] on span "Sealants" at bounding box center [153, 171] width 26 height 8
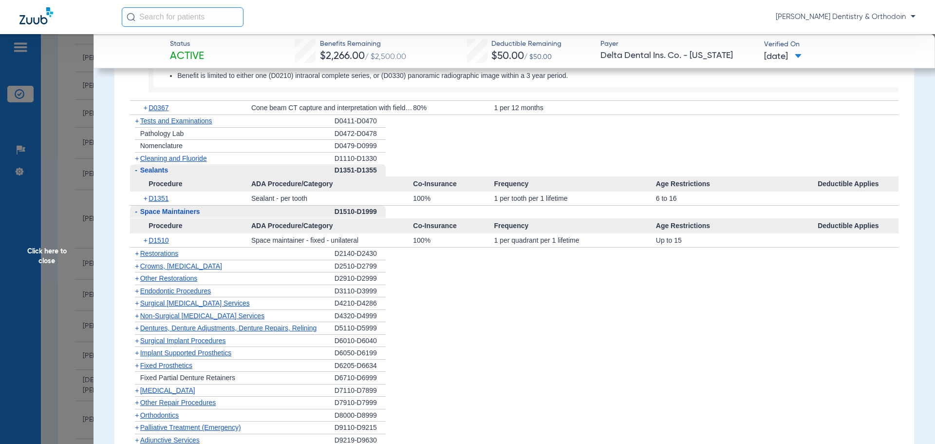
click at [50, 250] on span "Click here to close" at bounding box center [47, 256] width 94 height 444
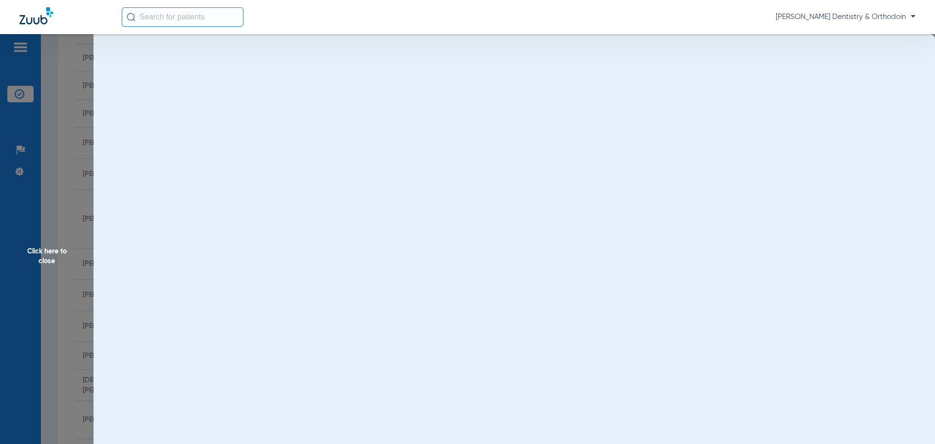
scroll to position [0, 0]
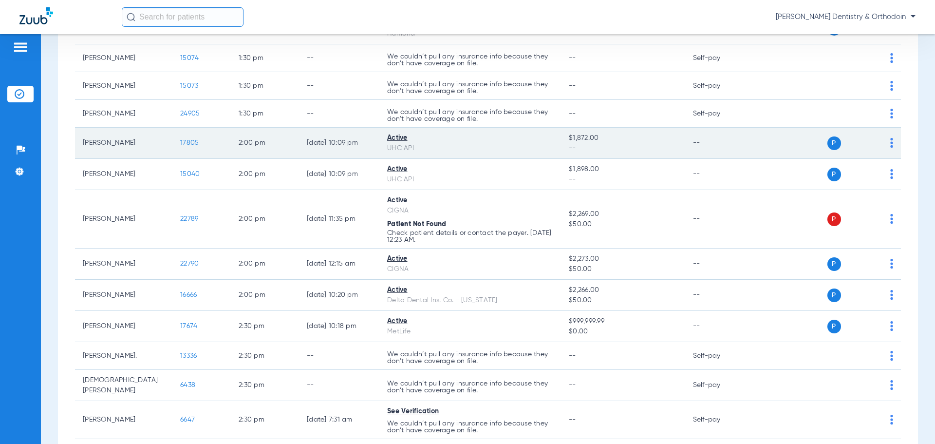
click at [192, 139] on span "17805" at bounding box center [189, 142] width 19 height 7
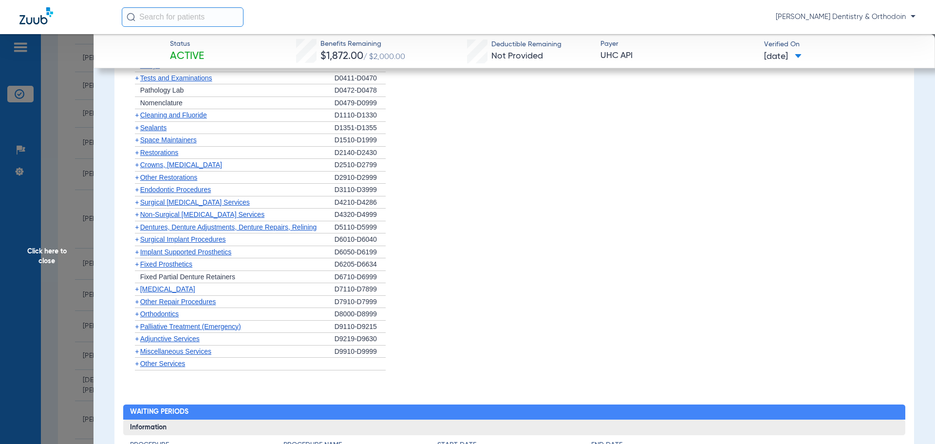
scroll to position [731, 0]
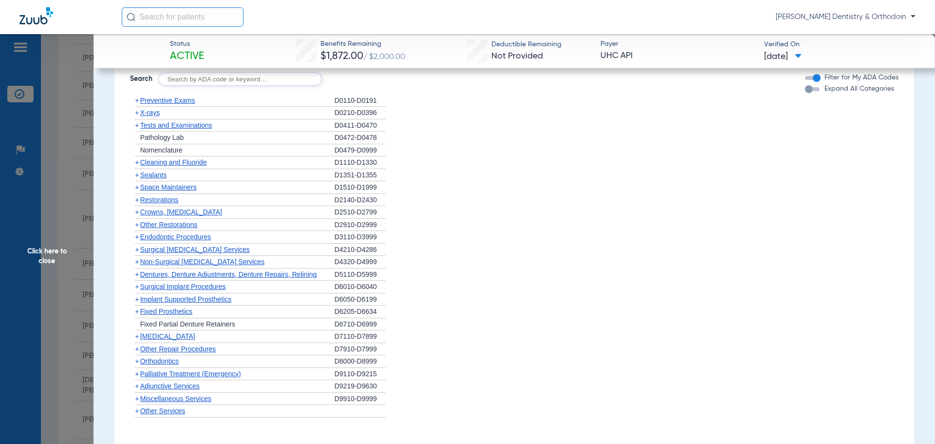
click at [154, 114] on span "X-rays" at bounding box center [149, 113] width 19 height 8
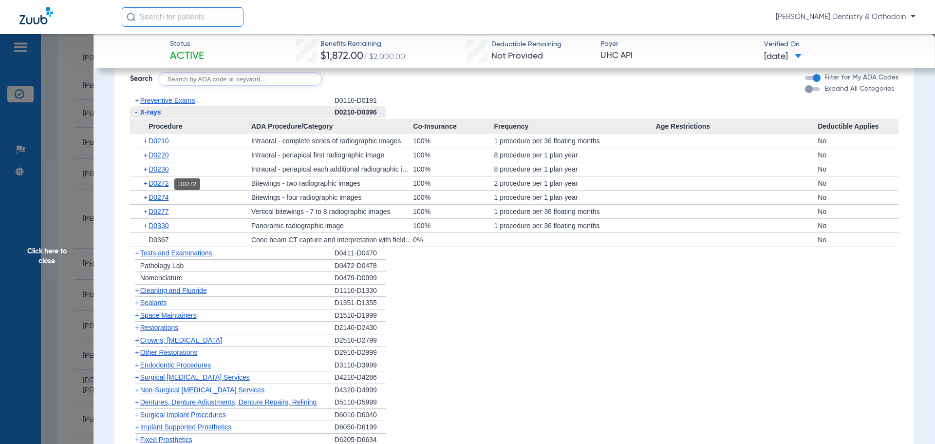
click at [165, 186] on span "D0272" at bounding box center [159, 183] width 20 height 8
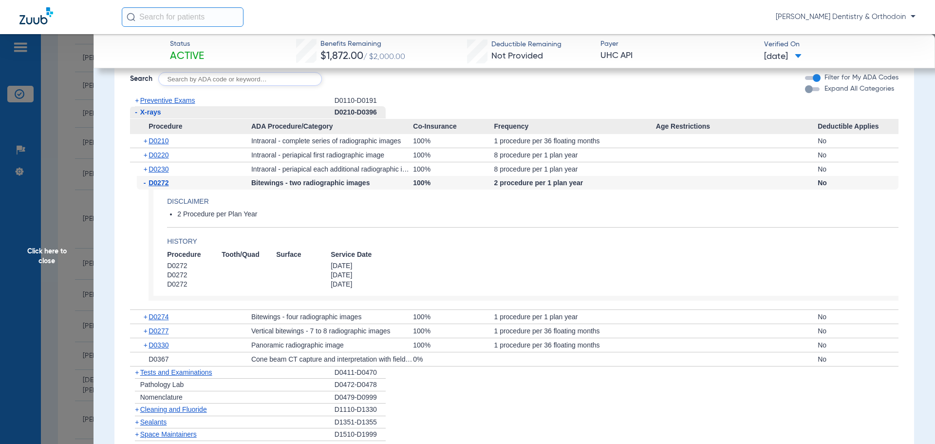
scroll to position [779, 0]
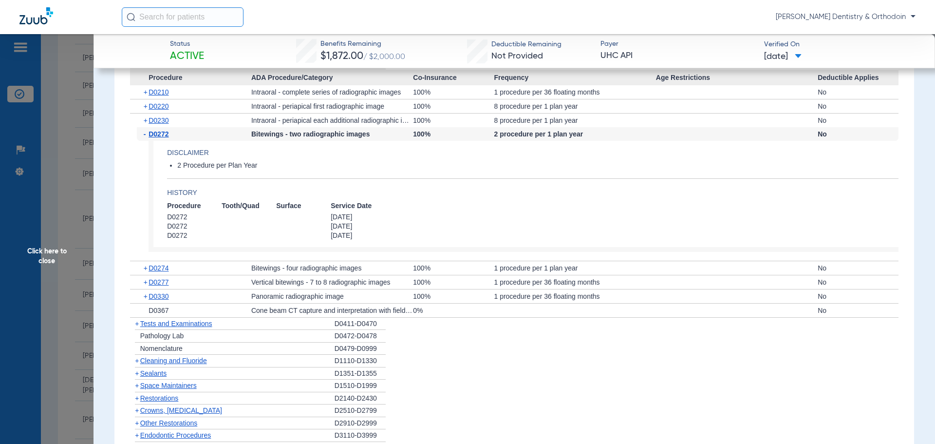
click at [168, 358] on span "Cleaning and Fluoride" at bounding box center [173, 361] width 67 height 8
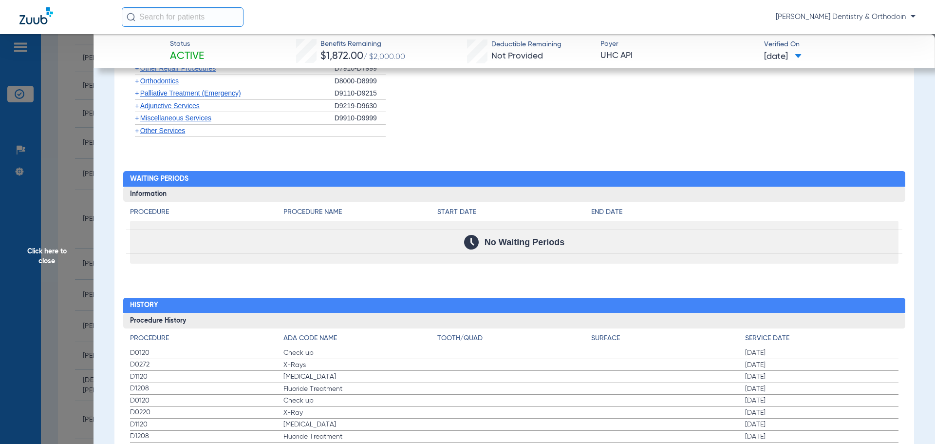
scroll to position [1023, 0]
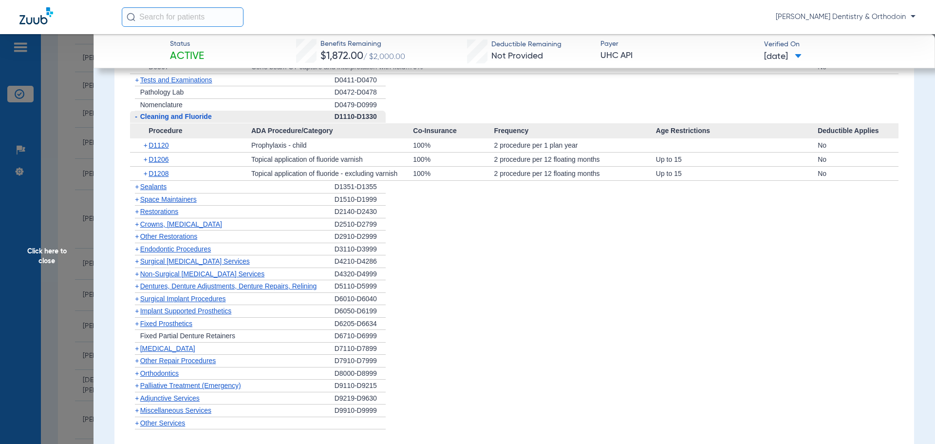
click at [149, 188] on span "Sealants" at bounding box center [153, 187] width 26 height 8
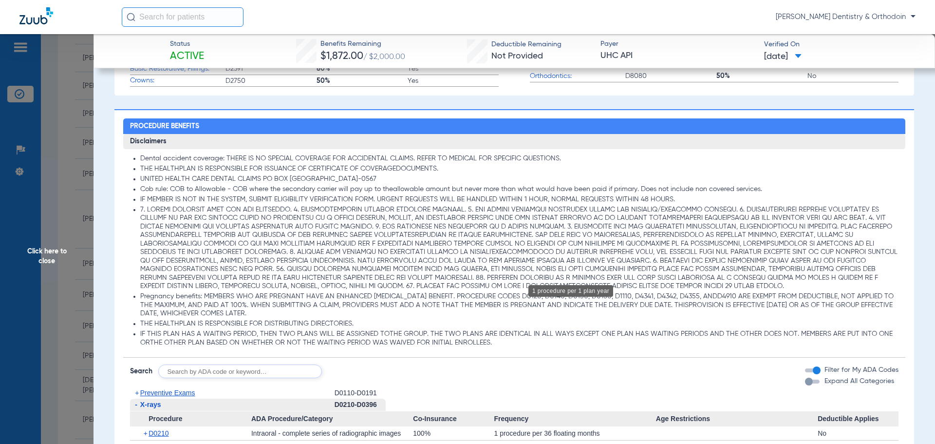
scroll to position [828, 0]
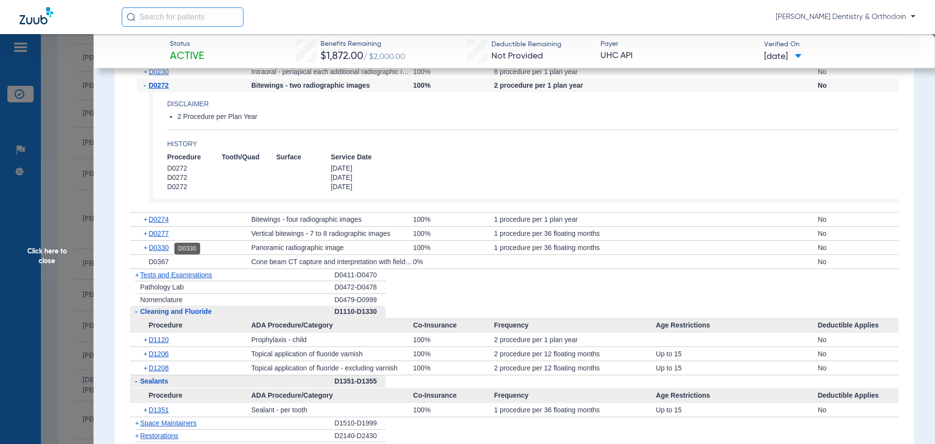
click at [157, 246] on span "D0330" at bounding box center [159, 248] width 20 height 8
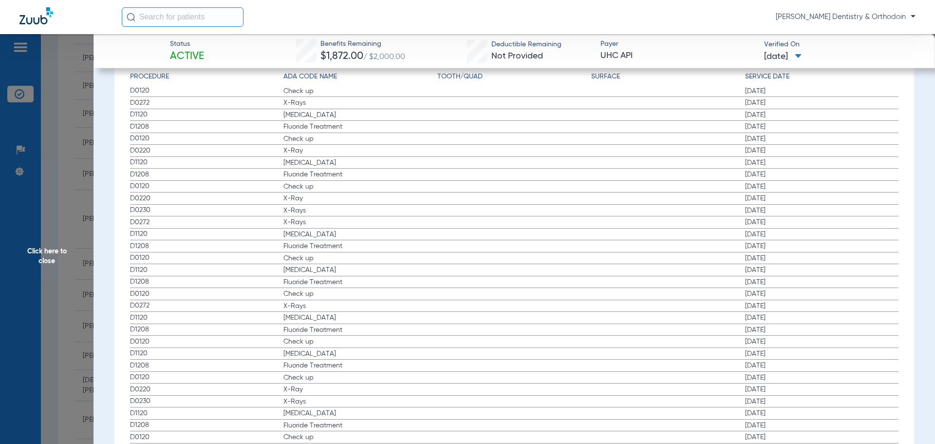
scroll to position [1656, 0]
click at [25, 247] on span "Click here to close" at bounding box center [47, 256] width 94 height 444
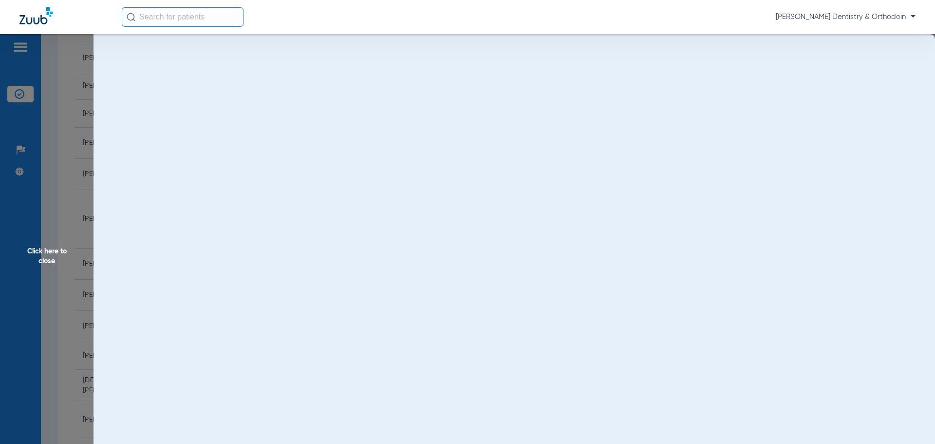
scroll to position [0, 0]
click at [31, 248] on span "Click here to close" at bounding box center [47, 256] width 94 height 444
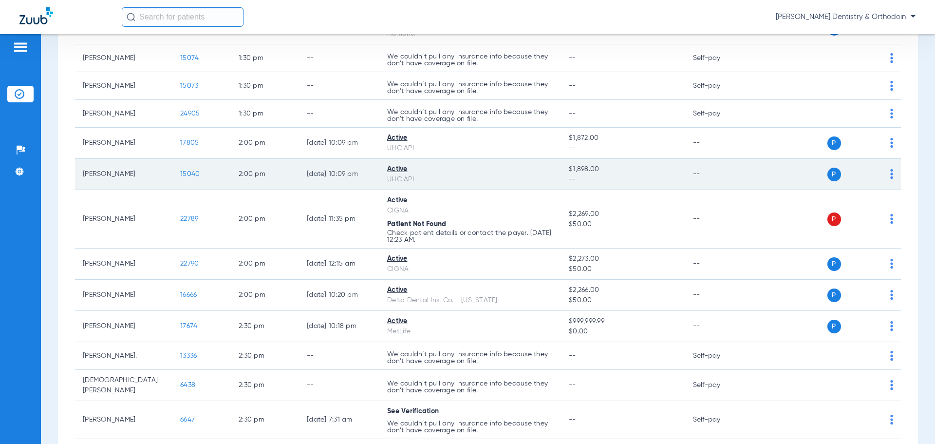
click at [188, 170] on span "15040" at bounding box center [189, 173] width 19 height 7
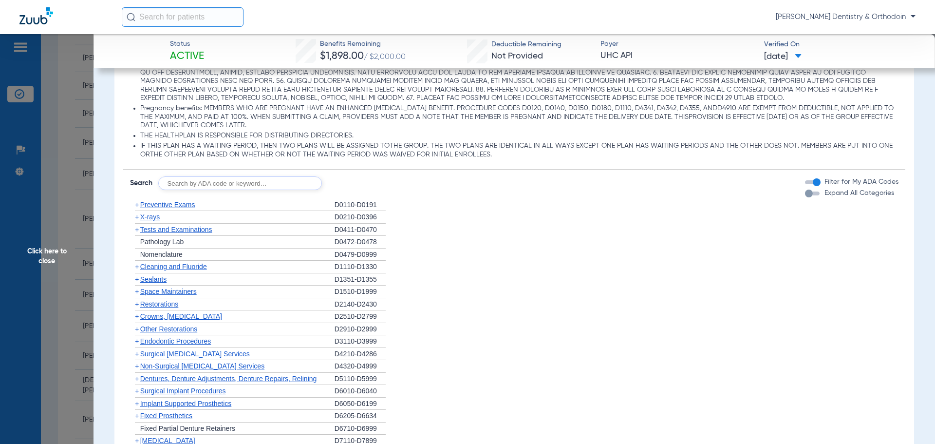
scroll to position [633, 0]
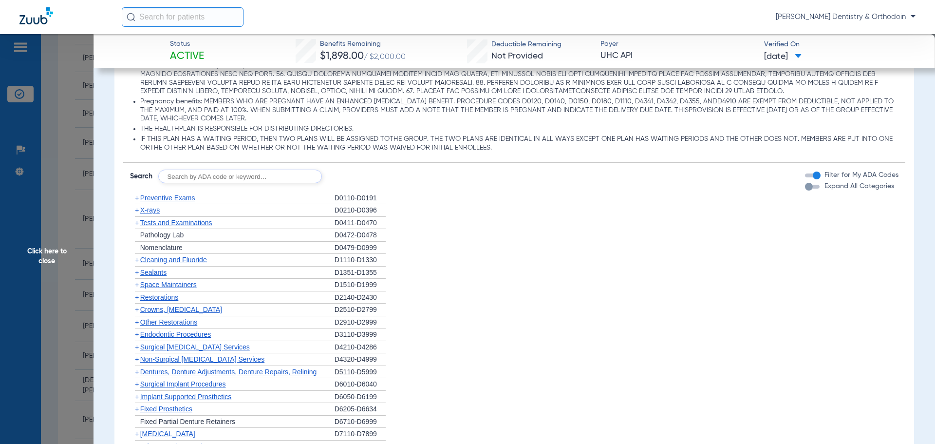
click at [142, 213] on span "X-rays" at bounding box center [149, 210] width 19 height 8
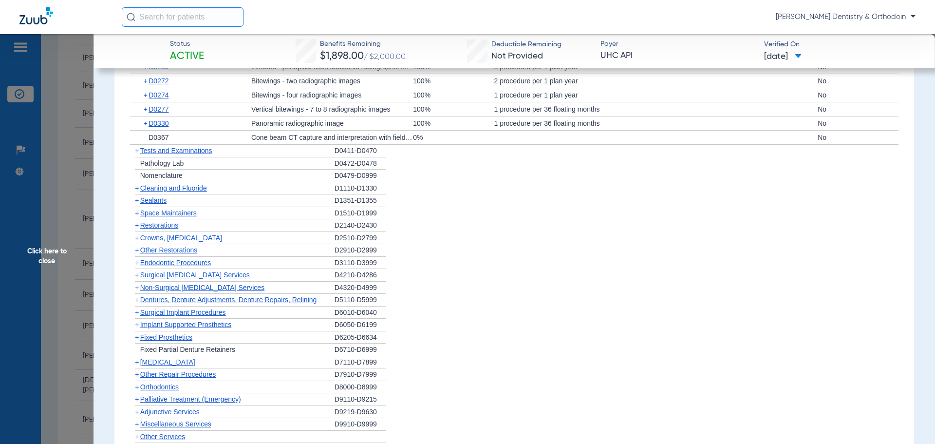
scroll to position [731, 0]
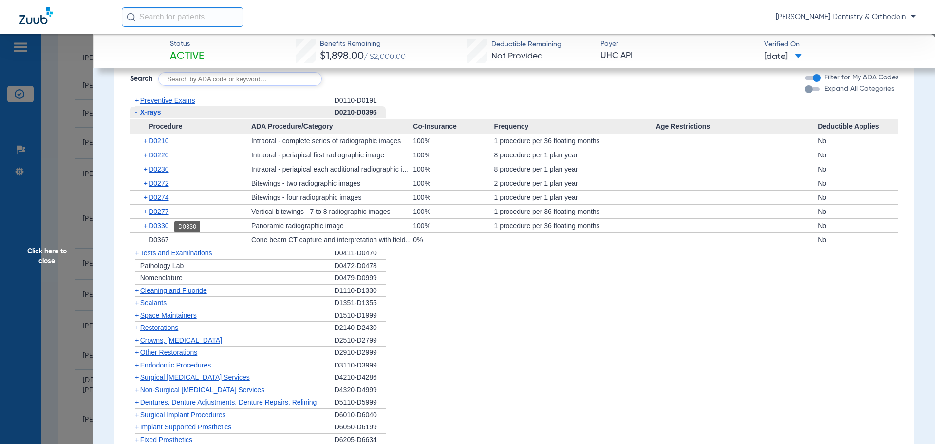
drag, startPoint x: 165, startPoint y: 230, endPoint x: 188, endPoint y: 231, distance: 23.4
click at [165, 229] on span "D0330" at bounding box center [159, 226] width 20 height 8
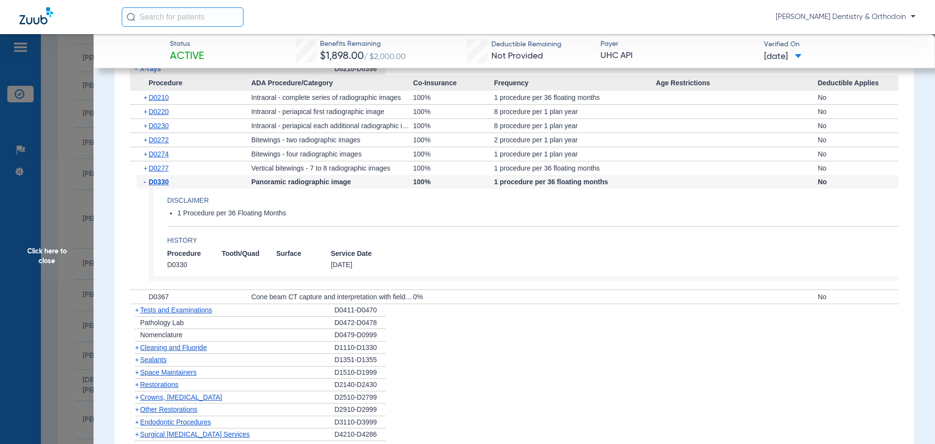
scroll to position [779, 0]
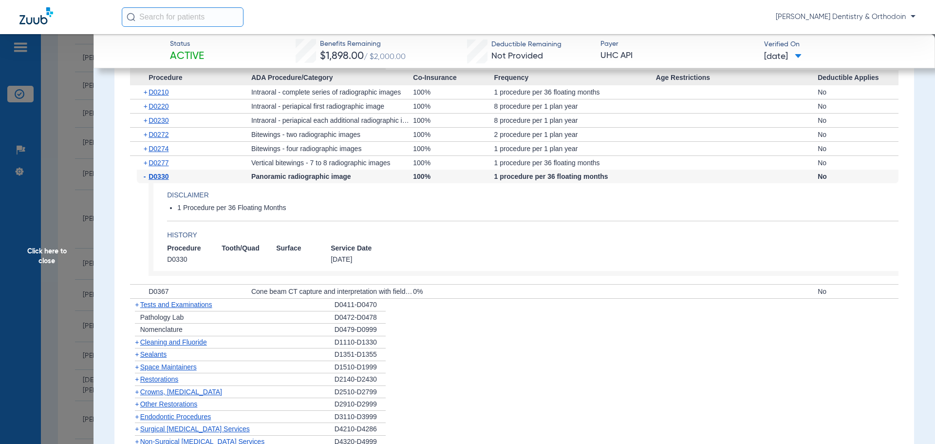
click at [174, 340] on span "Cleaning and Fluoride" at bounding box center [173, 342] width 67 height 8
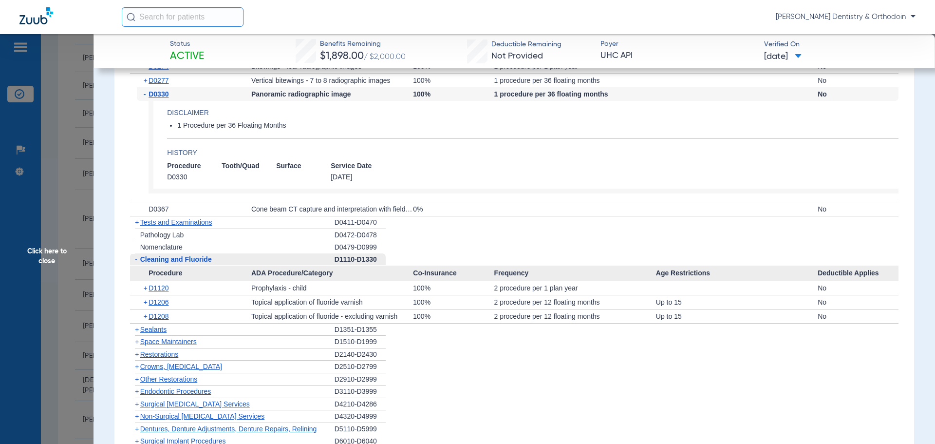
scroll to position [877, 0]
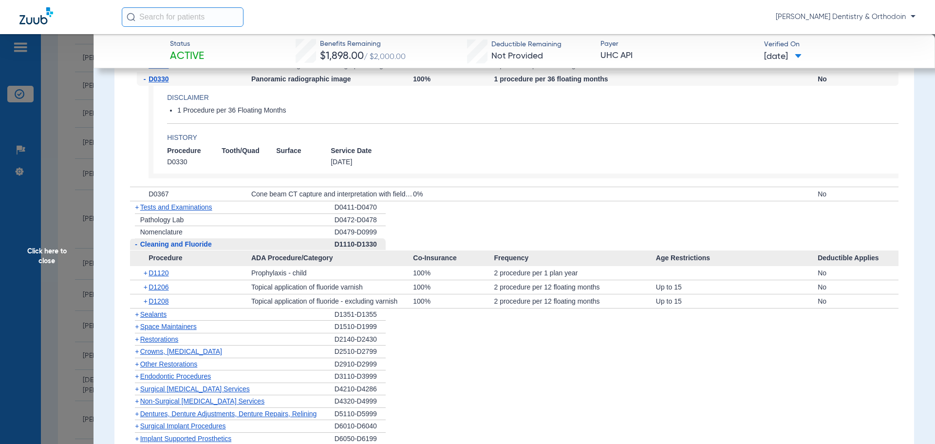
drag, startPoint x: 155, startPoint y: 317, endPoint x: 217, endPoint y: 312, distance: 62.0
click at [155, 316] on span "Sealants" at bounding box center [153, 314] width 26 height 8
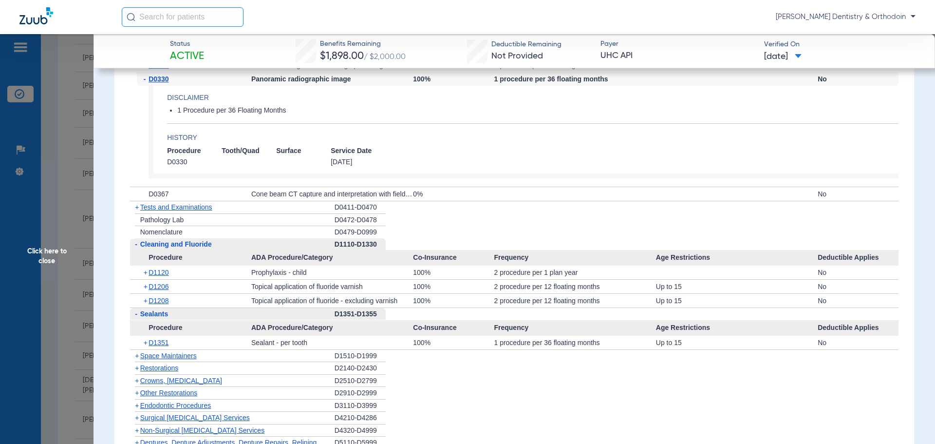
click at [59, 251] on span "Click here to close" at bounding box center [47, 256] width 94 height 444
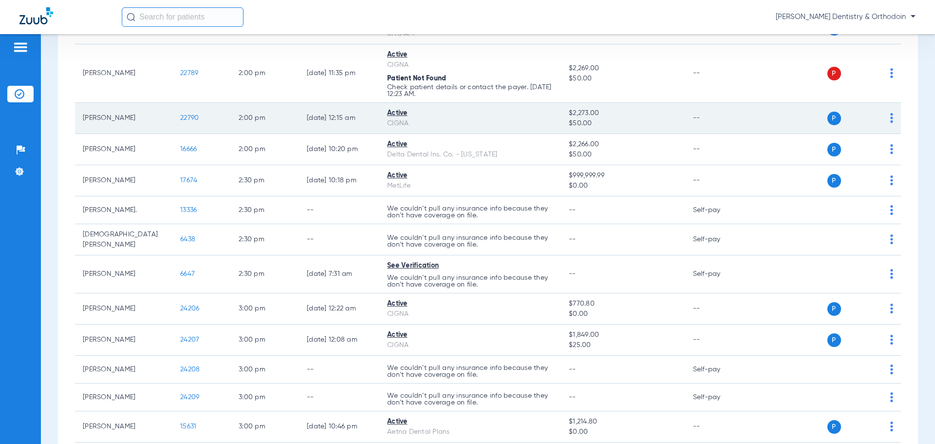
scroll to position [1510, 0]
click at [190, 114] on span "22790" at bounding box center [189, 117] width 19 height 7
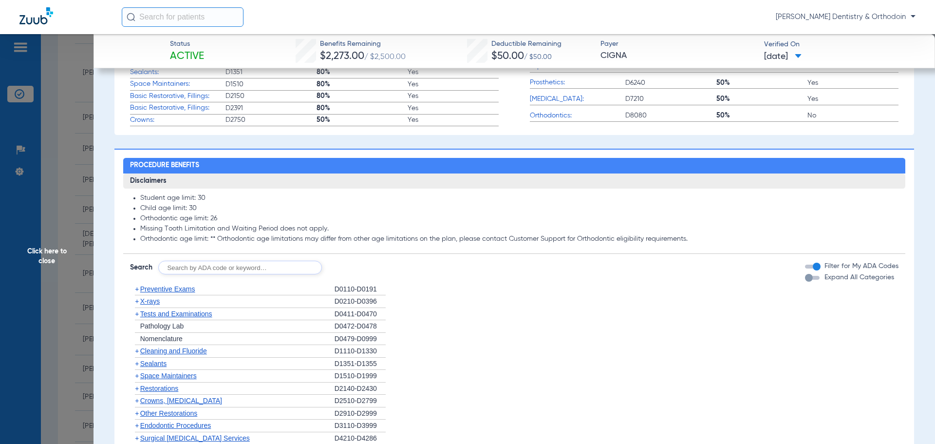
scroll to position [438, 0]
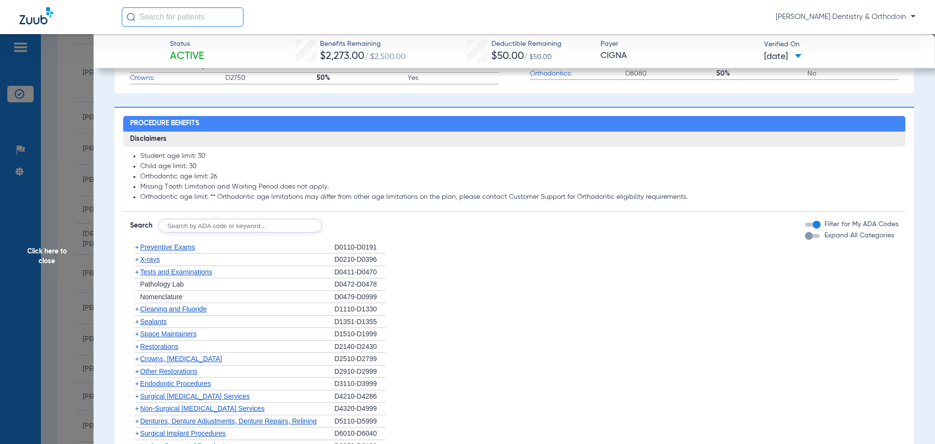
click at [145, 260] on span "X-rays" at bounding box center [149, 259] width 19 height 8
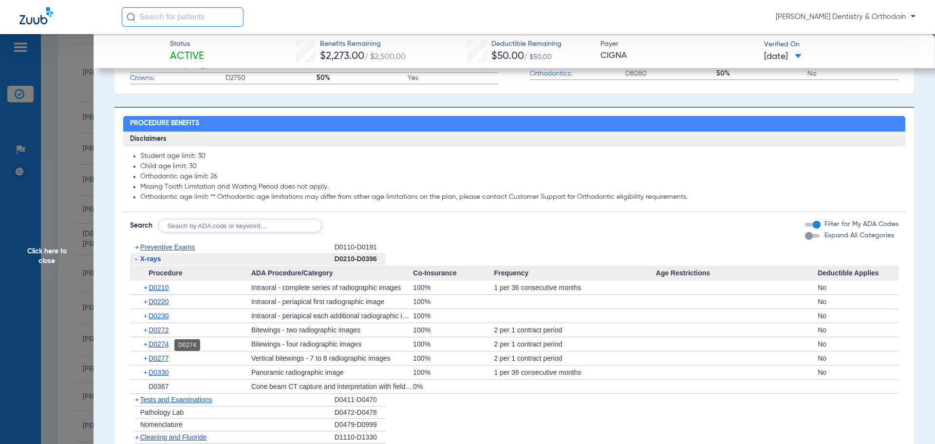
click at [163, 344] on span "D0274" at bounding box center [159, 344] width 20 height 8
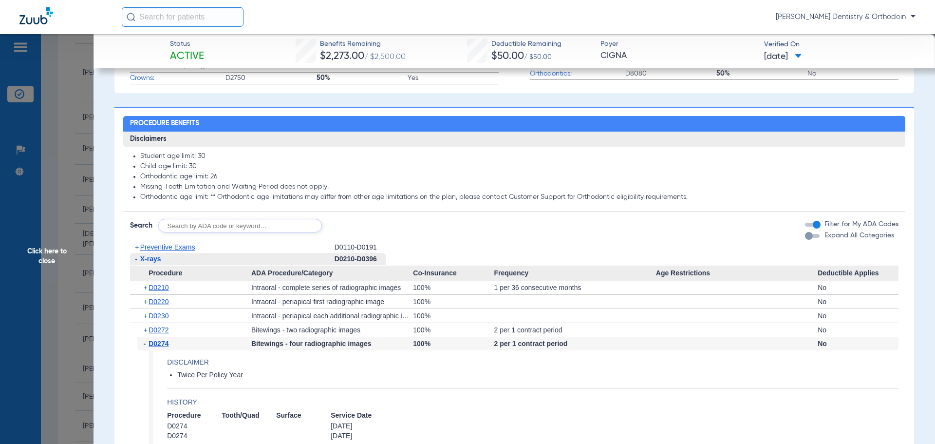
scroll to position [584, 0]
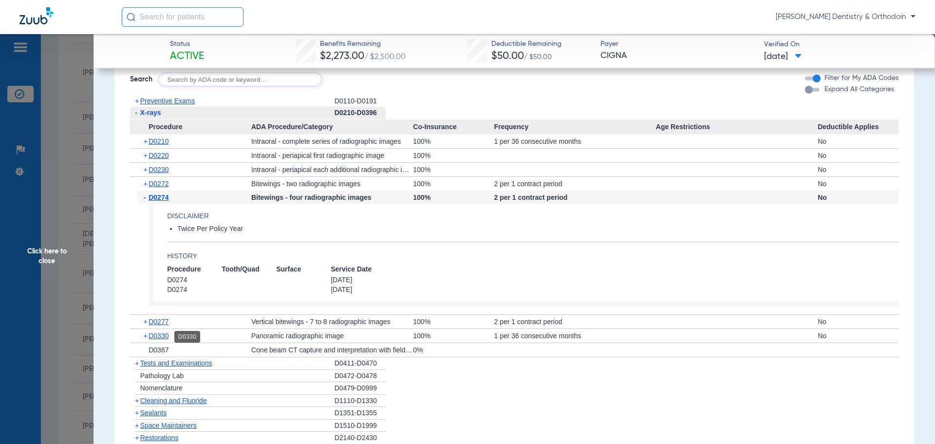
click at [164, 339] on span "D0330" at bounding box center [159, 336] width 20 height 8
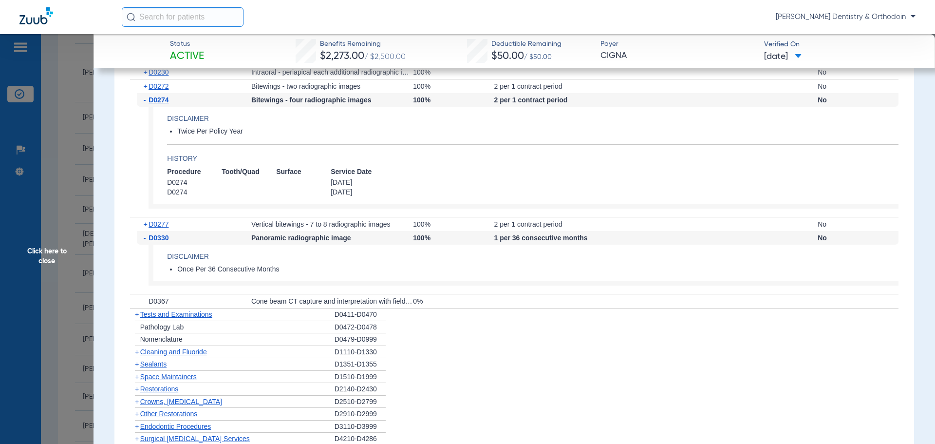
scroll to position [877, 0]
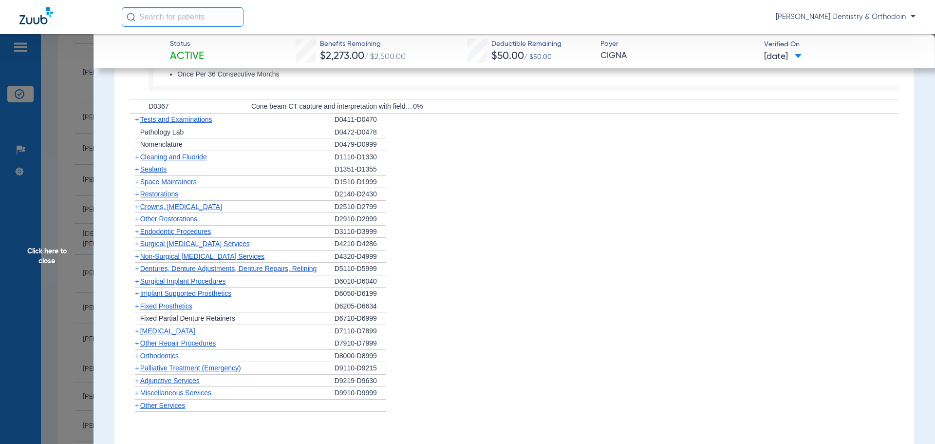
click at [175, 155] on span "Cleaning and Fluoride" at bounding box center [173, 157] width 67 height 8
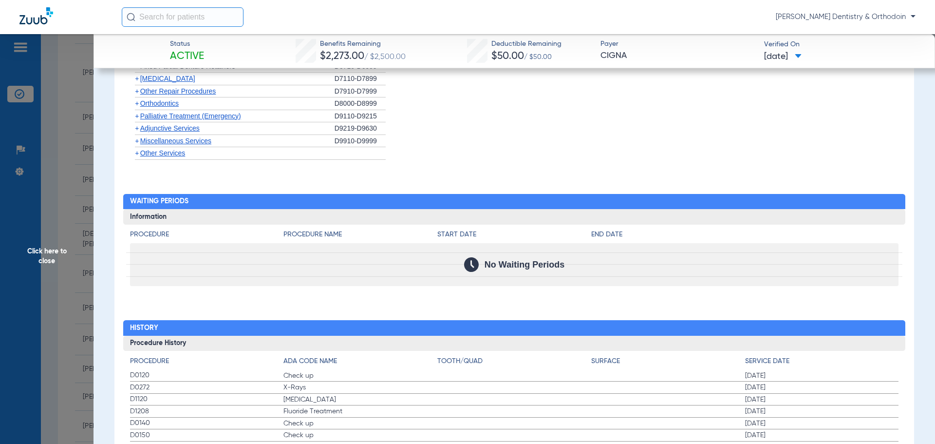
scroll to position [873, 0]
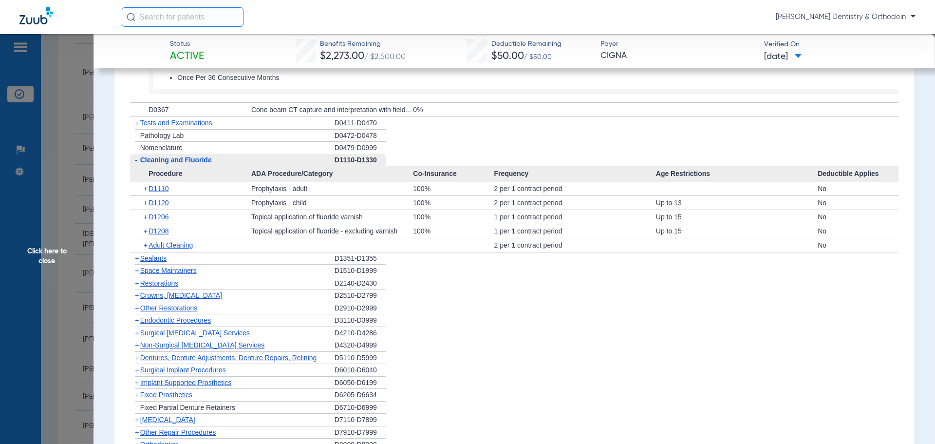
click at [157, 193] on div "+ D1110" at bounding box center [194, 189] width 114 height 14
click at [158, 205] on span "D1120" at bounding box center [159, 203] width 20 height 8
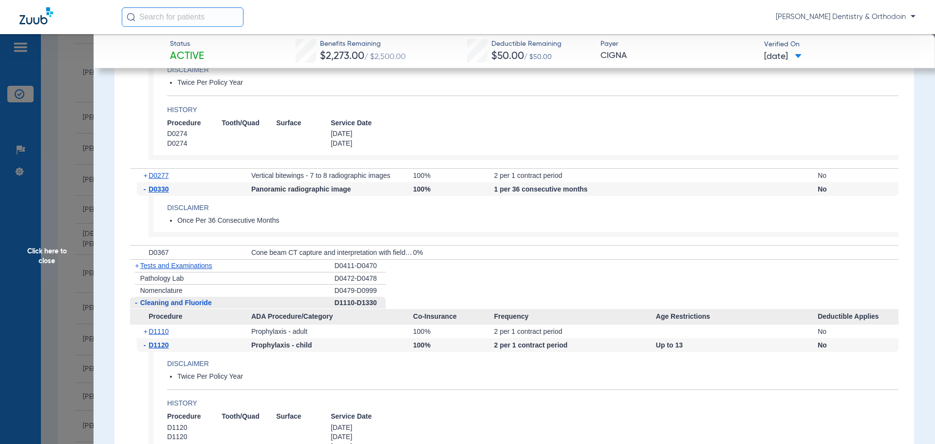
scroll to position [1023, 0]
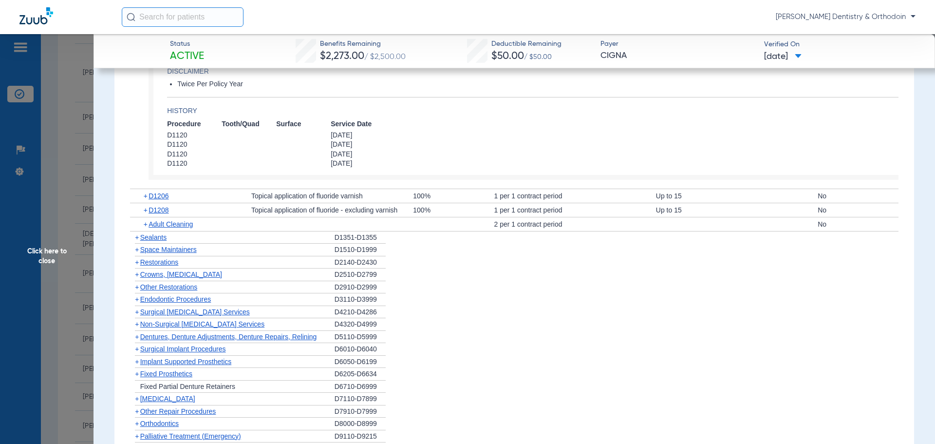
click at [58, 252] on span "Click here to close" at bounding box center [47, 256] width 94 height 444
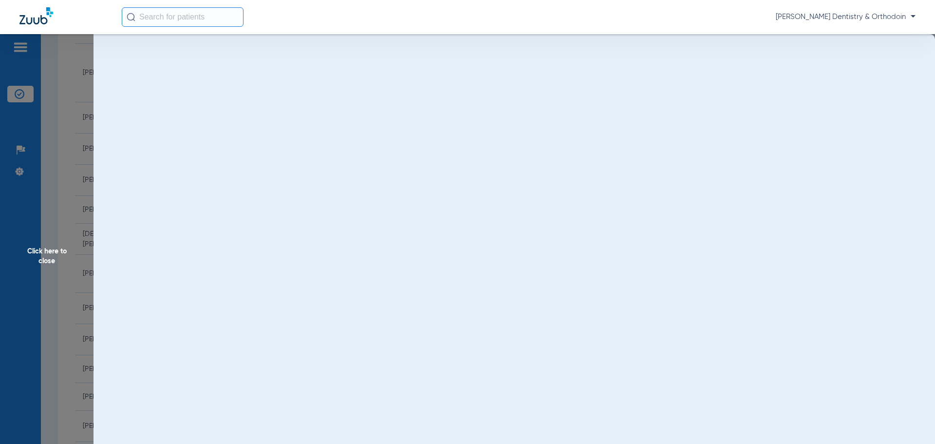
scroll to position [0, 0]
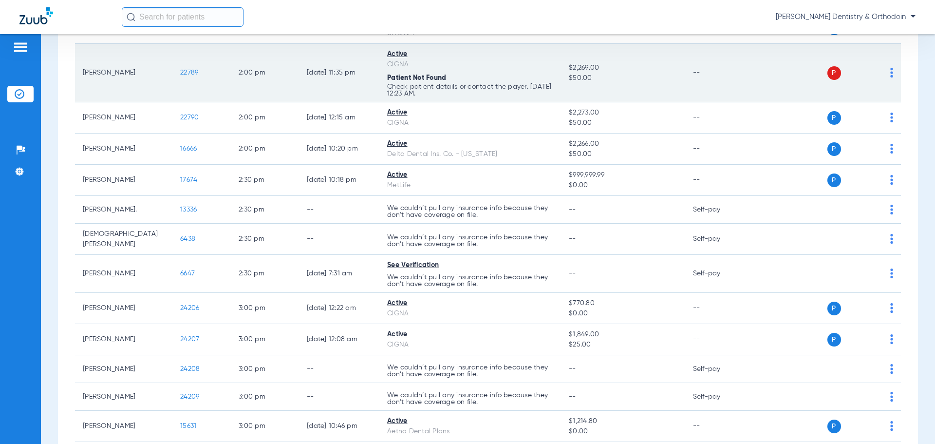
click at [185, 69] on span "22789" at bounding box center [189, 72] width 18 height 7
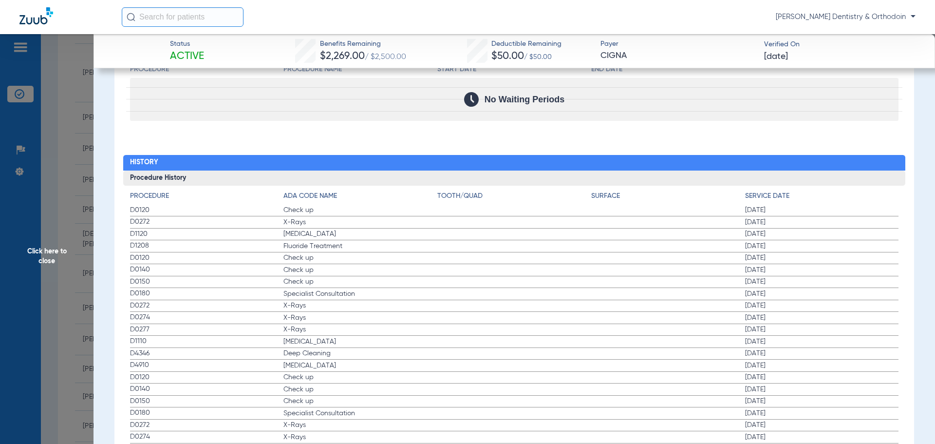
scroll to position [1120, 0]
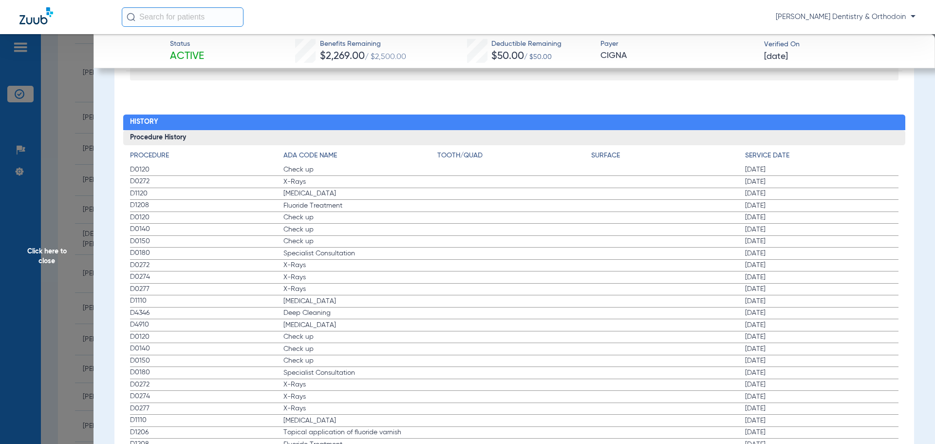
click at [50, 248] on span "Click here to close" at bounding box center [47, 256] width 94 height 444
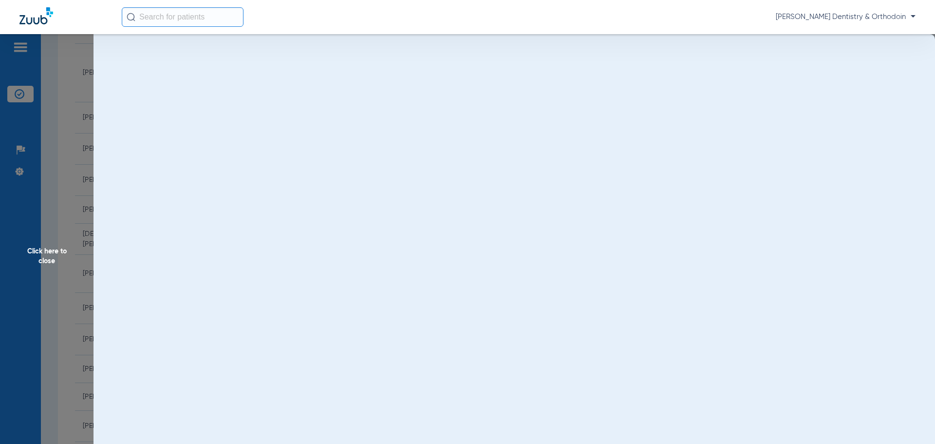
scroll to position [0, 0]
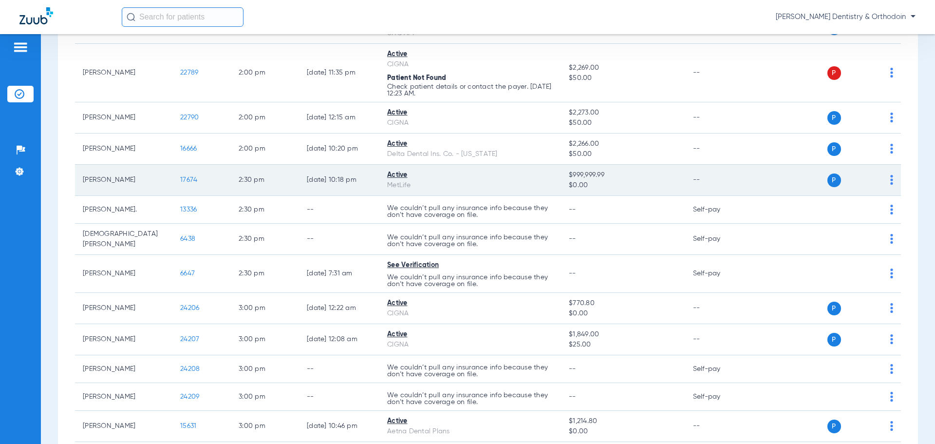
click at [191, 177] on span "17674" at bounding box center [188, 179] width 17 height 7
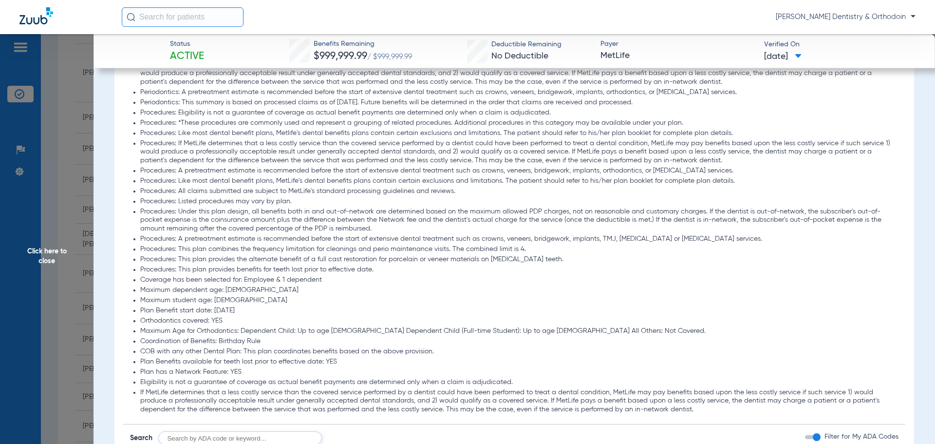
scroll to position [828, 0]
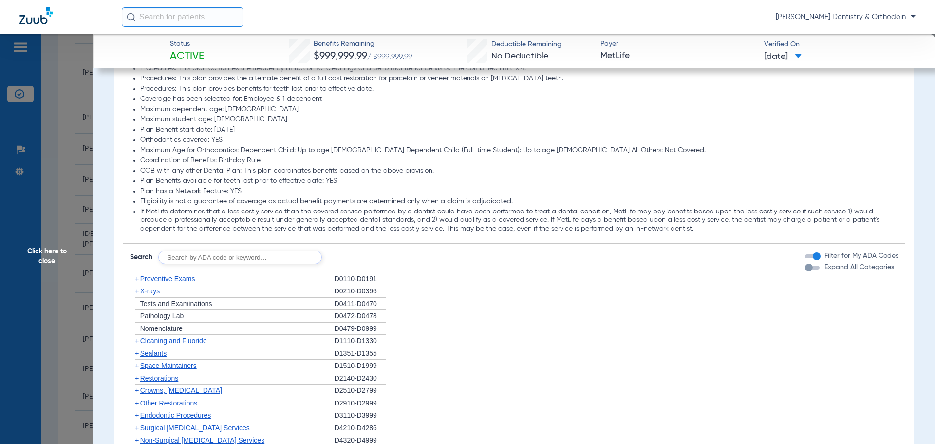
drag, startPoint x: 152, startPoint y: 290, endPoint x: 246, endPoint y: 291, distance: 94.0
click at [155, 288] on span "X-rays" at bounding box center [149, 291] width 19 height 8
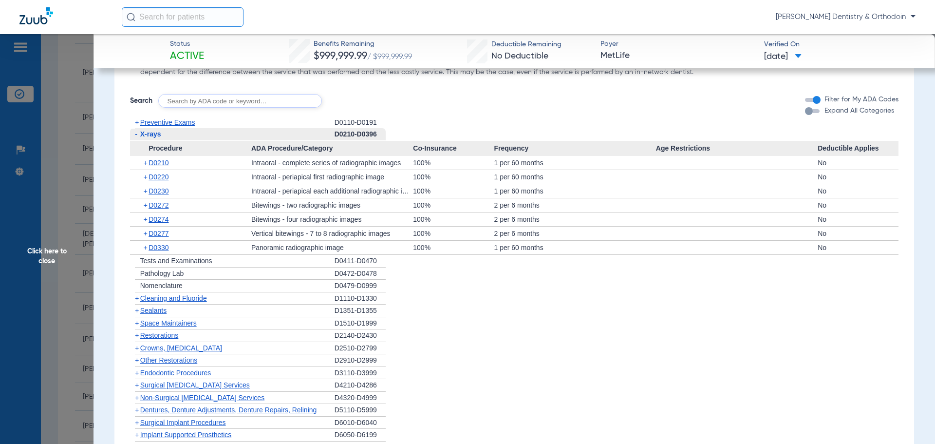
scroll to position [1023, 0]
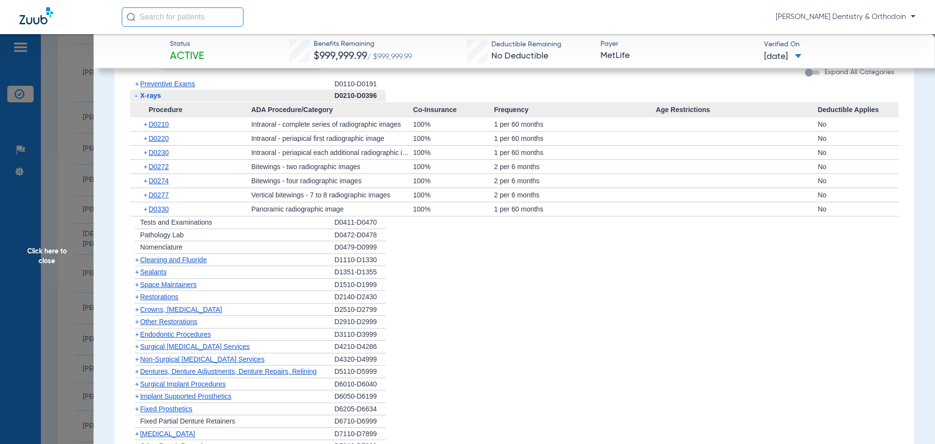
click at [170, 260] on span "Cleaning and Fluoride" at bounding box center [173, 260] width 67 height 8
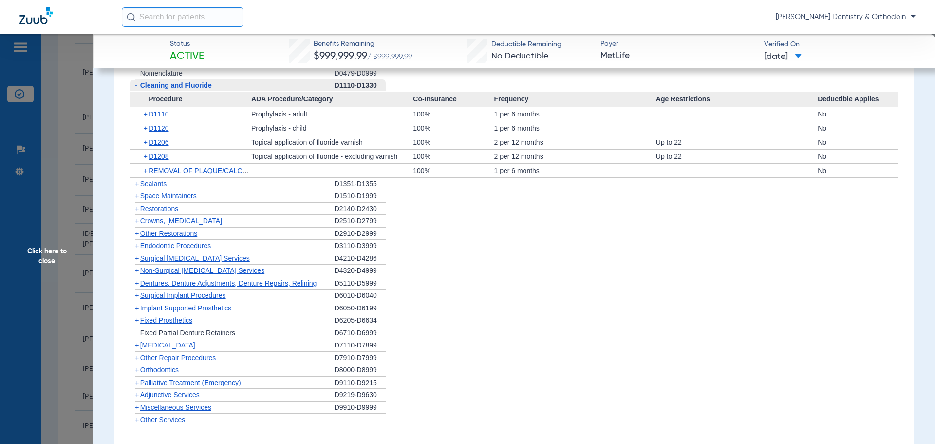
scroll to position [1173, 0]
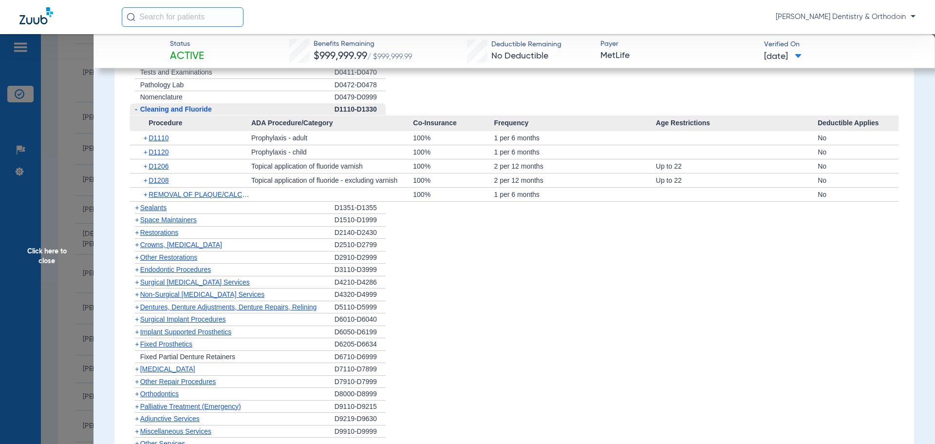
click at [152, 210] on span "Sealants" at bounding box center [153, 208] width 26 height 8
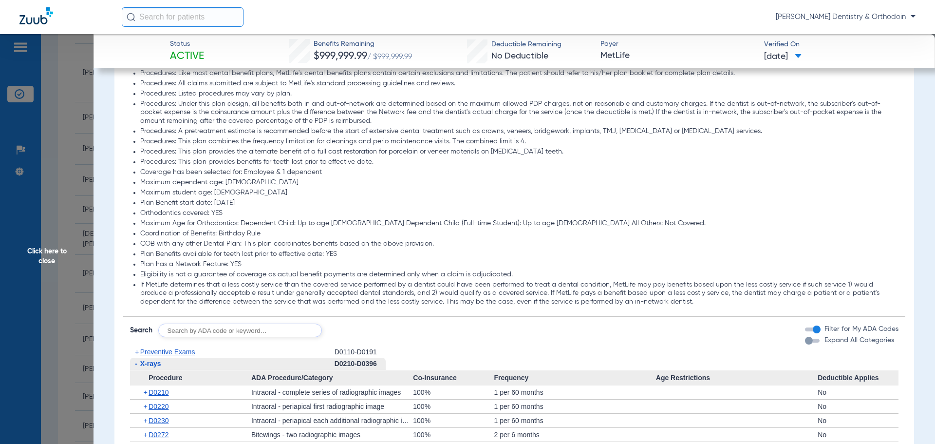
scroll to position [686, 0]
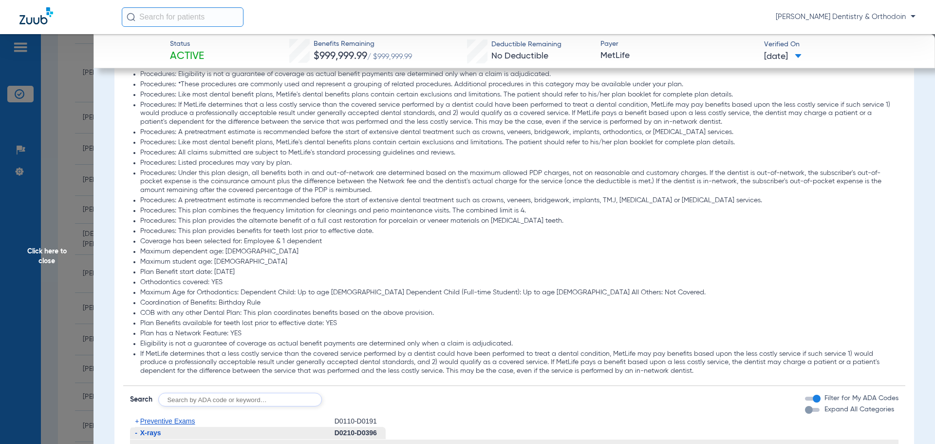
click at [46, 252] on span "Click here to close" at bounding box center [47, 256] width 94 height 444
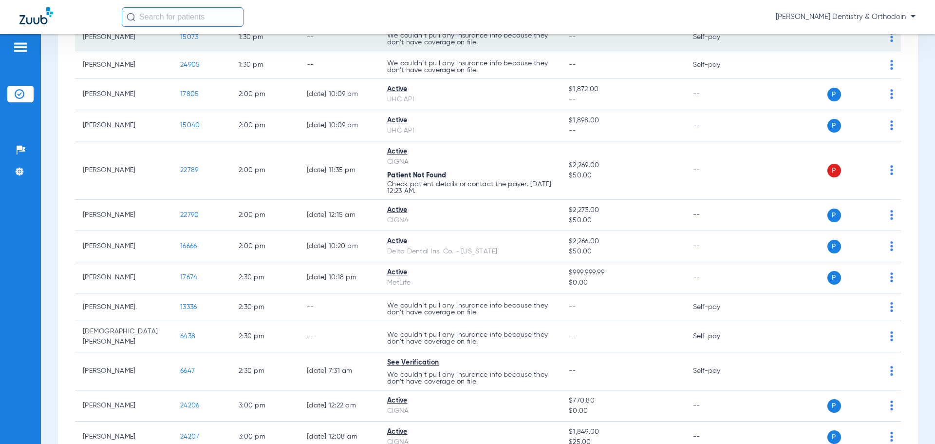
scroll to position [1607, 0]
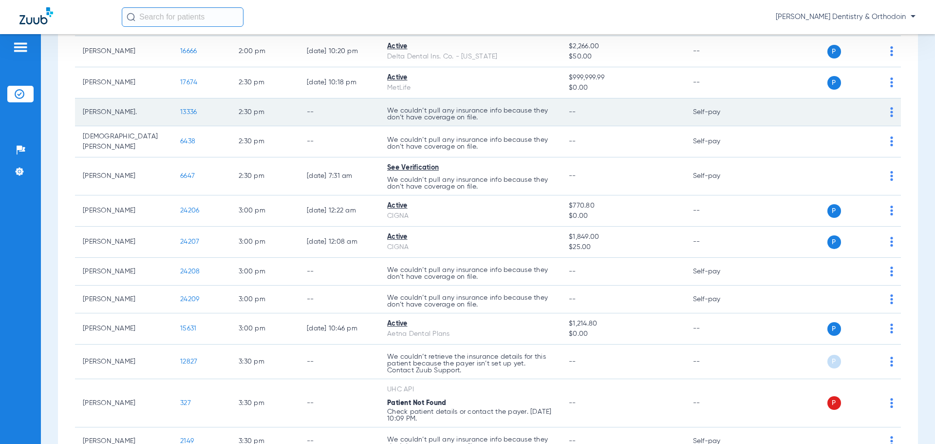
click at [186, 109] on span "13336" at bounding box center [188, 112] width 17 height 7
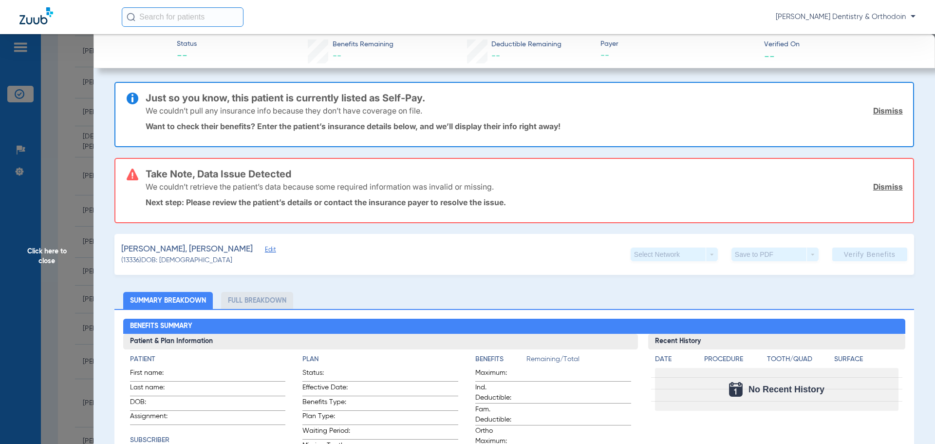
click at [52, 252] on span "Click here to close" at bounding box center [47, 256] width 94 height 444
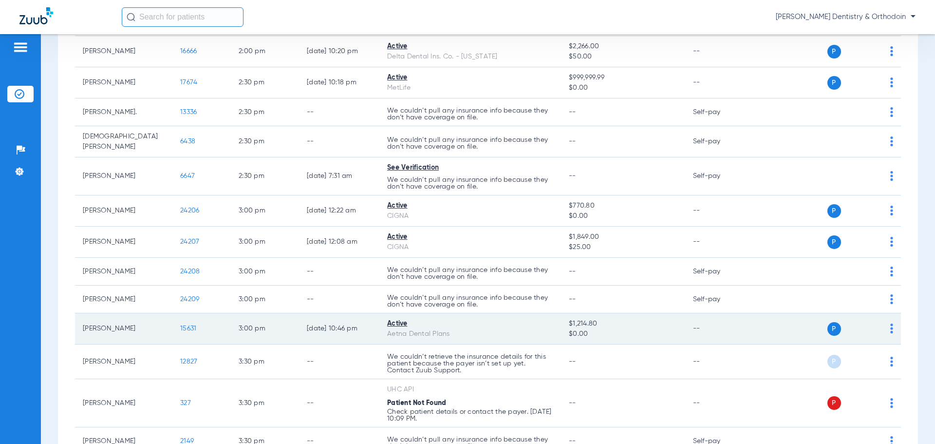
click at [183, 325] on span "15631" at bounding box center [188, 328] width 16 height 7
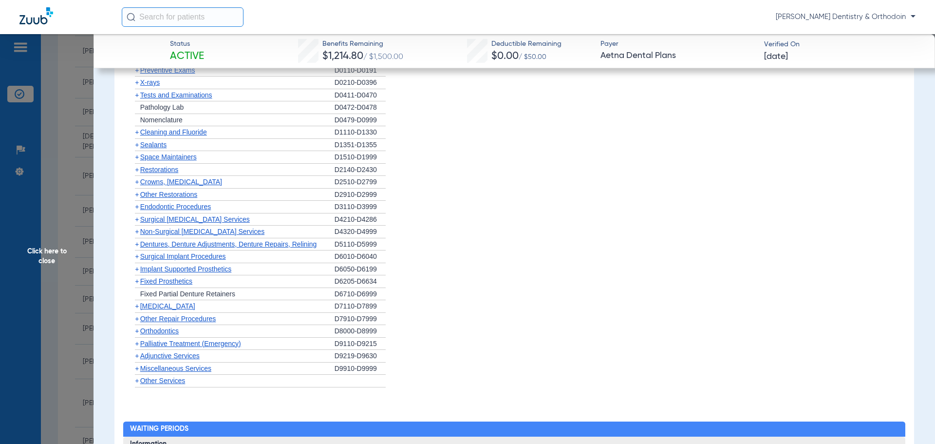
scroll to position [459, 0]
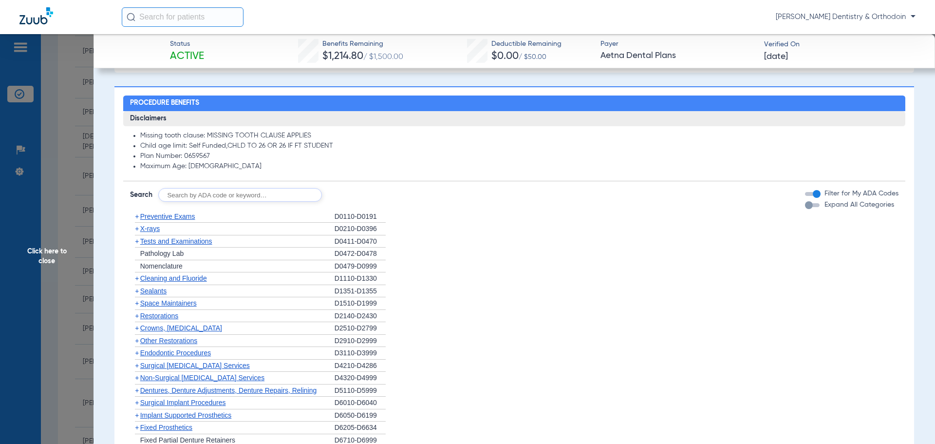
click at [148, 229] on span "X-rays" at bounding box center [149, 229] width 19 height 8
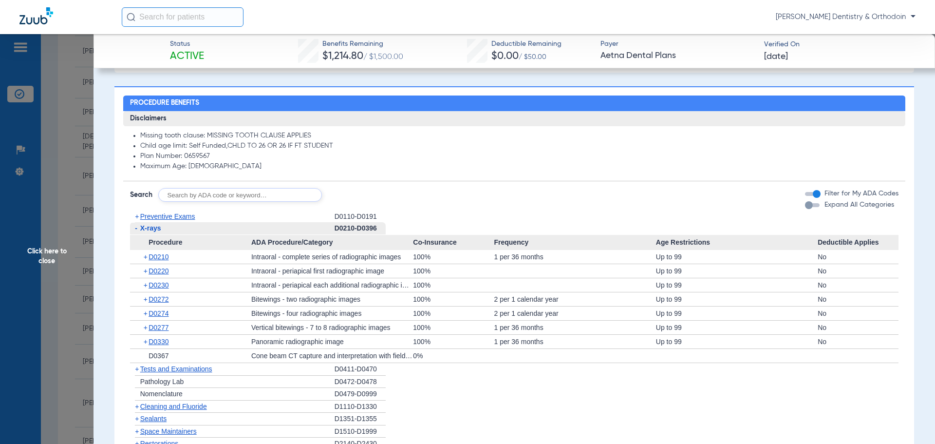
click at [190, 410] on div "+ Cleaning and Fluoride" at bounding box center [232, 406] width 205 height 13
click at [190, 407] on span "Cleaning and Fluoride" at bounding box center [173, 406] width 67 height 8
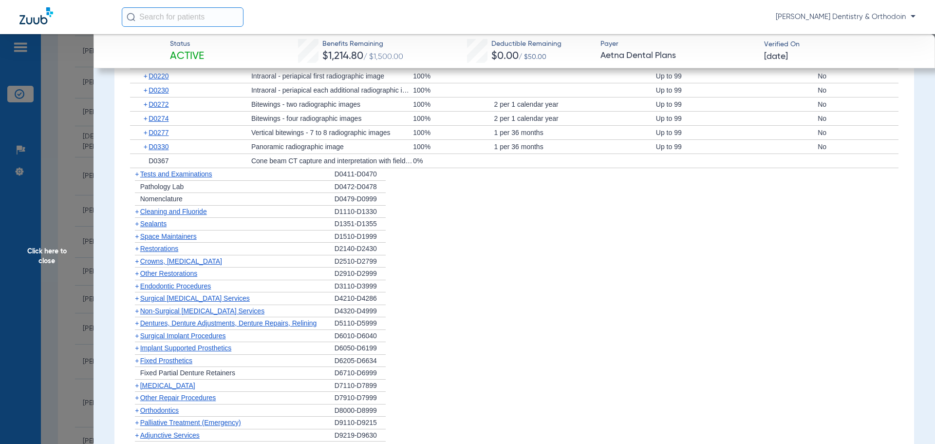
click at [155, 145] on span "D0330" at bounding box center [159, 147] width 20 height 8
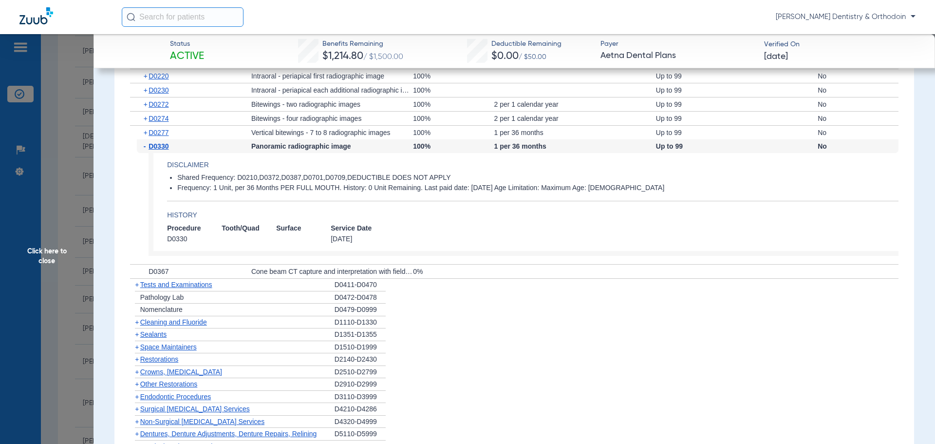
click at [157, 334] on span "Sealants" at bounding box center [153, 334] width 26 height 8
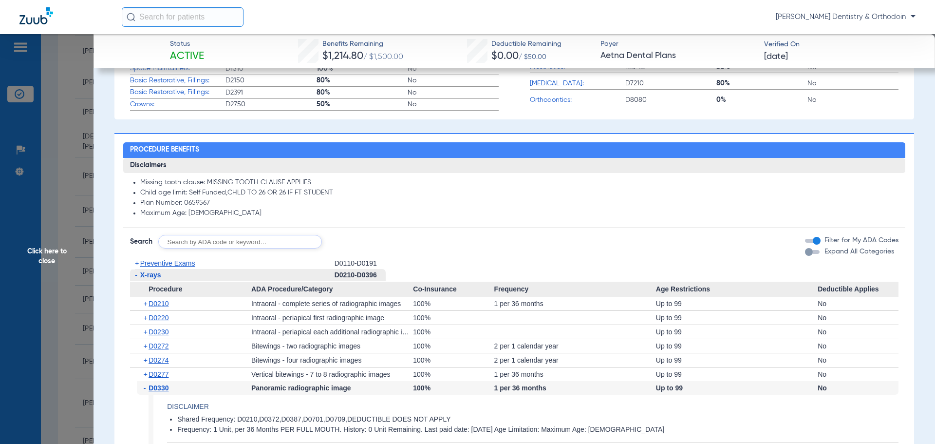
scroll to position [410, 0]
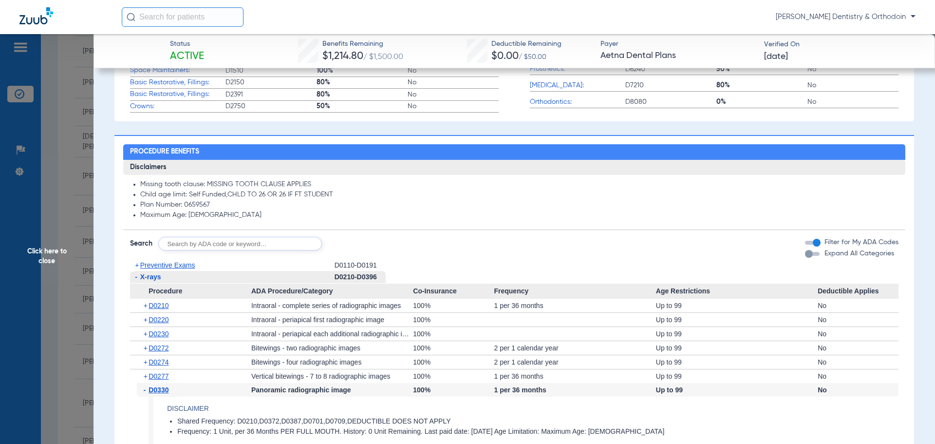
click at [166, 264] on span "Preventive Exams" at bounding box center [167, 265] width 55 height 8
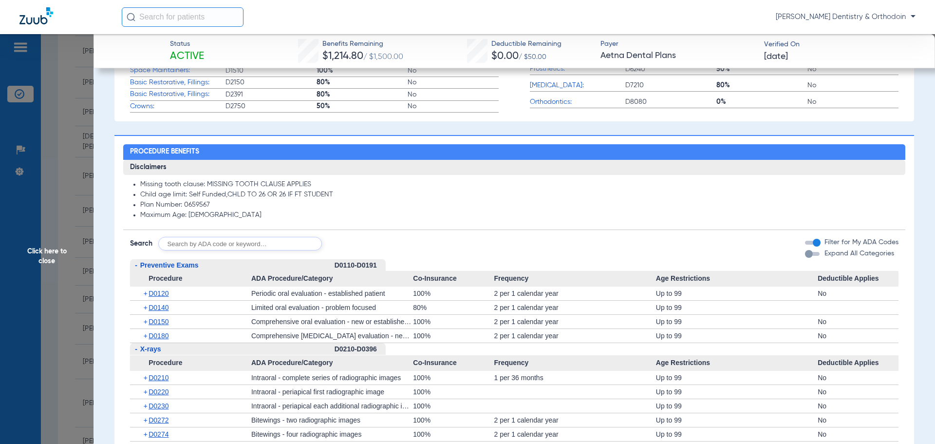
click at [171, 296] on div "+ D0120" at bounding box center [194, 293] width 114 height 14
drag, startPoint x: 171, startPoint y: 296, endPoint x: 163, endPoint y: 295, distance: 7.9
click at [170, 297] on div "+ D0120" at bounding box center [194, 293] width 114 height 14
click at [163, 295] on span "D0120" at bounding box center [159, 293] width 20 height 8
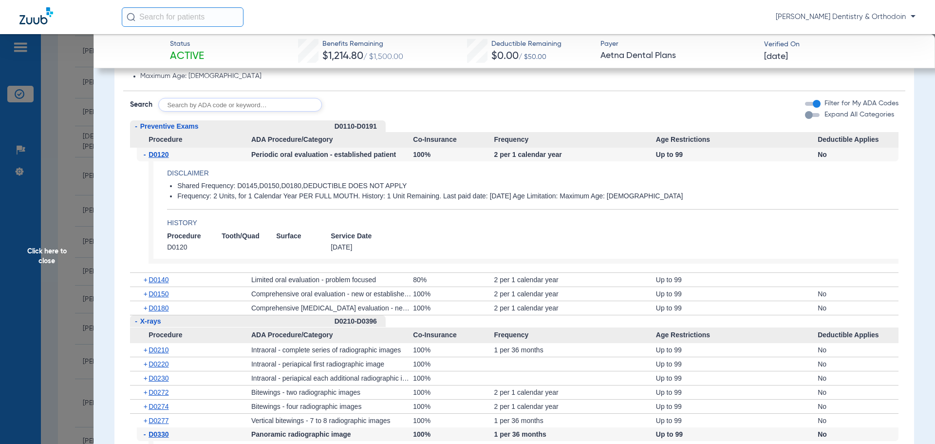
scroll to position [556, 0]
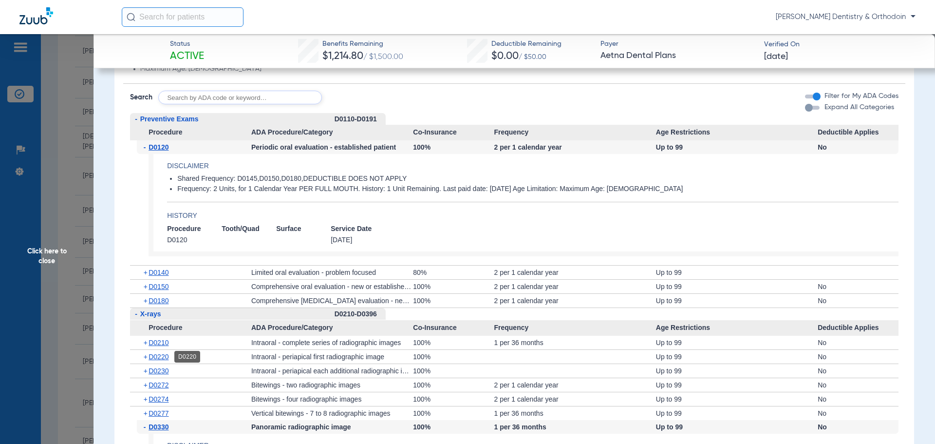
click at [165, 358] on span "D0220" at bounding box center [159, 357] width 20 height 8
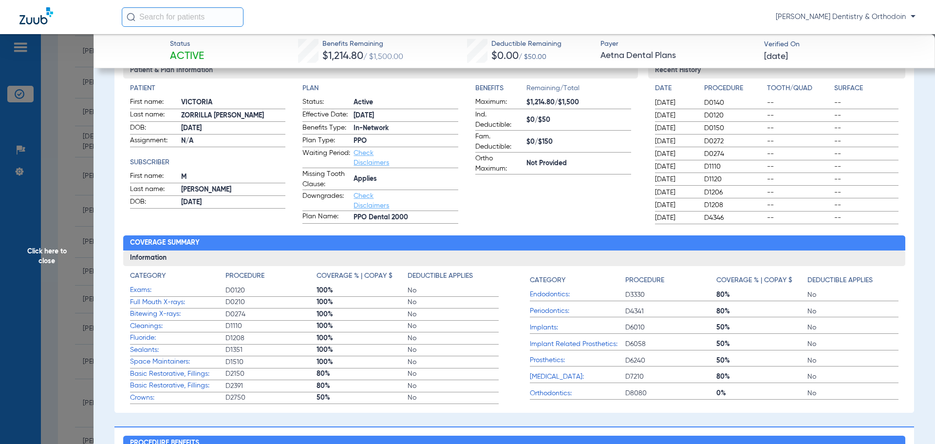
scroll to position [0, 0]
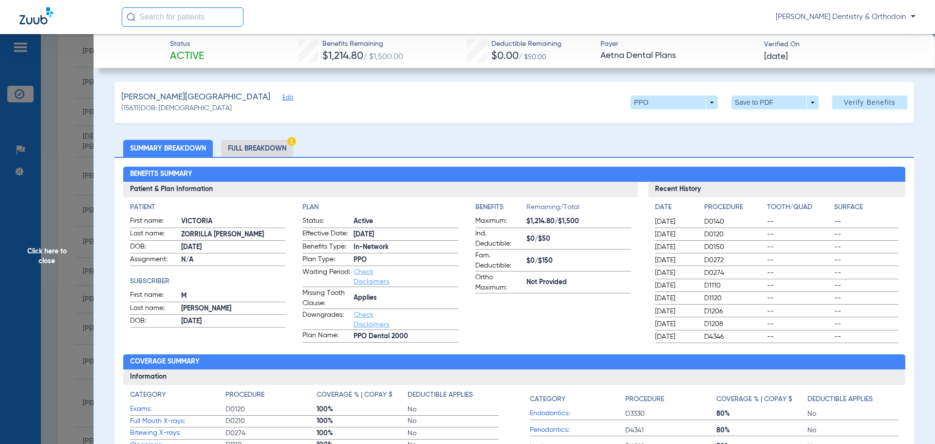
drag, startPoint x: 54, startPoint y: 251, endPoint x: 60, endPoint y: 265, distance: 15.5
click at [54, 251] on span "Click here to close" at bounding box center [47, 256] width 94 height 444
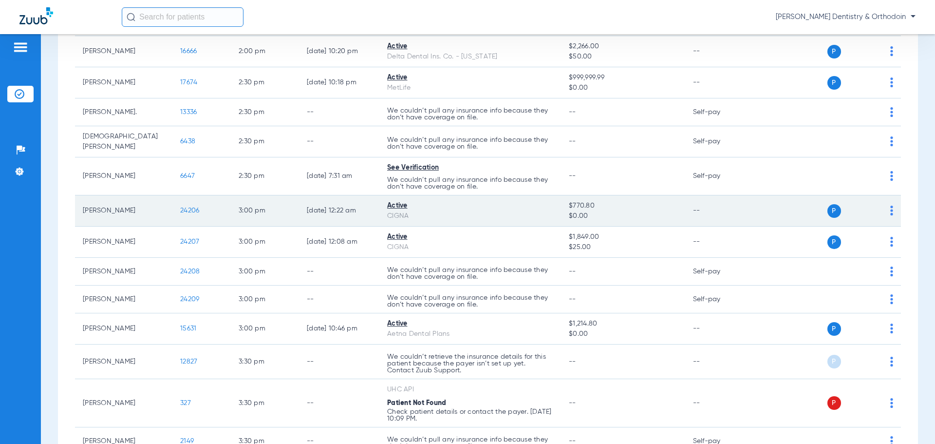
click at [186, 207] on span "24206" at bounding box center [189, 210] width 19 height 7
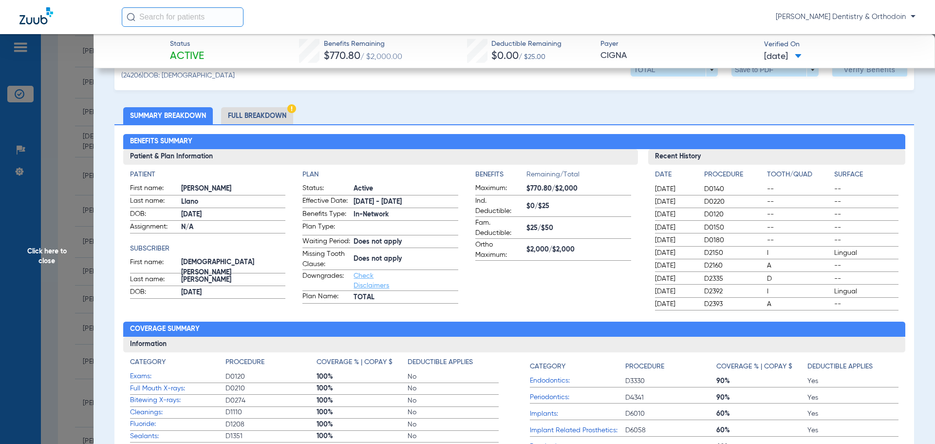
scroll to position [97, 0]
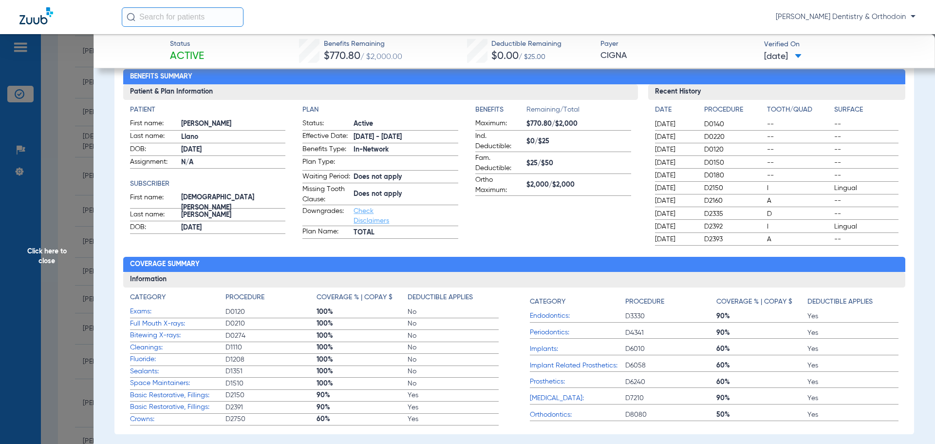
click at [43, 251] on span "Click here to close" at bounding box center [47, 256] width 94 height 444
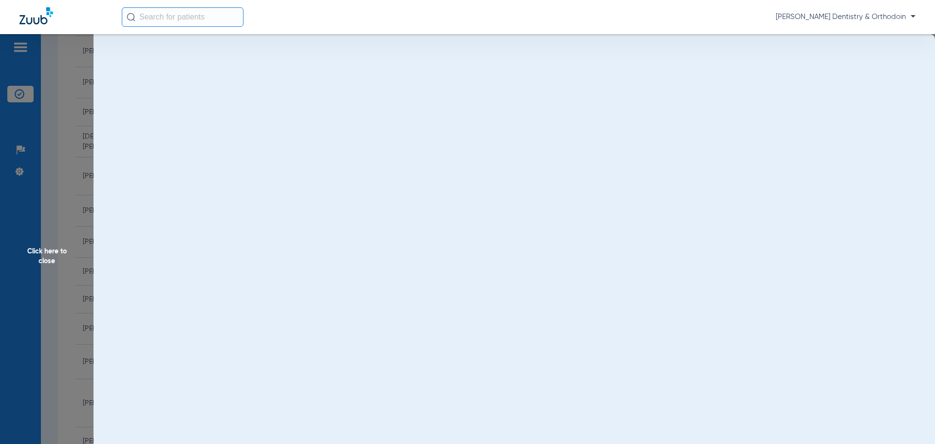
scroll to position [0, 0]
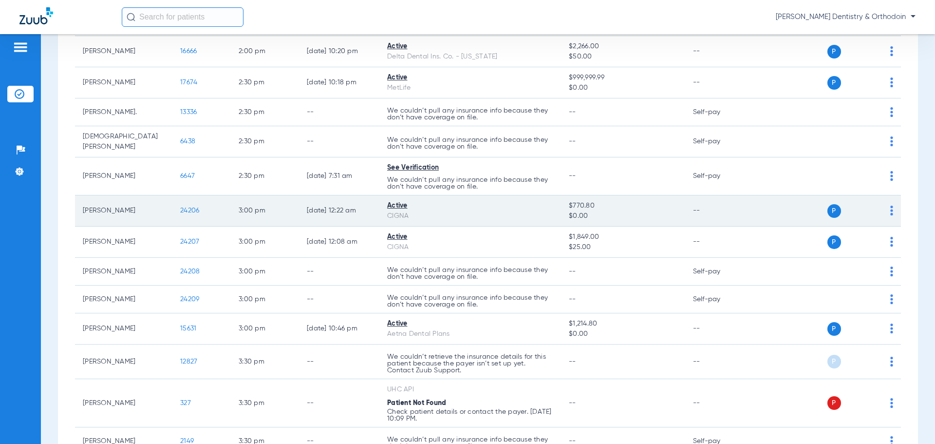
click at [195, 207] on span "24206" at bounding box center [189, 210] width 19 height 7
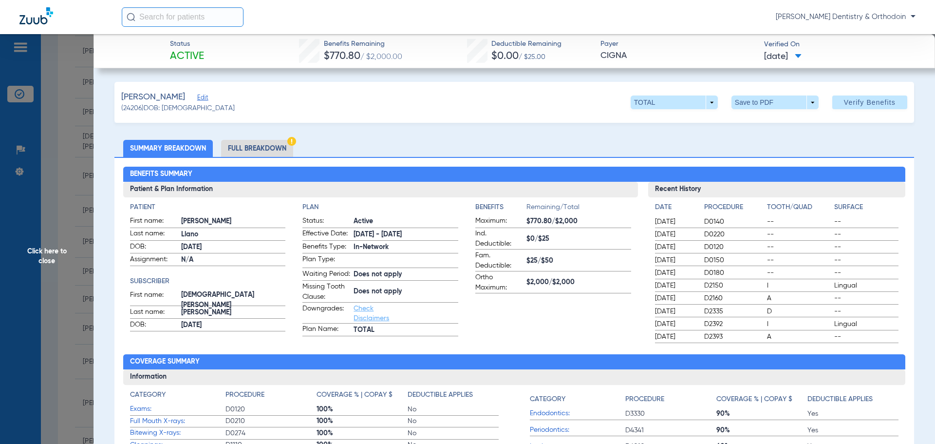
scroll to position [438, 0]
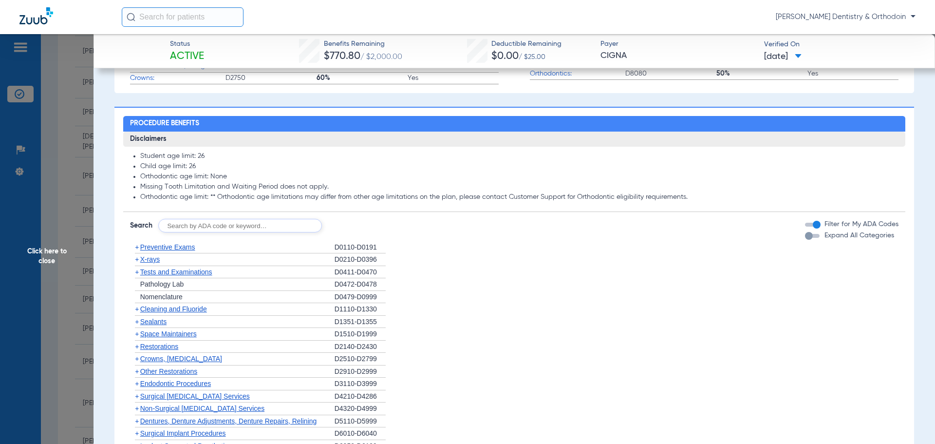
click at [147, 249] on span "Preventive Exams" at bounding box center [167, 247] width 55 height 8
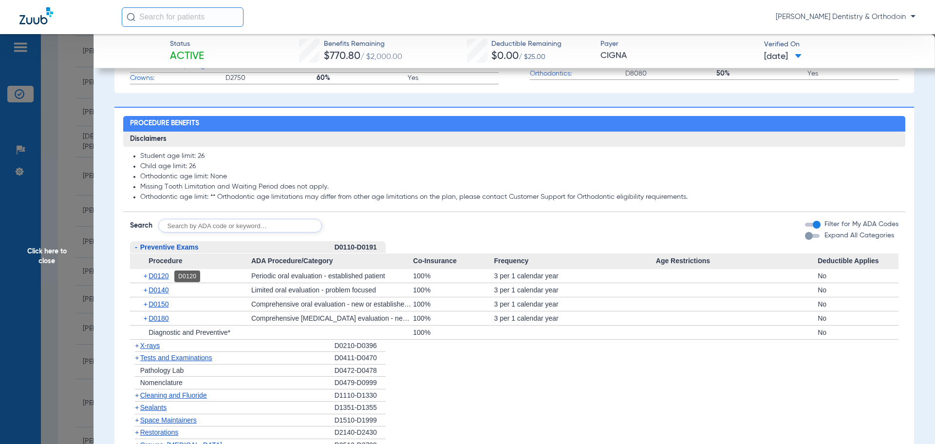
click at [165, 279] on span "D0120" at bounding box center [159, 276] width 20 height 8
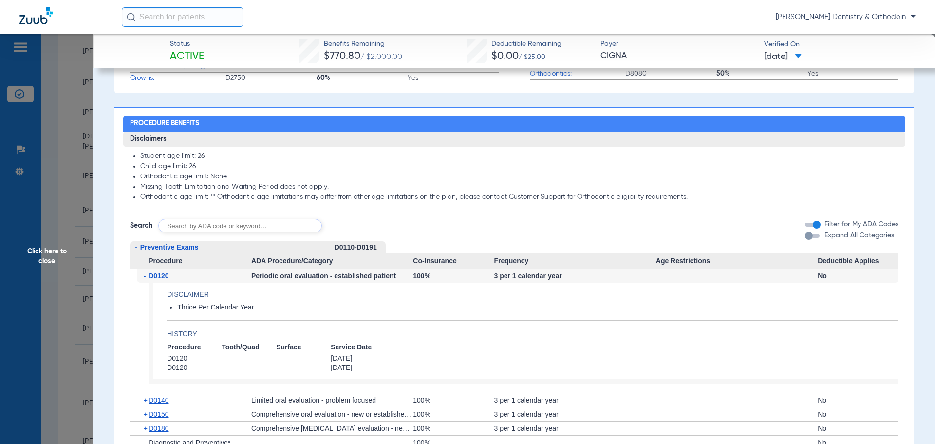
scroll to position [682, 0]
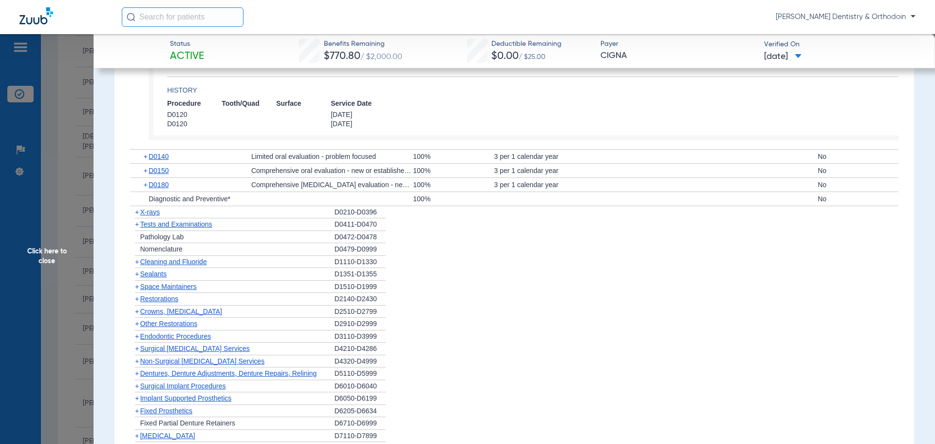
click at [183, 260] on span "Cleaning and Fluoride" at bounding box center [173, 262] width 67 height 8
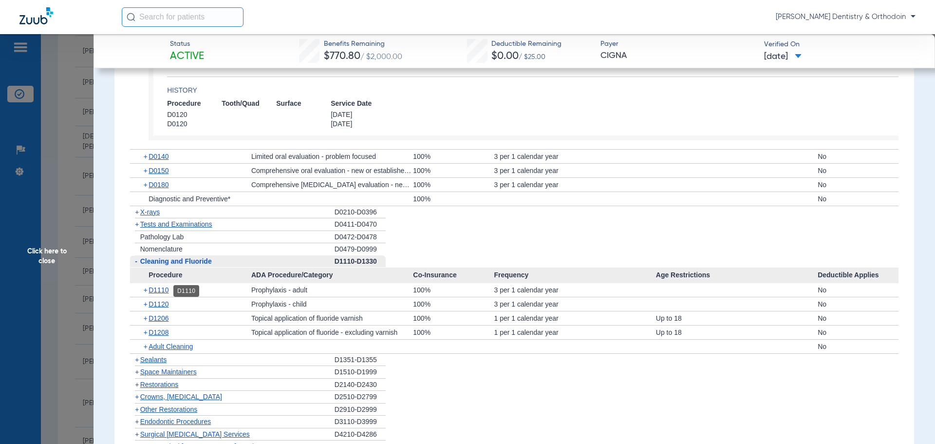
click at [157, 289] on span "D1110" at bounding box center [159, 290] width 20 height 8
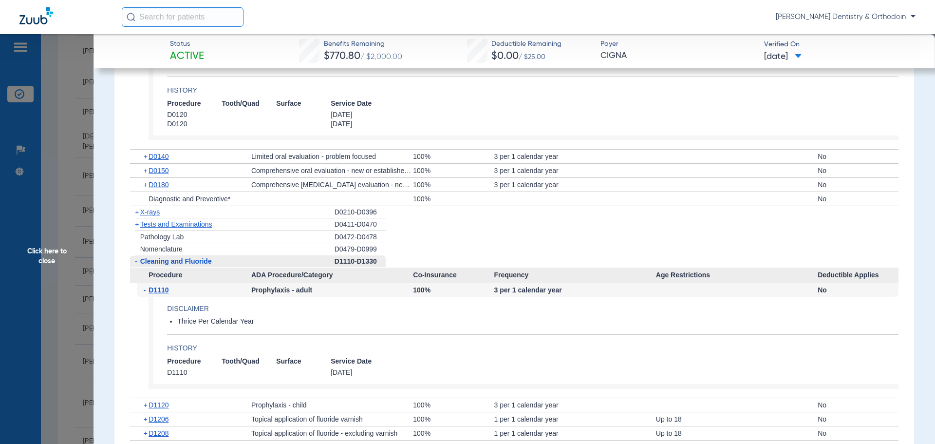
scroll to position [731, 0]
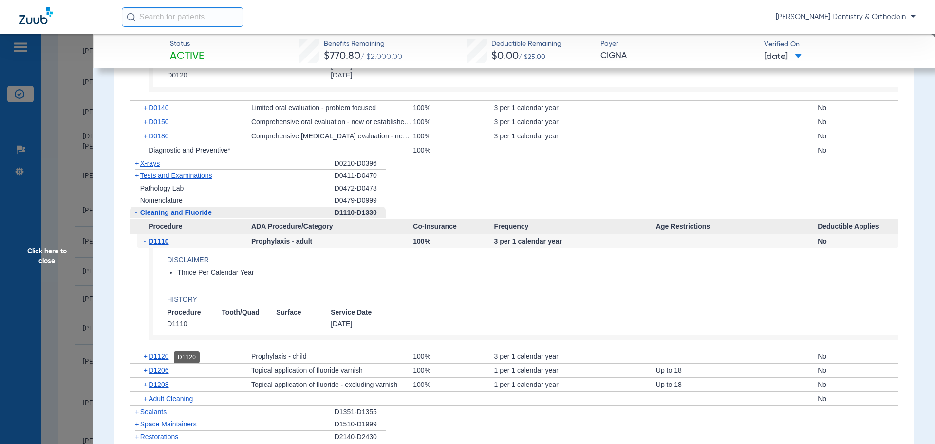
click at [164, 356] on span "D1120" at bounding box center [159, 356] width 20 height 8
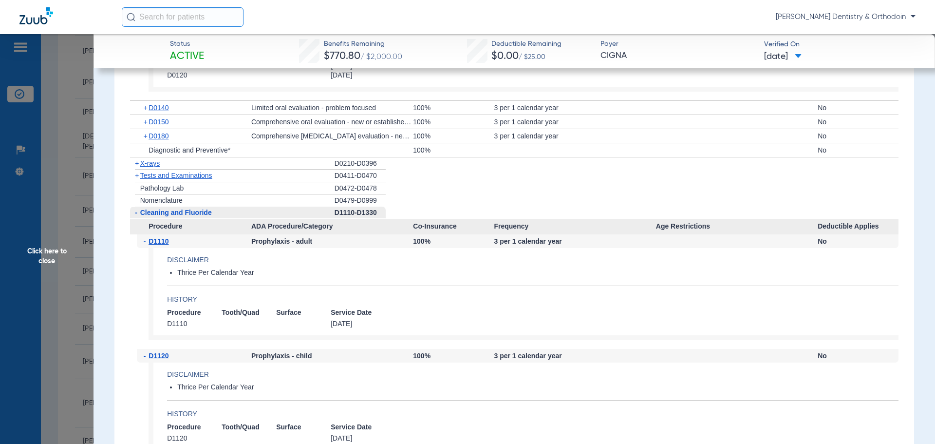
scroll to position [925, 0]
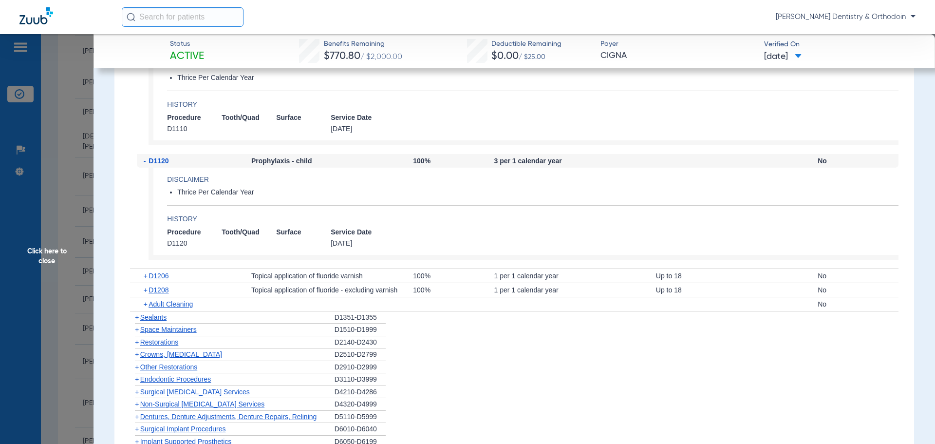
click at [152, 316] on span "Sealants" at bounding box center [153, 317] width 26 height 8
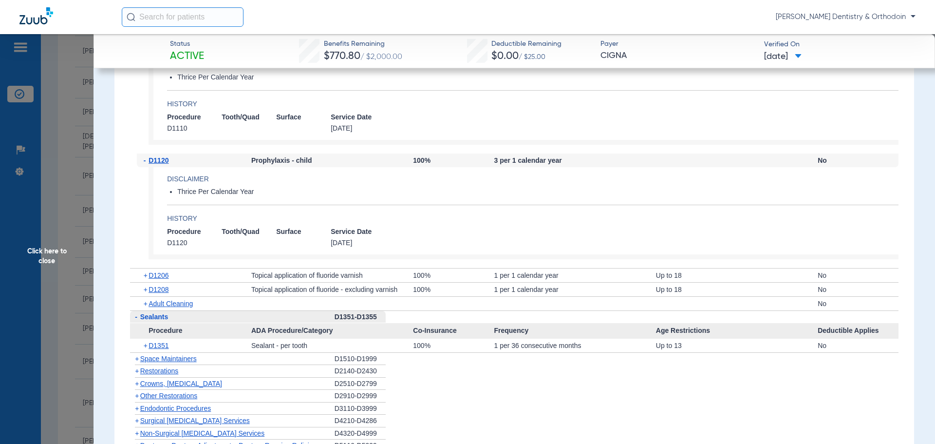
scroll to position [925, 0]
drag, startPoint x: 159, startPoint y: 290, endPoint x: 232, endPoint y: 296, distance: 73.3
click at [159, 290] on span "D1208" at bounding box center [159, 290] width 20 height 8
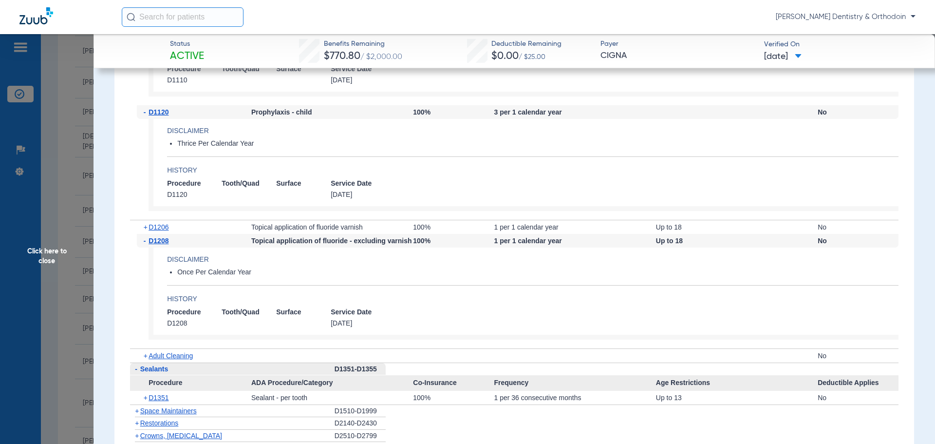
scroll to position [1120, 0]
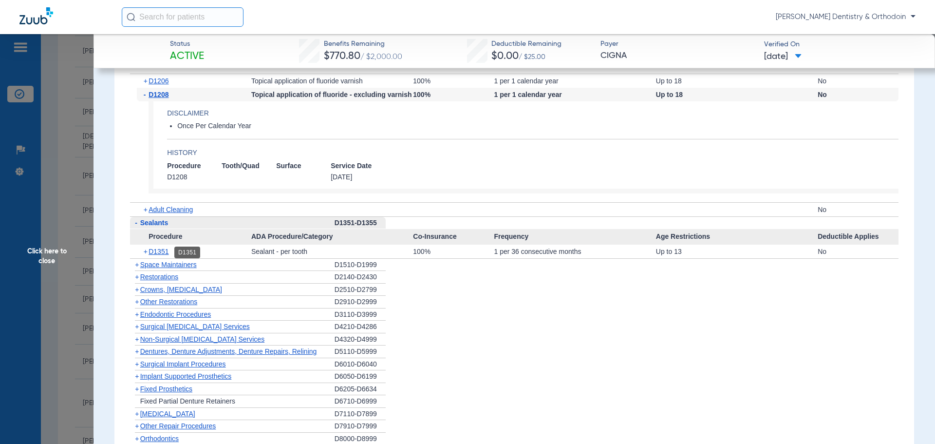
click at [158, 251] on span "D1351" at bounding box center [159, 251] width 20 height 8
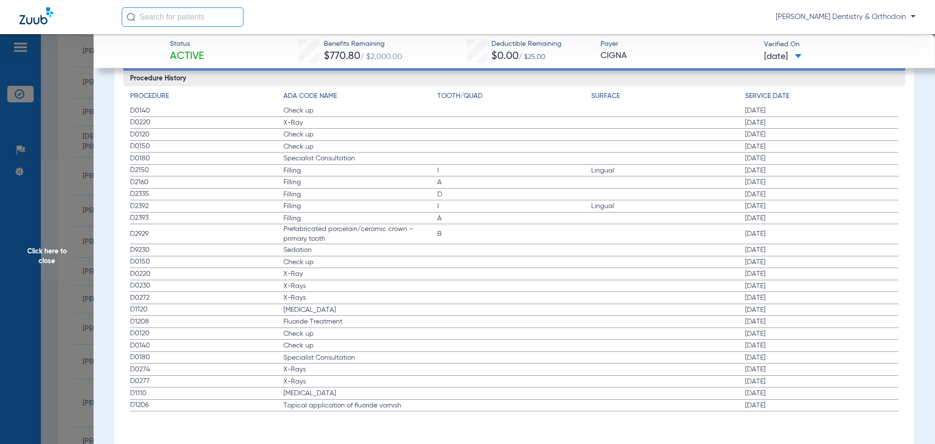
scroll to position [1721, 0]
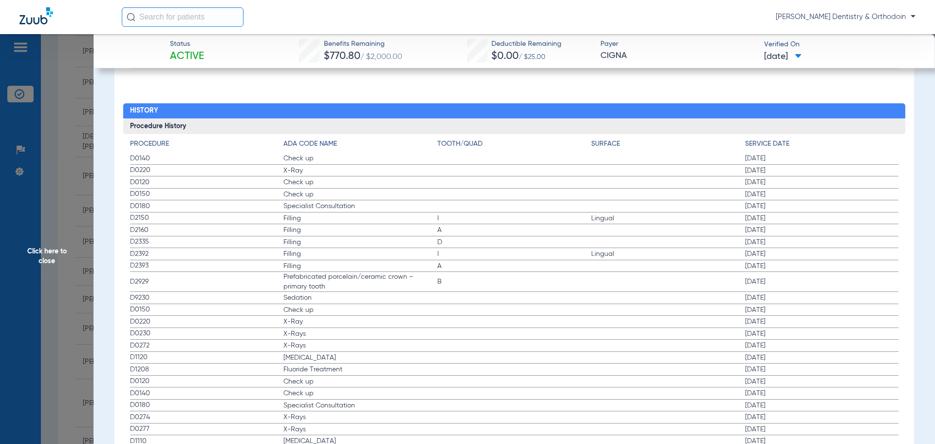
click at [49, 247] on span "Click here to close" at bounding box center [47, 256] width 94 height 444
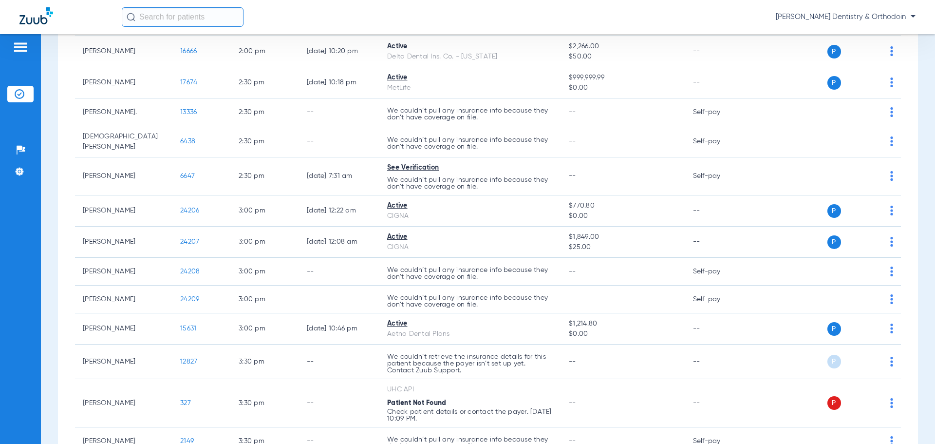
scroll to position [0, 0]
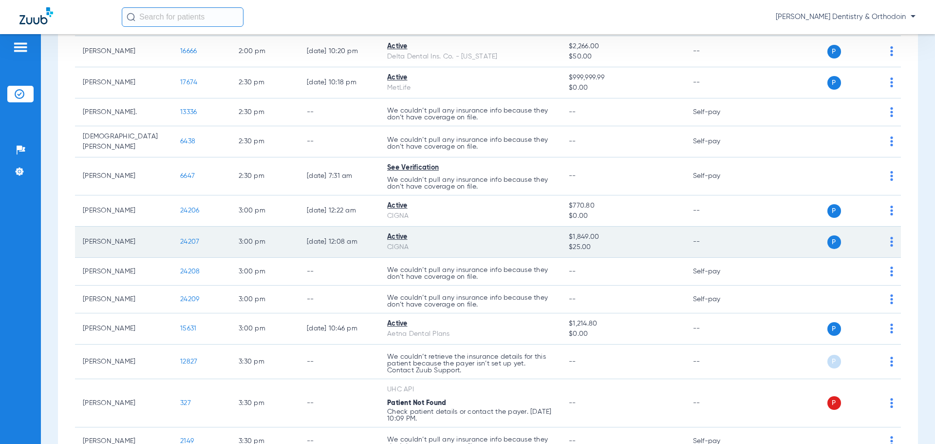
click at [192, 238] on span "24207" at bounding box center [189, 241] width 19 height 7
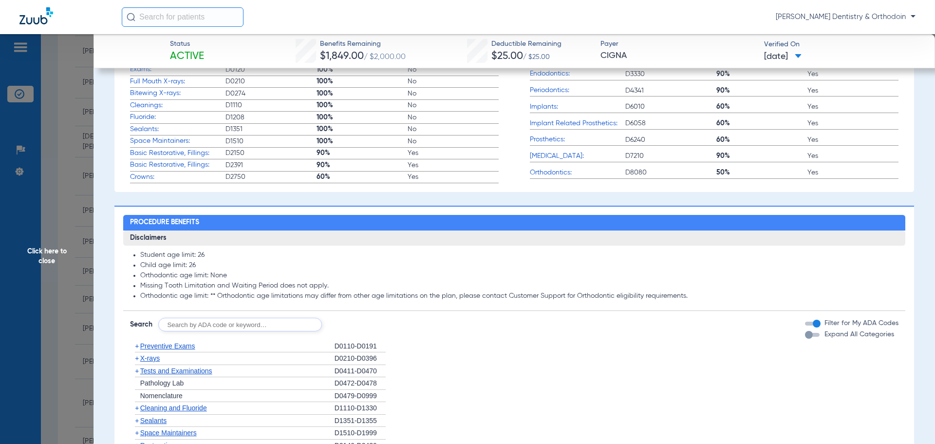
scroll to position [390, 0]
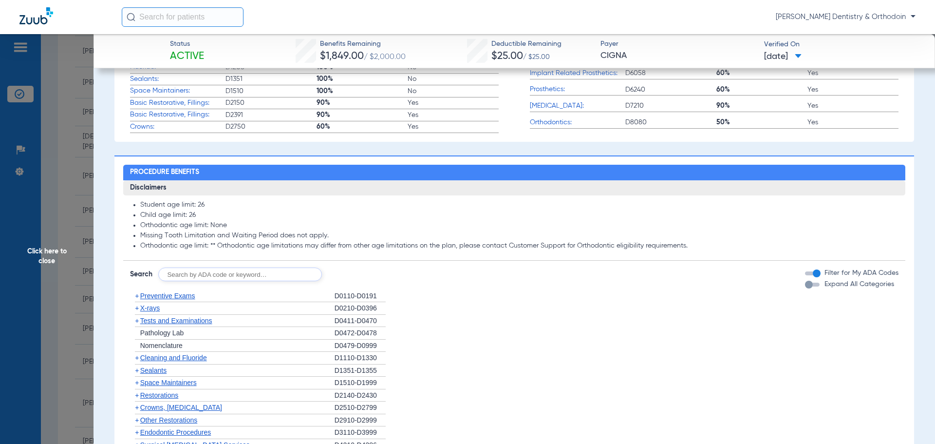
click at [155, 311] on span "X-rays" at bounding box center [149, 308] width 19 height 8
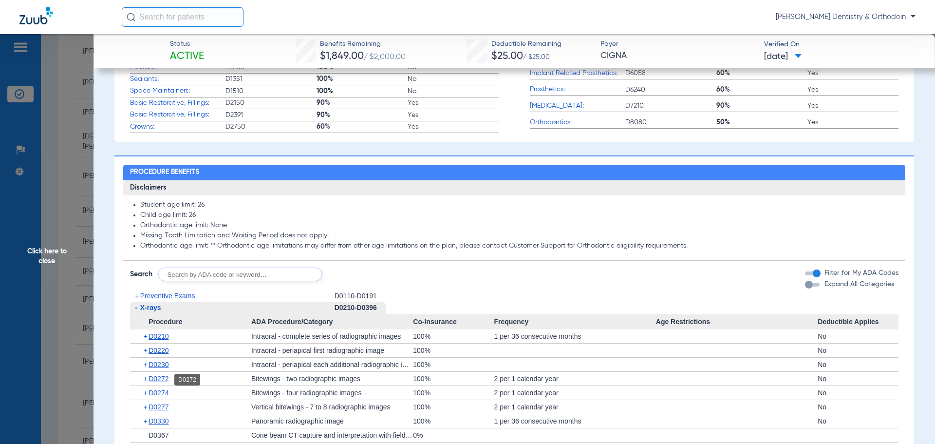
click at [162, 377] on span "D0272" at bounding box center [159, 379] width 20 height 8
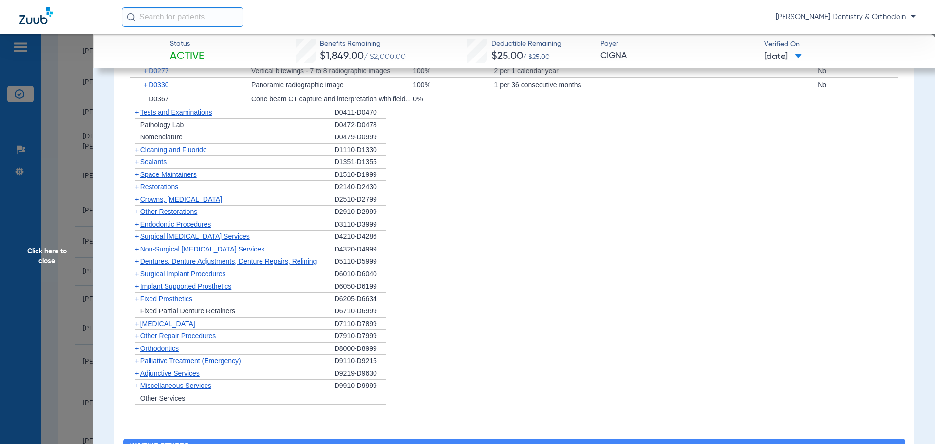
scroll to position [756, 0]
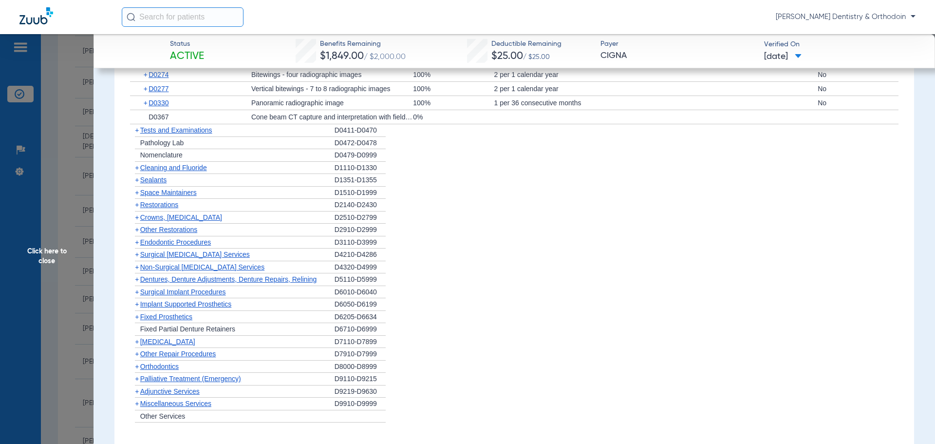
click at [170, 166] on span "Cleaning and Fluoride" at bounding box center [173, 168] width 67 height 8
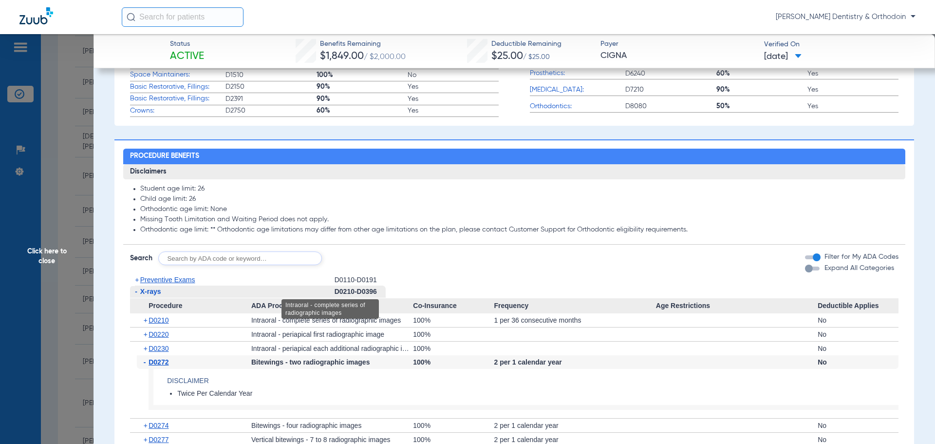
scroll to position [438, 0]
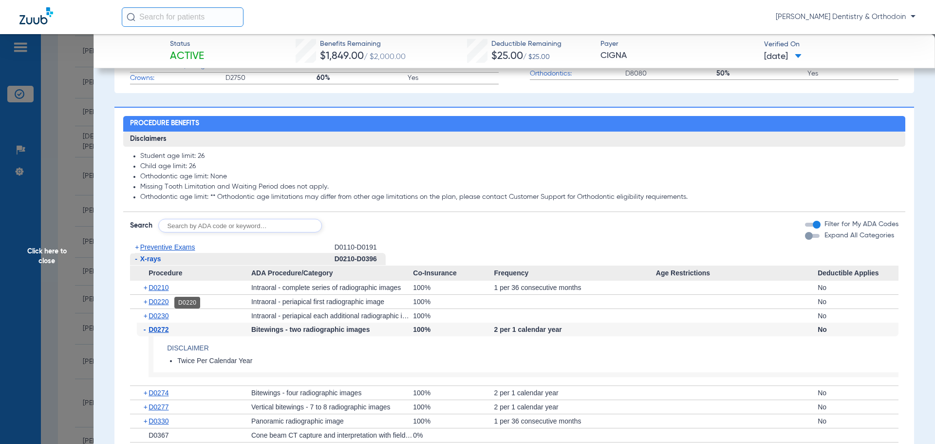
click at [163, 302] on span "D0220" at bounding box center [159, 302] width 20 height 8
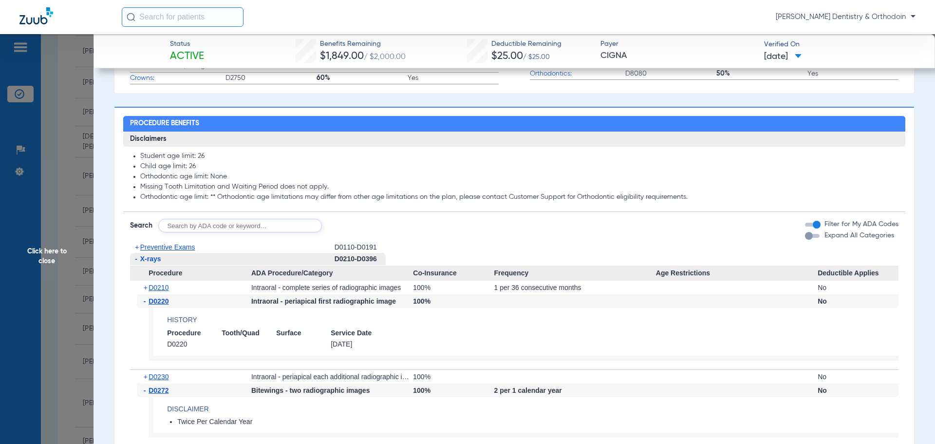
drag, startPoint x: 68, startPoint y: 250, endPoint x: 61, endPoint y: 251, distance: 6.9
click at [68, 250] on span "Click here to close" at bounding box center [47, 256] width 94 height 444
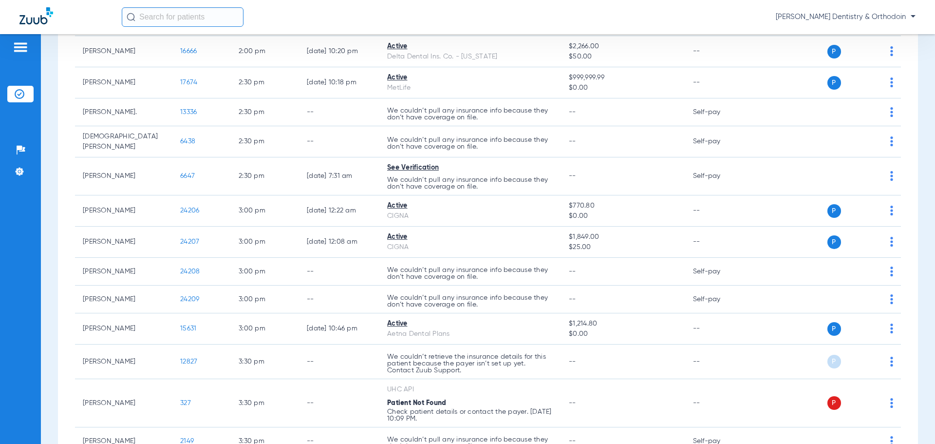
scroll to position [0, 0]
click at [60, 251] on span "Click here to close" at bounding box center [47, 256] width 94 height 444
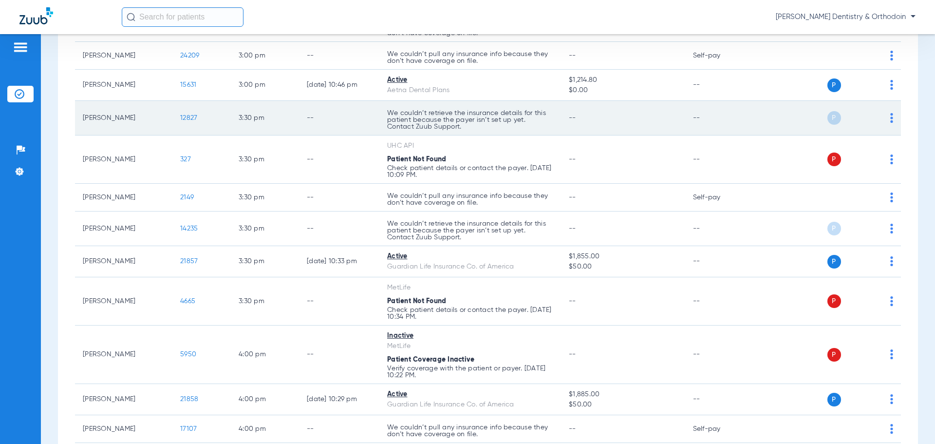
scroll to position [1900, 0]
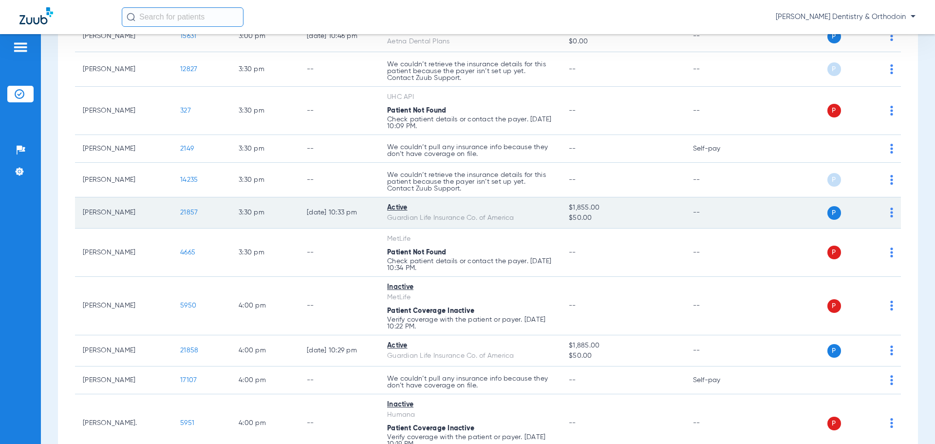
click at [192, 209] on span "21857" at bounding box center [189, 212] width 18 height 7
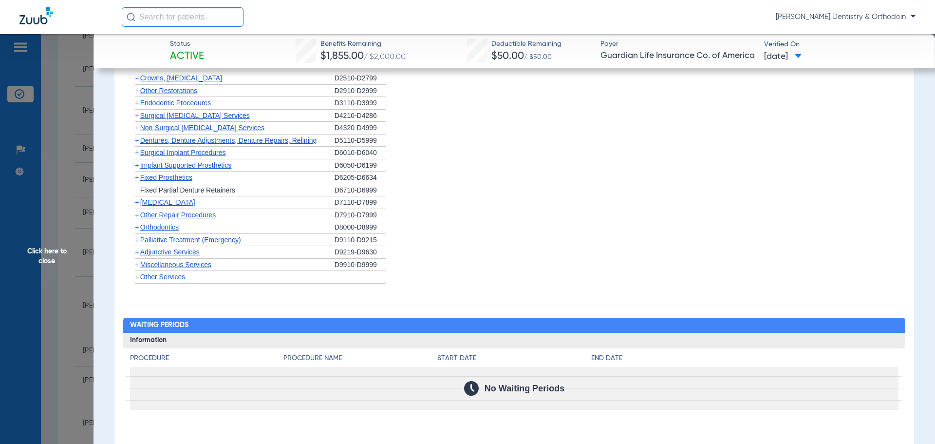
scroll to position [877, 0]
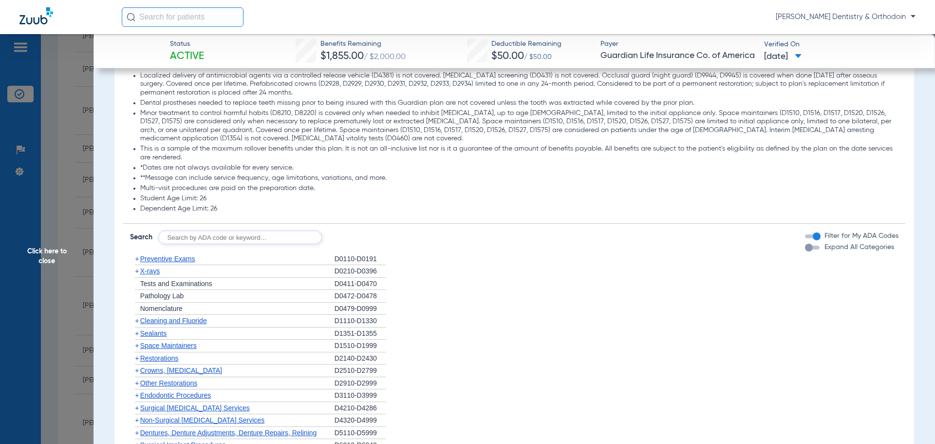
click at [145, 329] on span "Sealants" at bounding box center [153, 333] width 26 height 8
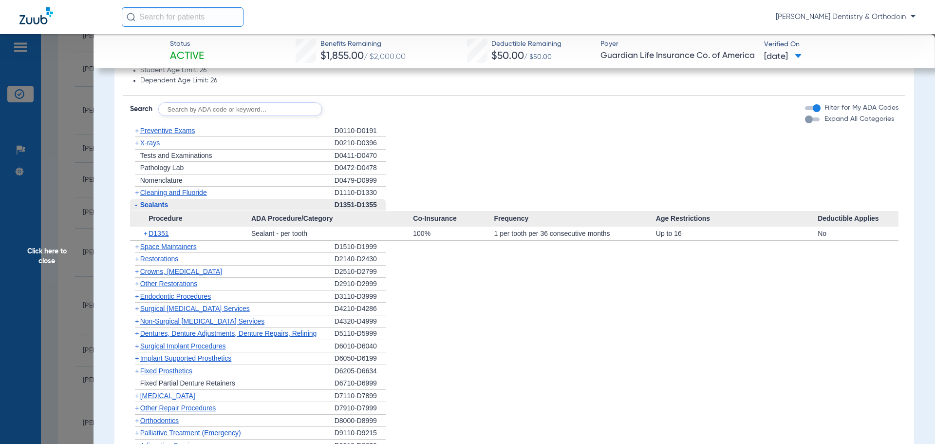
scroll to position [995, 0]
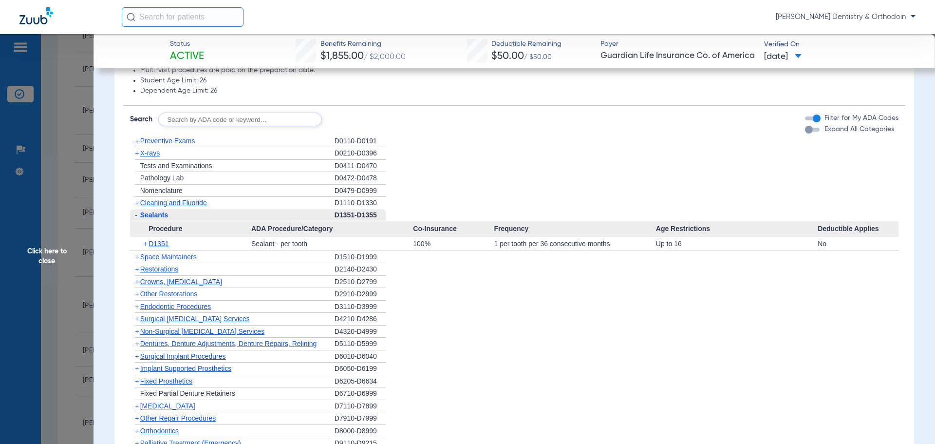
click at [169, 207] on div "+ Cleaning and Fluoride" at bounding box center [232, 203] width 205 height 12
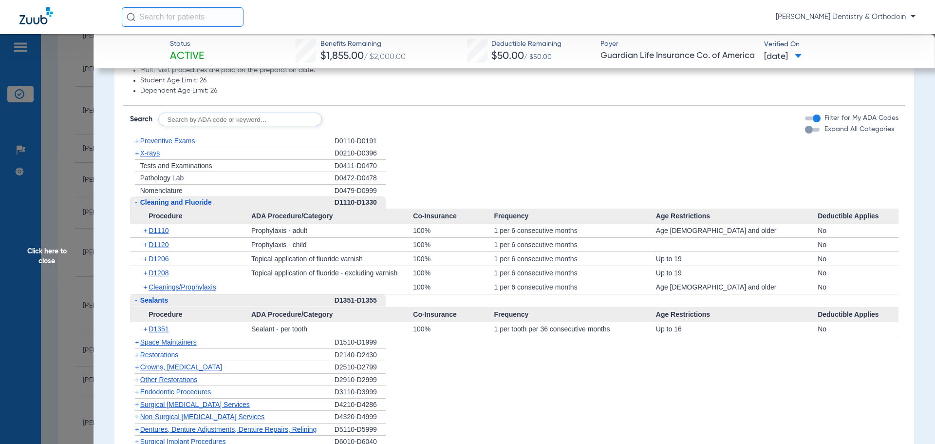
click at [169, 204] on span "Cleaning and Fluoride" at bounding box center [176, 202] width 72 height 8
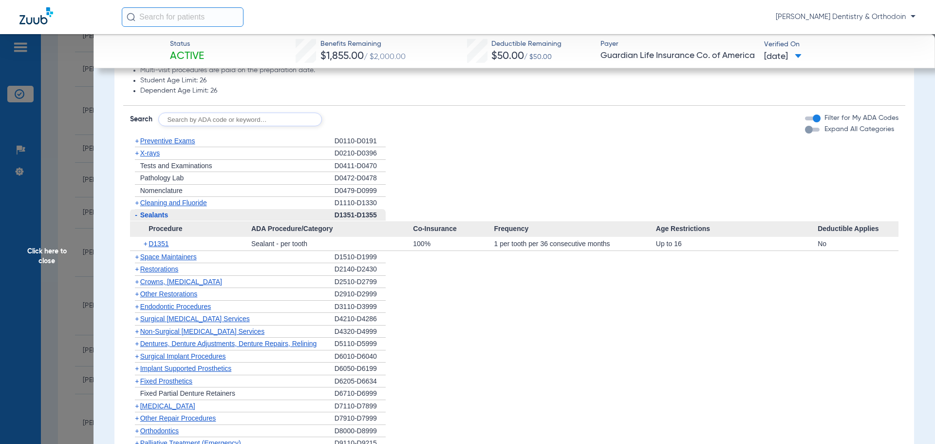
click at [169, 201] on span "Cleaning and Fluoride" at bounding box center [173, 203] width 67 height 8
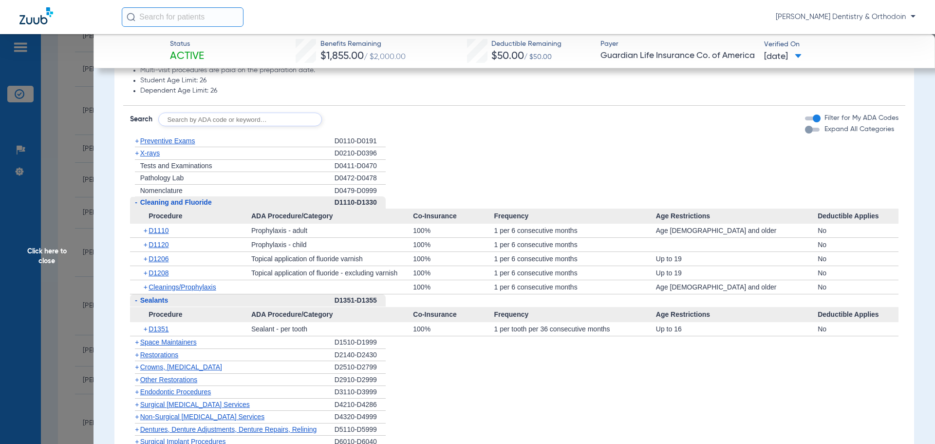
click at [162, 248] on span "D1120" at bounding box center [159, 245] width 20 height 8
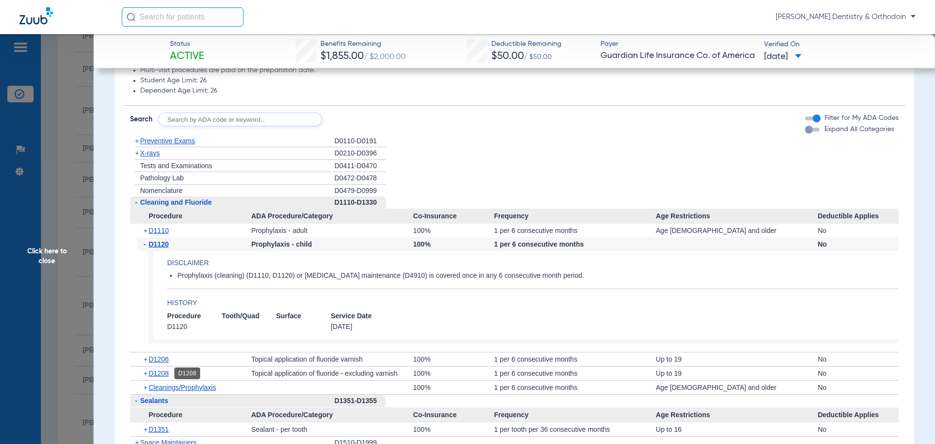
click at [165, 371] on span "D1208" at bounding box center [159, 373] width 20 height 8
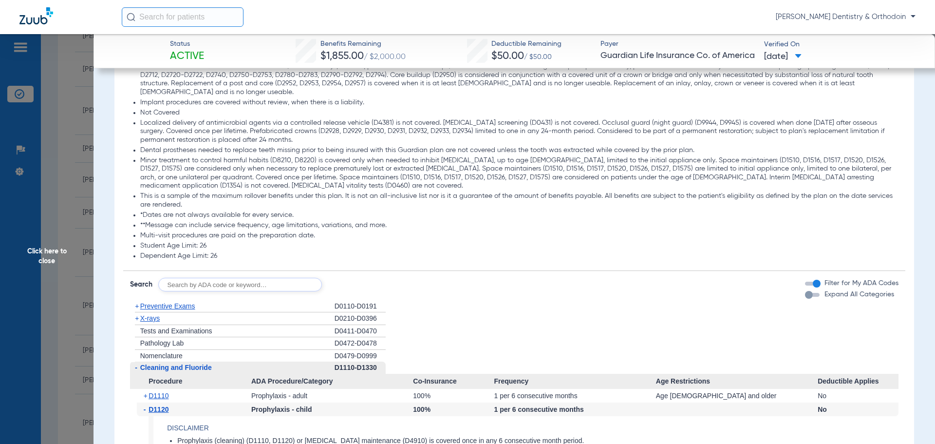
scroll to position [848, 0]
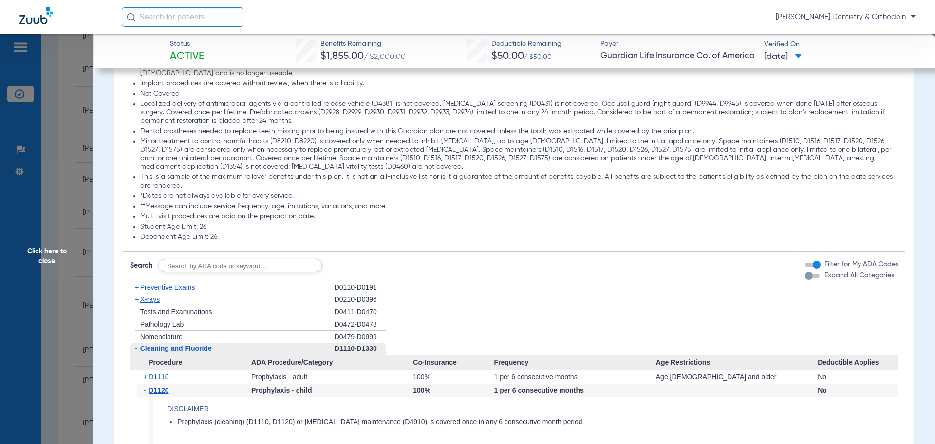
click at [151, 299] on span "X-rays" at bounding box center [149, 299] width 19 height 8
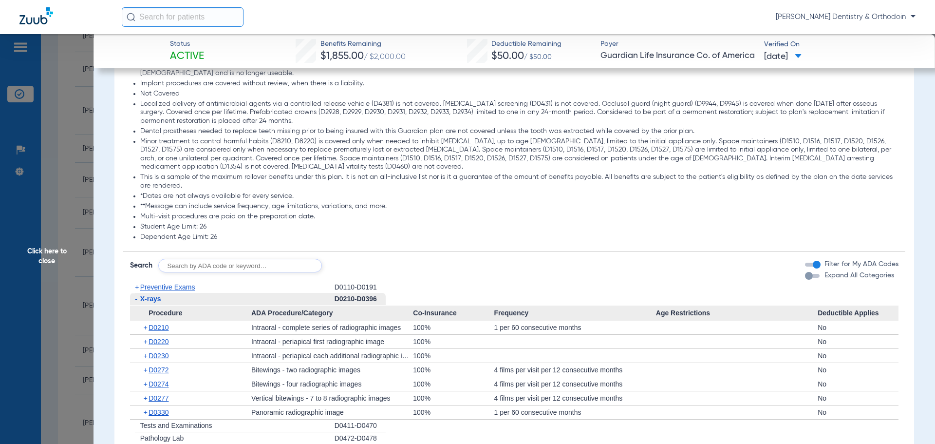
click at [165, 346] on div "+ D0220" at bounding box center [194, 342] width 114 height 14
click at [165, 343] on span "D0220" at bounding box center [159, 342] width 20 height 8
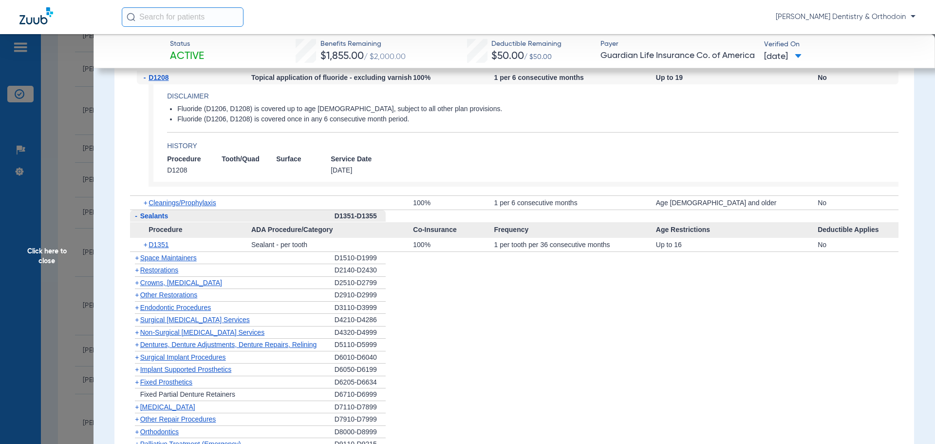
scroll to position [1530, 0]
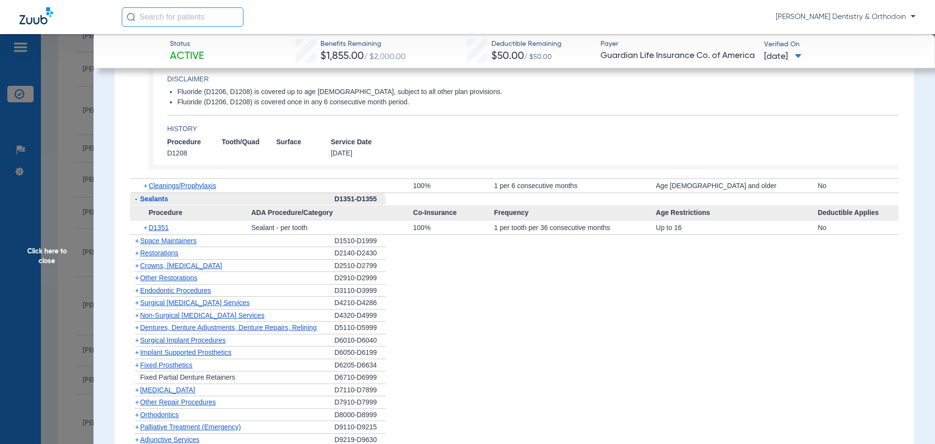
click at [52, 250] on span "Click here to close" at bounding box center [47, 256] width 94 height 444
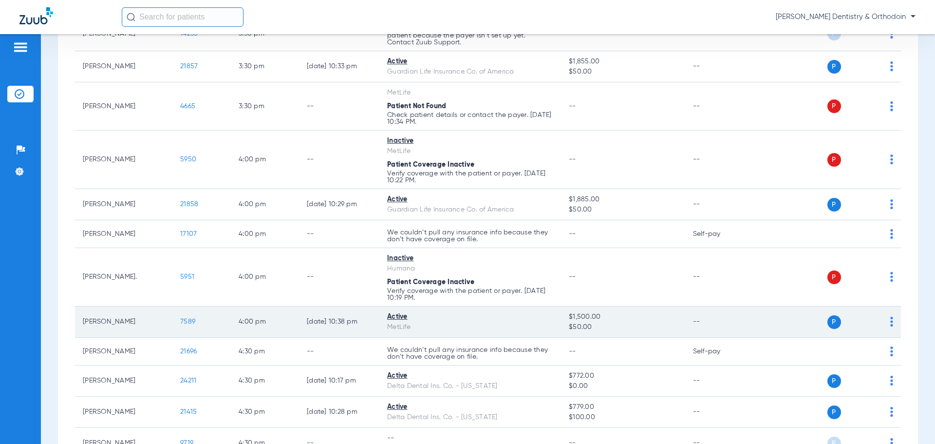
scroll to position [2147, 0]
